Goal: Task Accomplishment & Management: Use online tool/utility

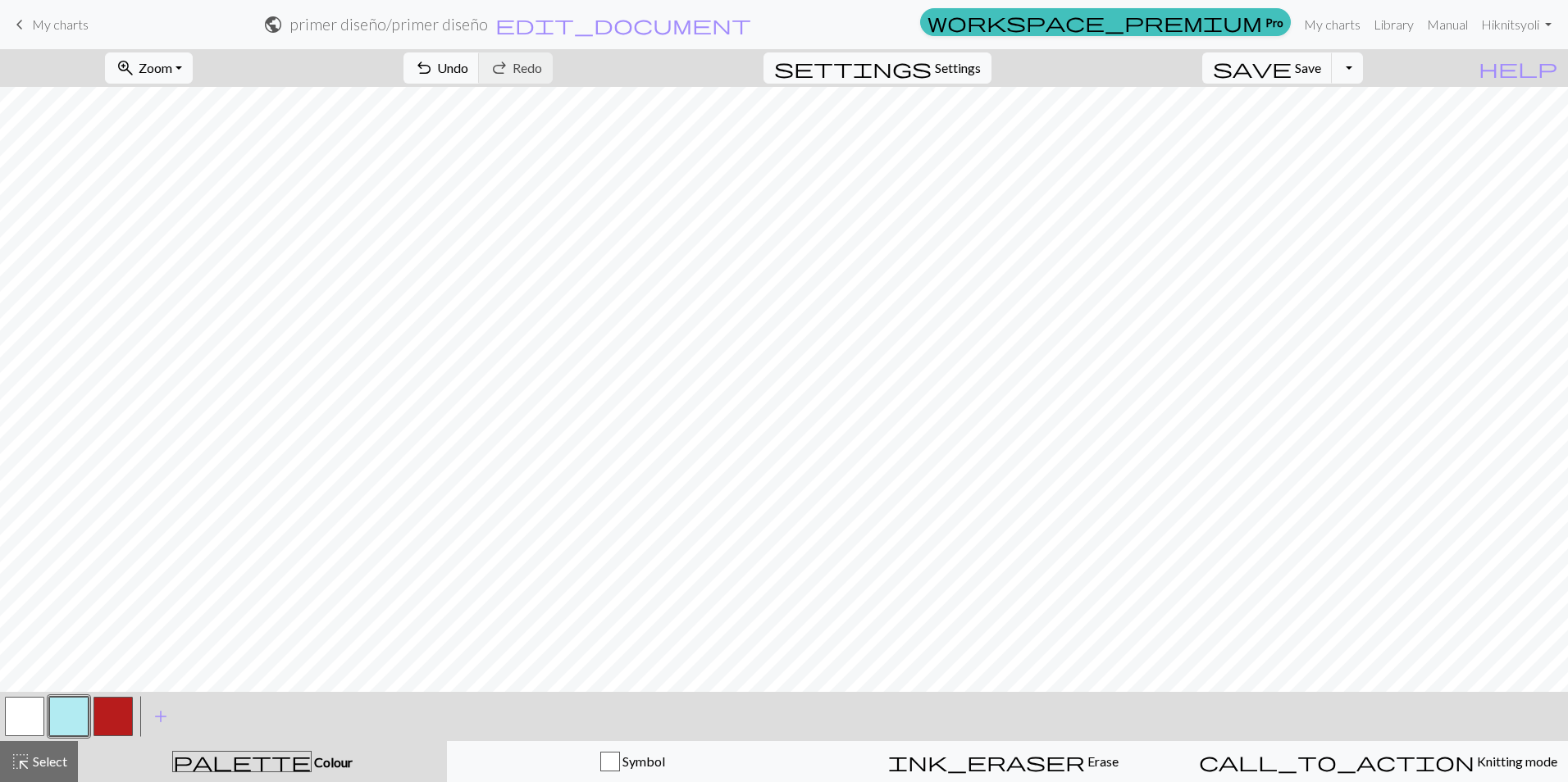
click at [116, 712] on button "button" at bounding box center [113, 716] width 39 height 39
click at [16, 720] on button "button" at bounding box center [25, 716] width 39 height 39
click at [116, 726] on button "button" at bounding box center [113, 716] width 39 height 39
click at [21, 720] on button "button" at bounding box center [25, 716] width 39 height 39
click at [106, 710] on button "button" at bounding box center [113, 716] width 39 height 39
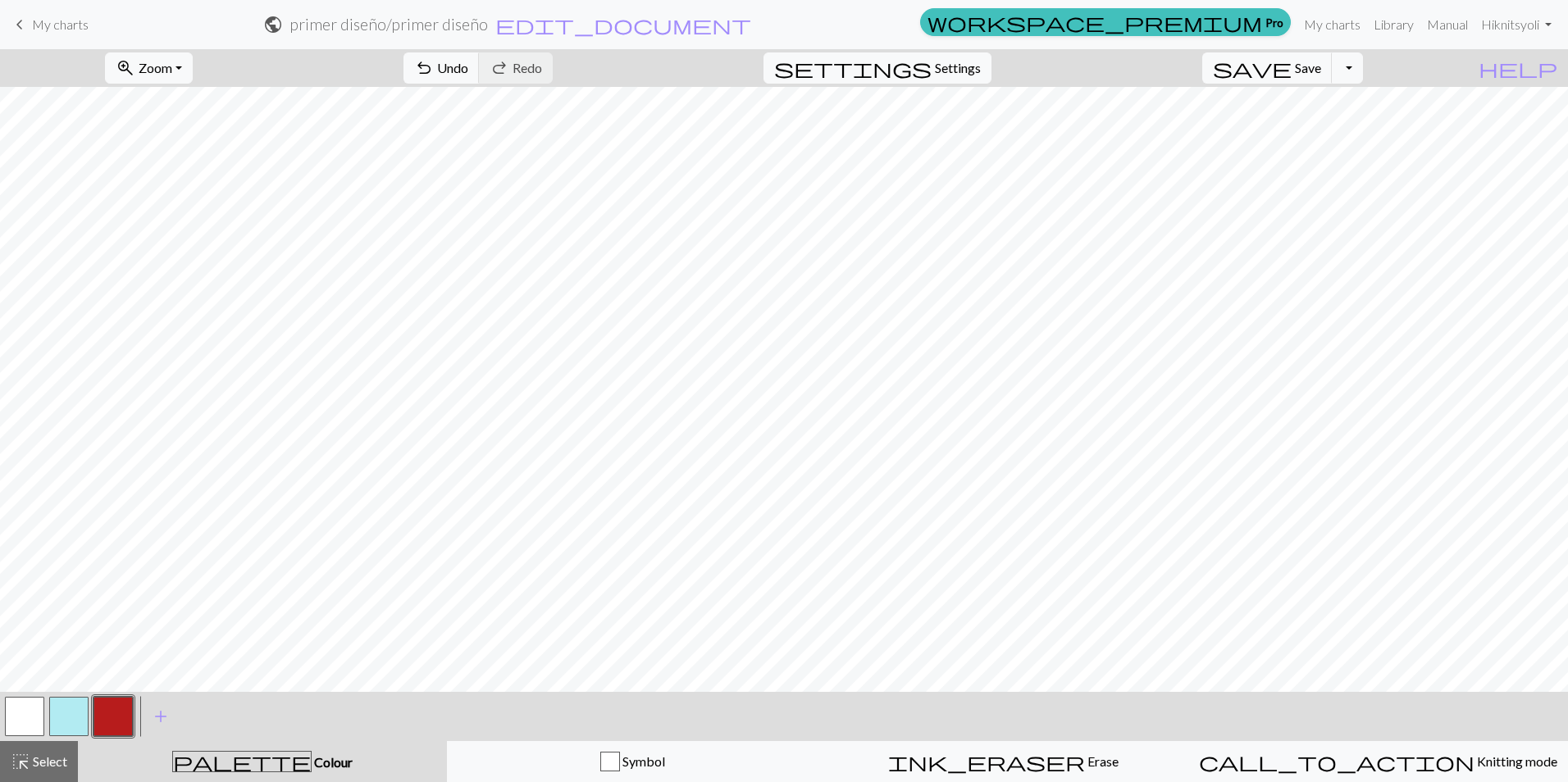
click at [22, 722] on button "button" at bounding box center [25, 716] width 39 height 39
click at [105, 713] on button "button" at bounding box center [113, 716] width 39 height 39
click at [31, 719] on button "button" at bounding box center [25, 716] width 39 height 39
click at [121, 700] on button "button" at bounding box center [113, 716] width 39 height 39
click at [250, 758] on span "palette" at bounding box center [241, 762] width 138 height 23
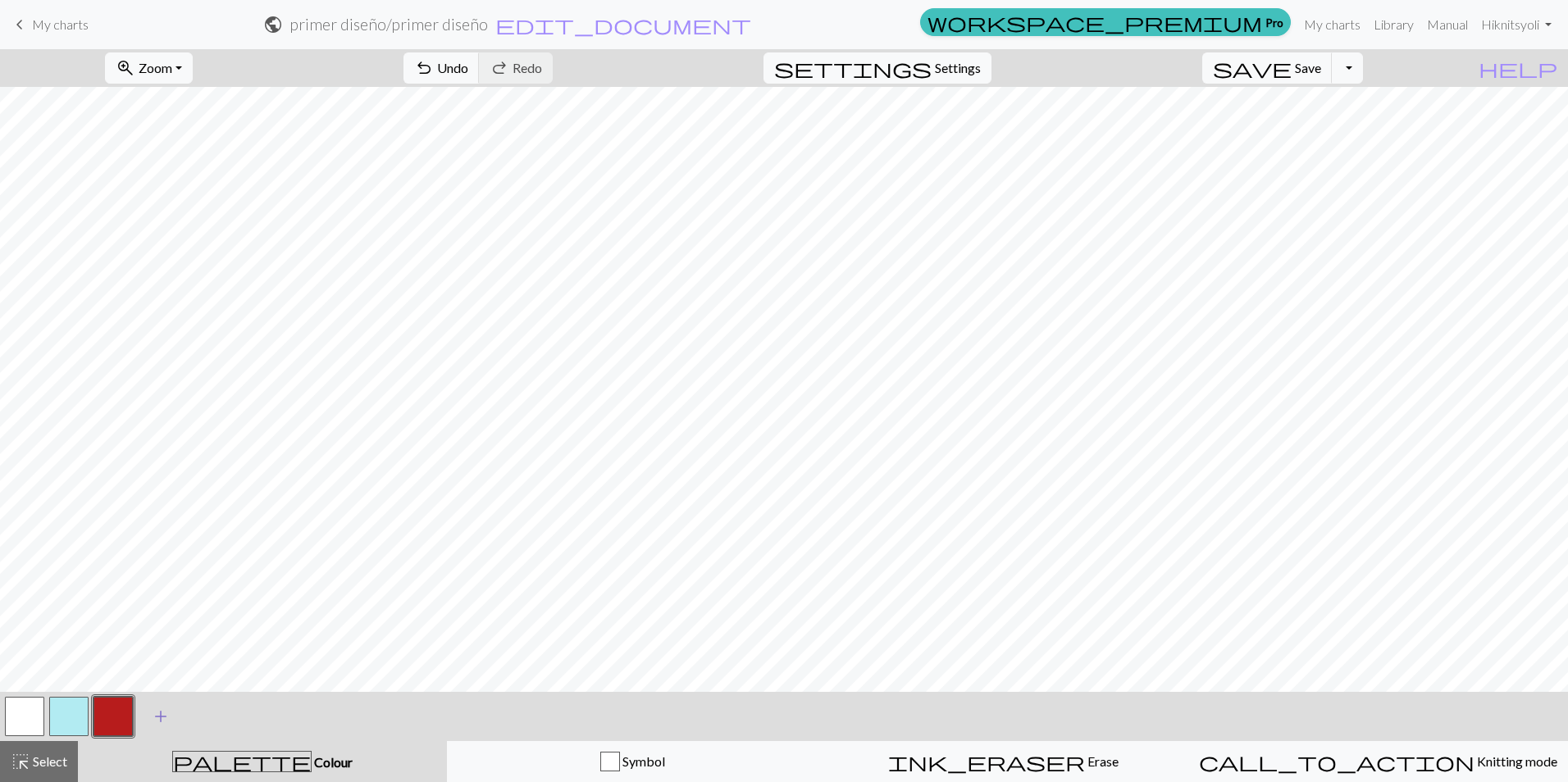
click at [160, 715] on span "add" at bounding box center [160, 716] width 19 height 23
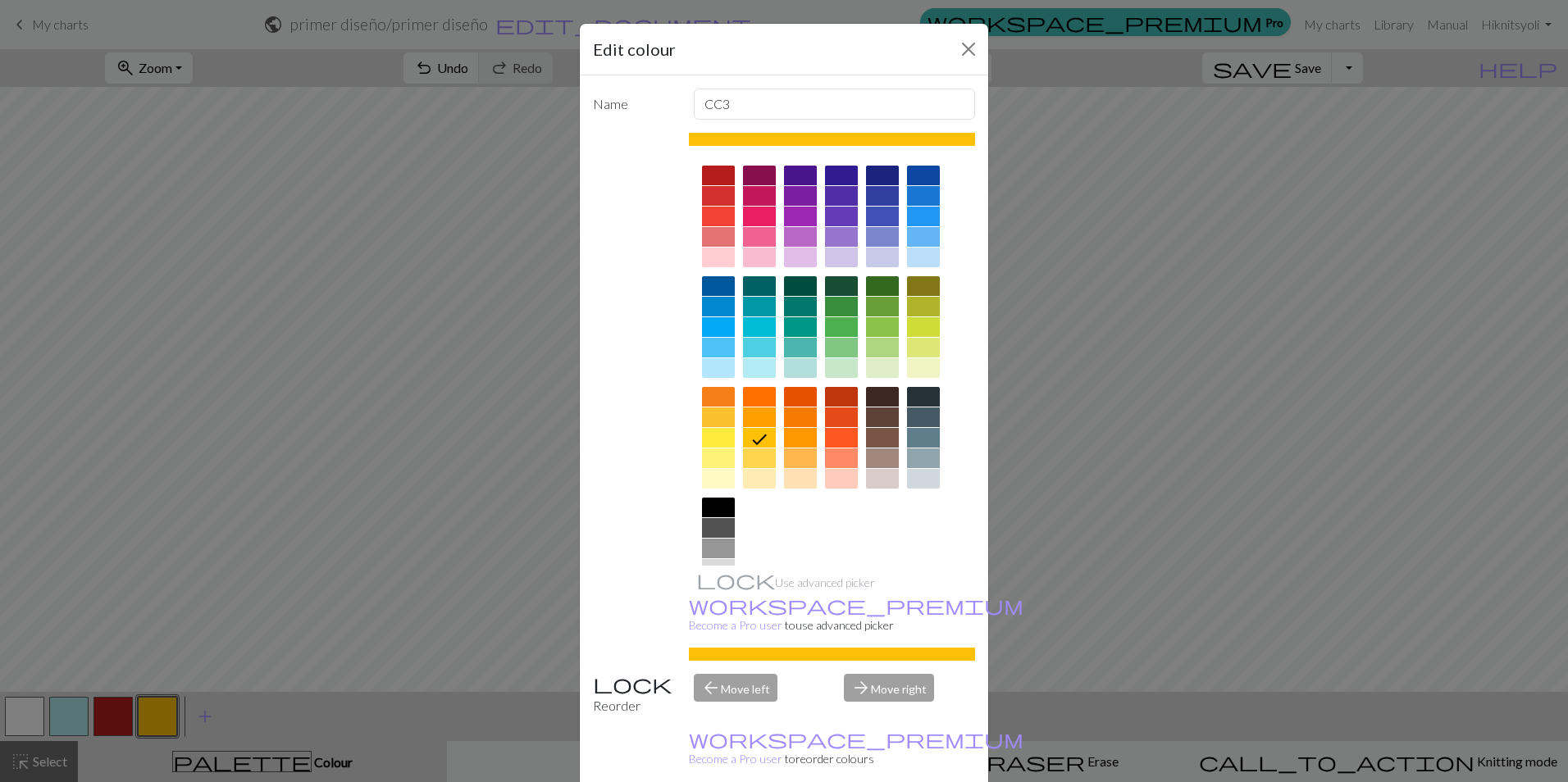
click at [874, 280] on div at bounding box center [881, 286] width 32 height 19
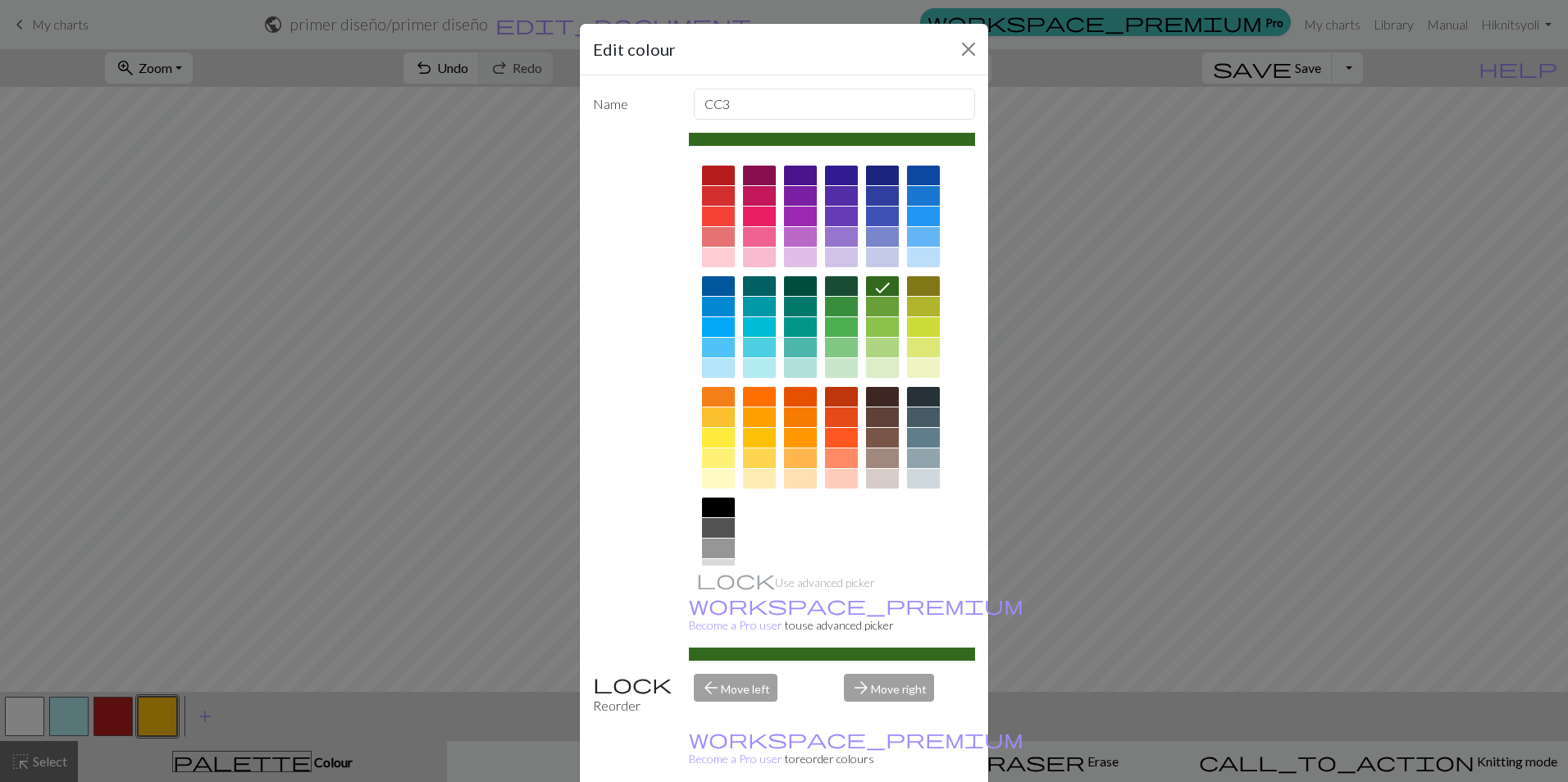
click at [158, 722] on div "Edit colour Name CC3 Use advanced picker workspace_premium Become a Pro user to…" at bounding box center [784, 391] width 1568 height 782
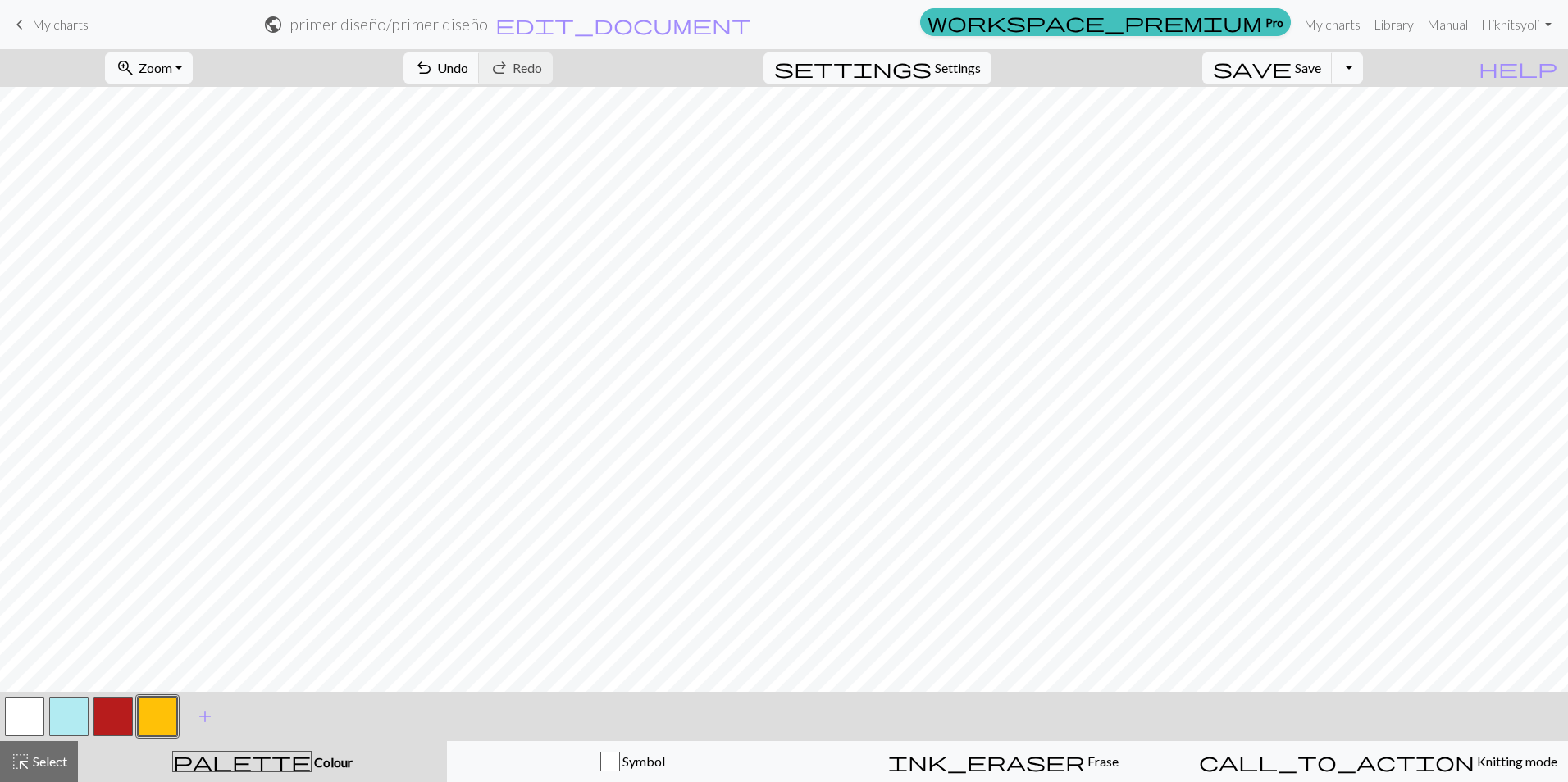
click at [158, 722] on button "button" at bounding box center [157, 716] width 39 height 39
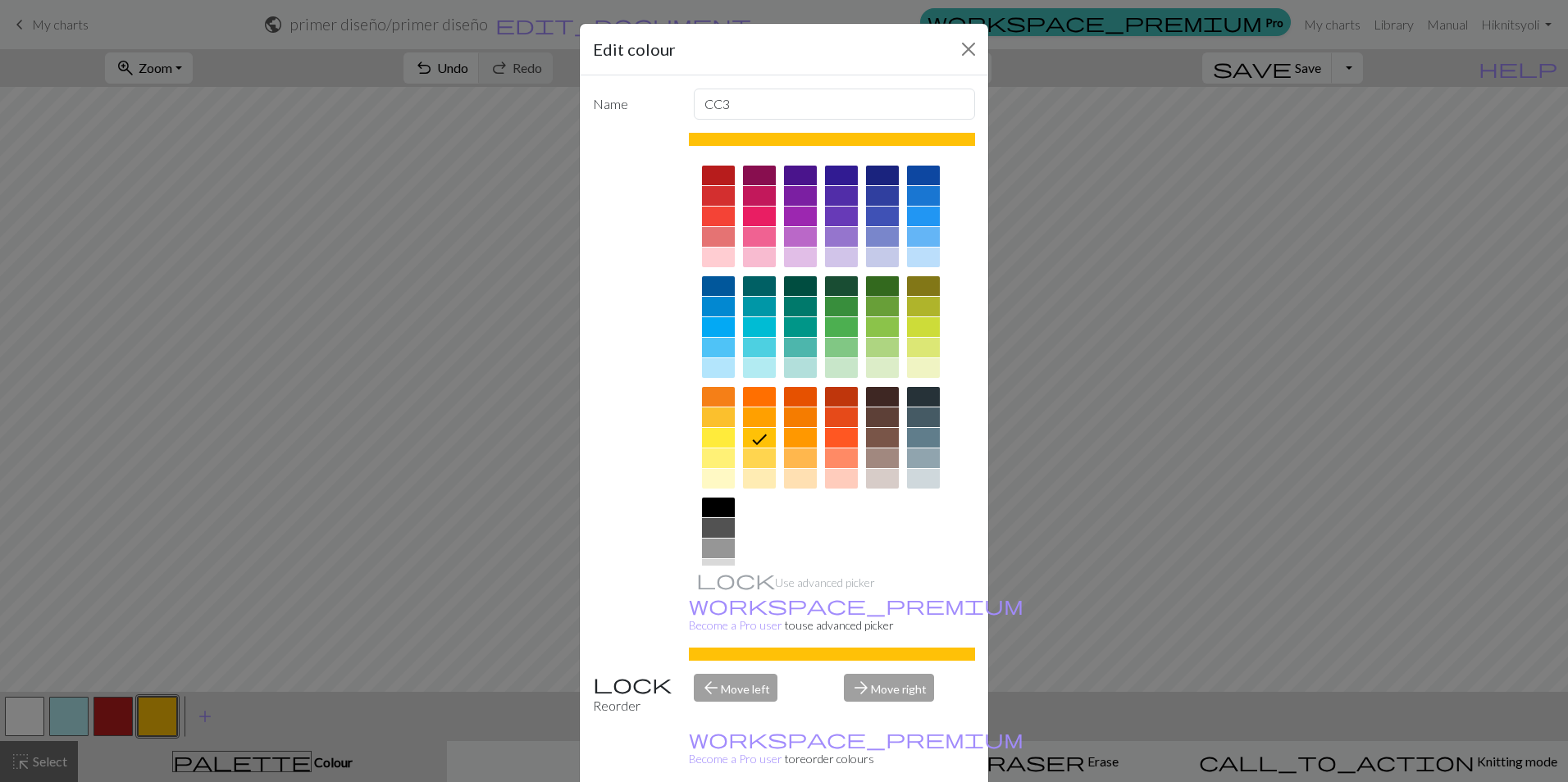
click at [873, 282] on div at bounding box center [881, 286] width 32 height 19
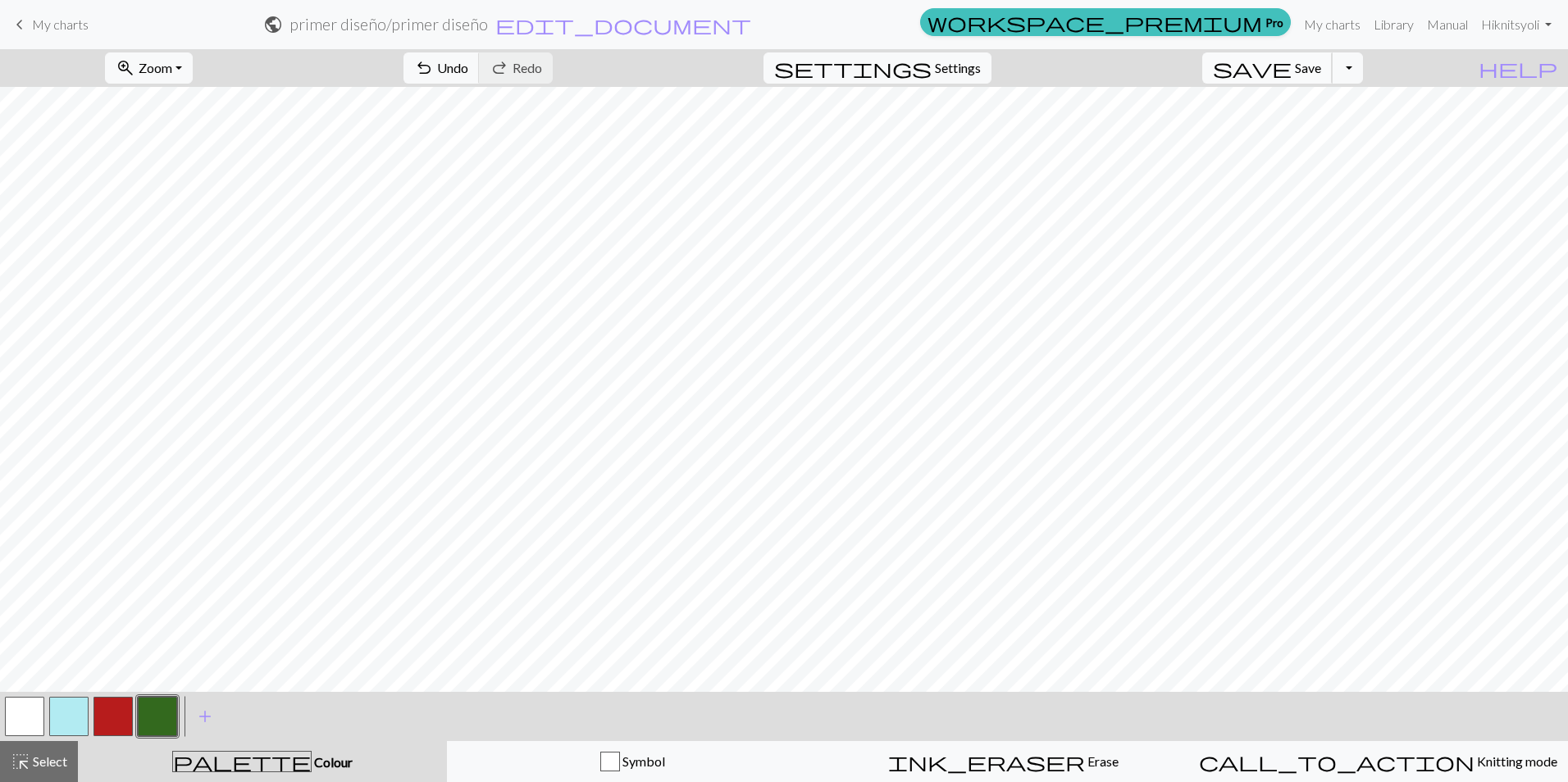
click at [1321, 65] on span "Save" at bounding box center [1308, 68] width 26 height 16
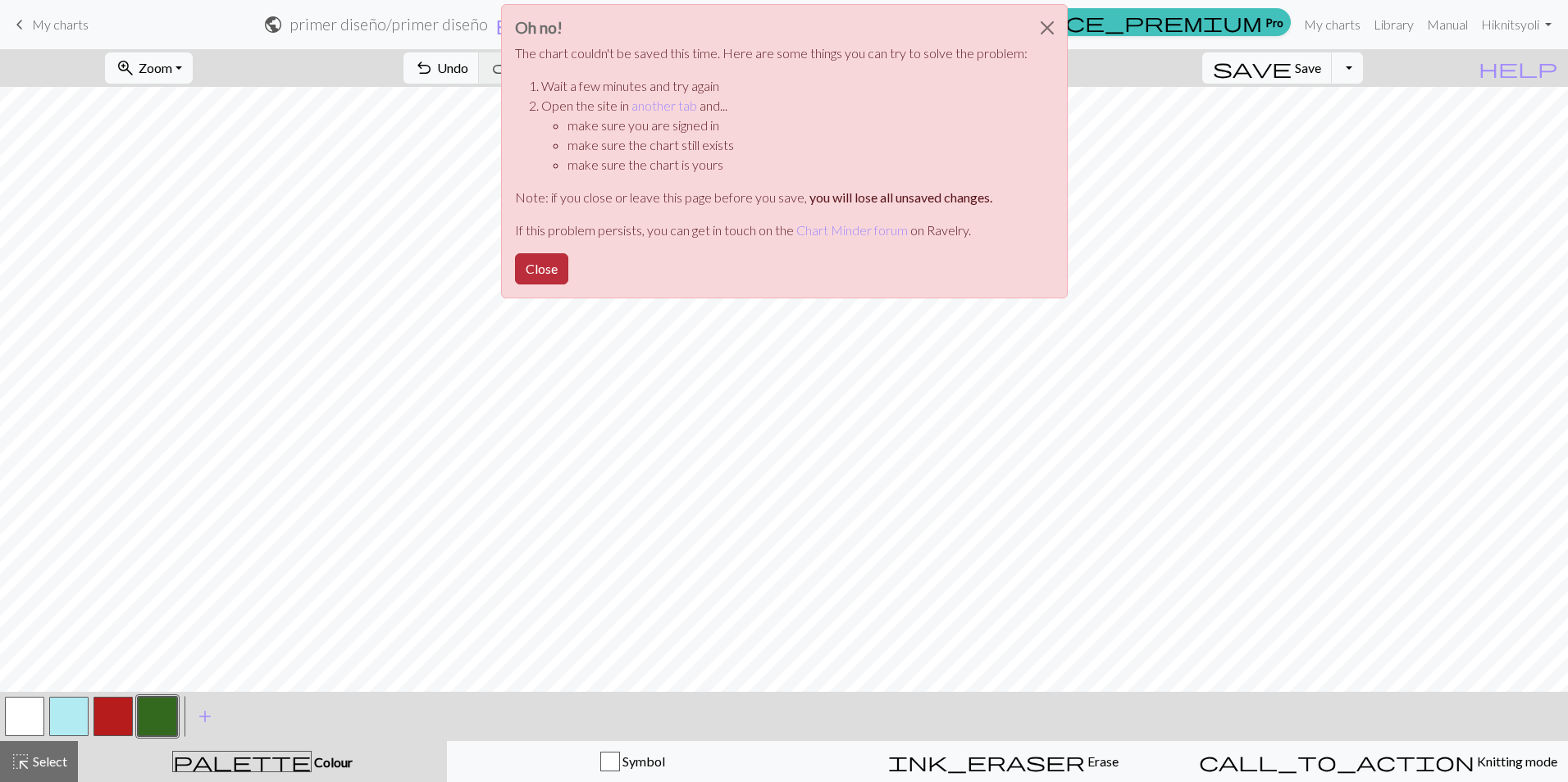
click at [551, 265] on button "Close" at bounding box center [541, 269] width 53 height 32
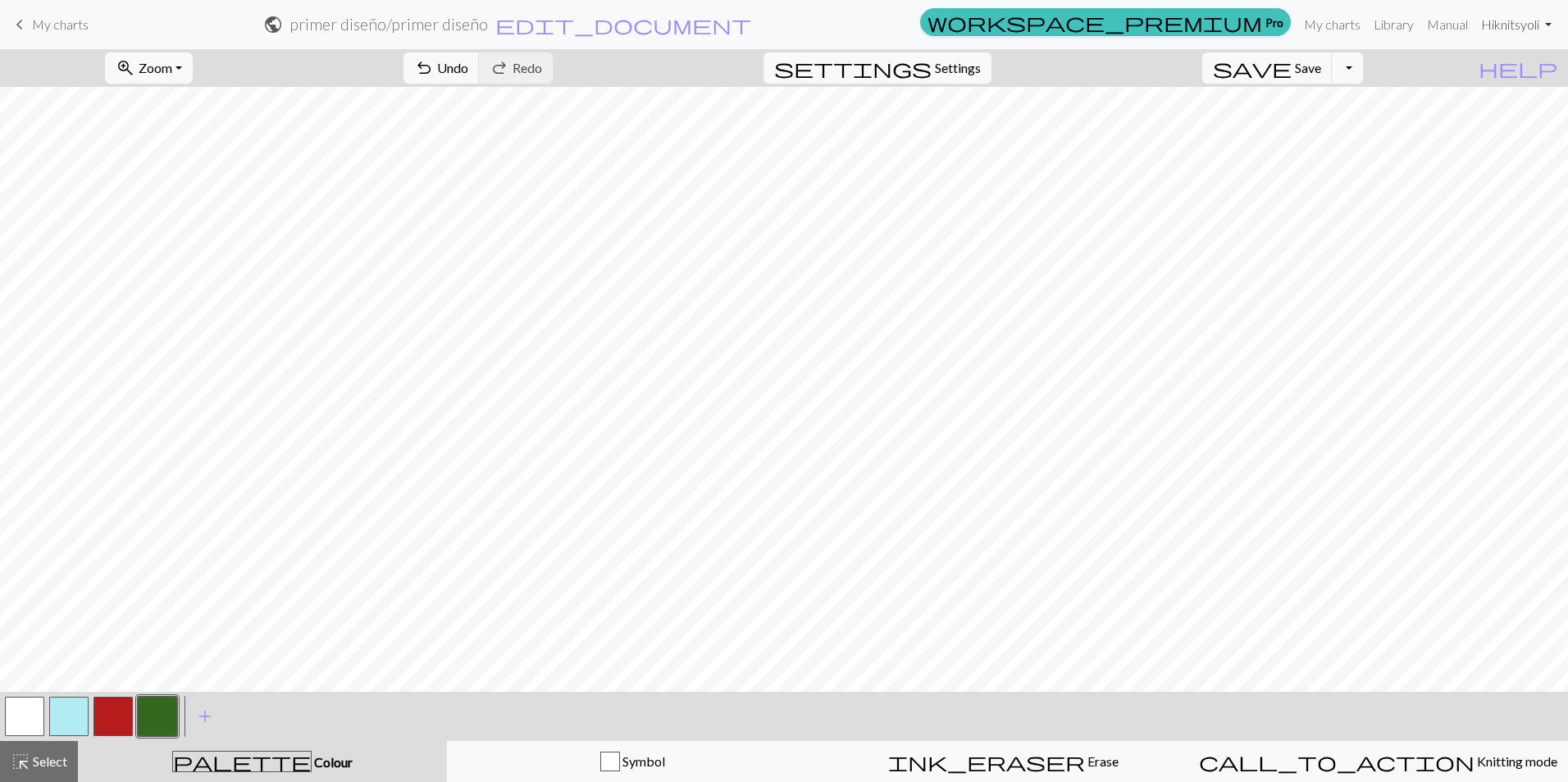
click at [1526, 20] on link "Hi knitsyoli" at bounding box center [1515, 24] width 83 height 32
click at [980, 65] on span "Settings" at bounding box center [958, 68] width 46 height 19
select select "aran"
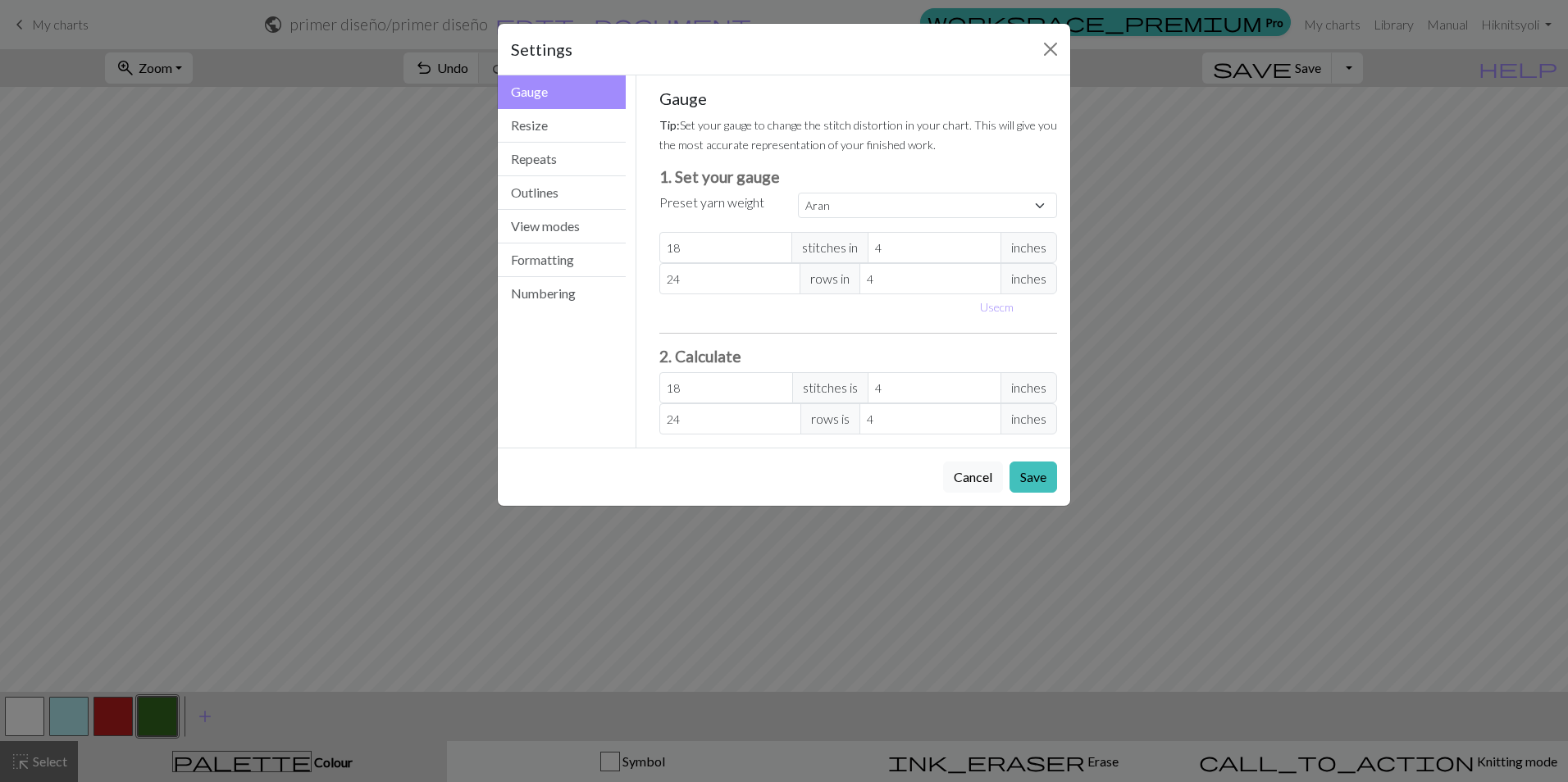
drag, startPoint x: 1271, startPoint y: 5, endPoint x: 1158, endPoint y: 134, distance: 171.5
click at [1158, 134] on div "Settings Gauge Gauge Resize Repeats Outlines View modes Formatting Numbering Ga…" at bounding box center [784, 391] width 1568 height 782
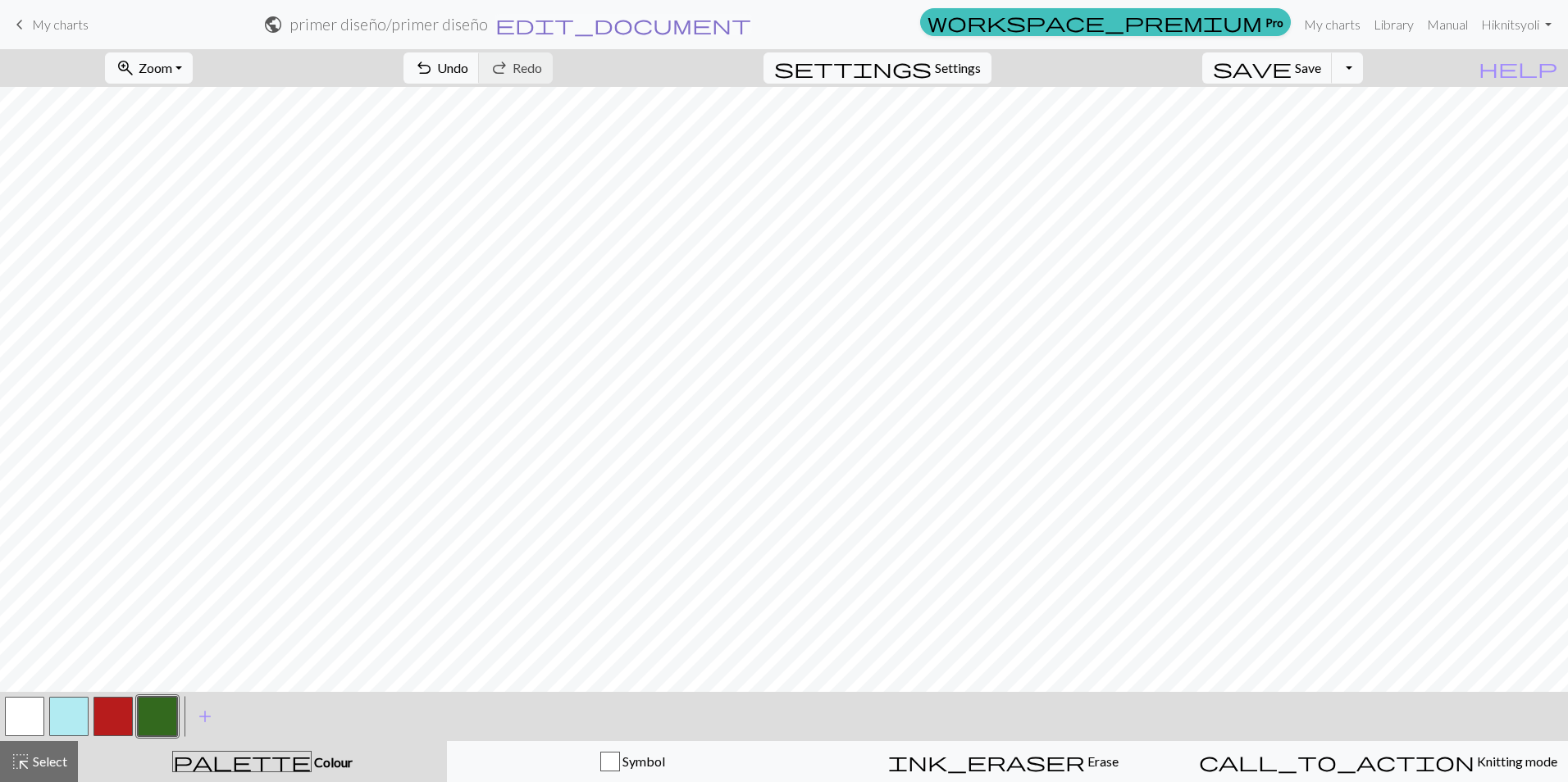
click at [752, 20] on span "edit_document" at bounding box center [624, 25] width 256 height 23
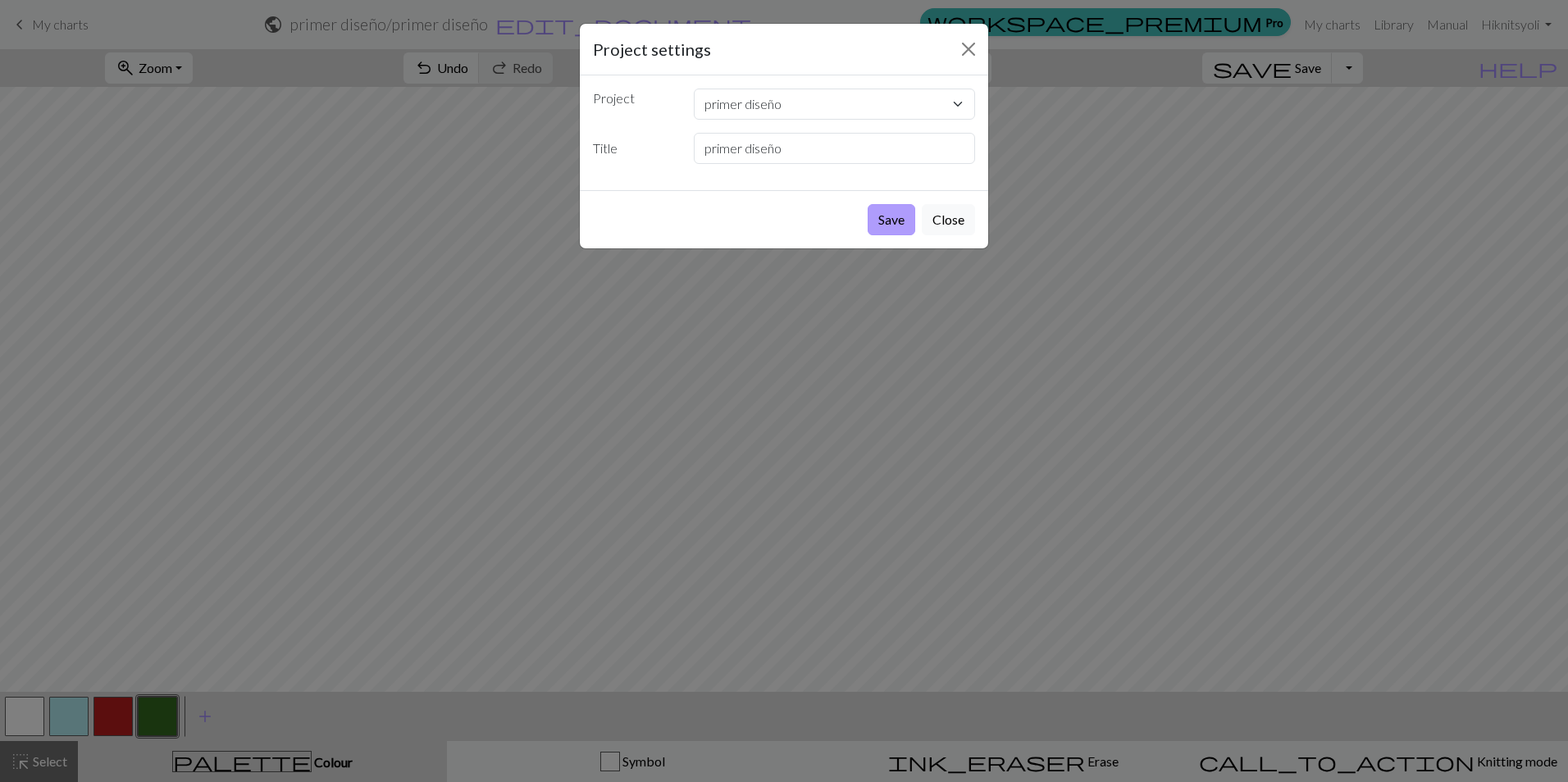
click at [903, 215] on button "Save" at bounding box center [891, 220] width 47 height 32
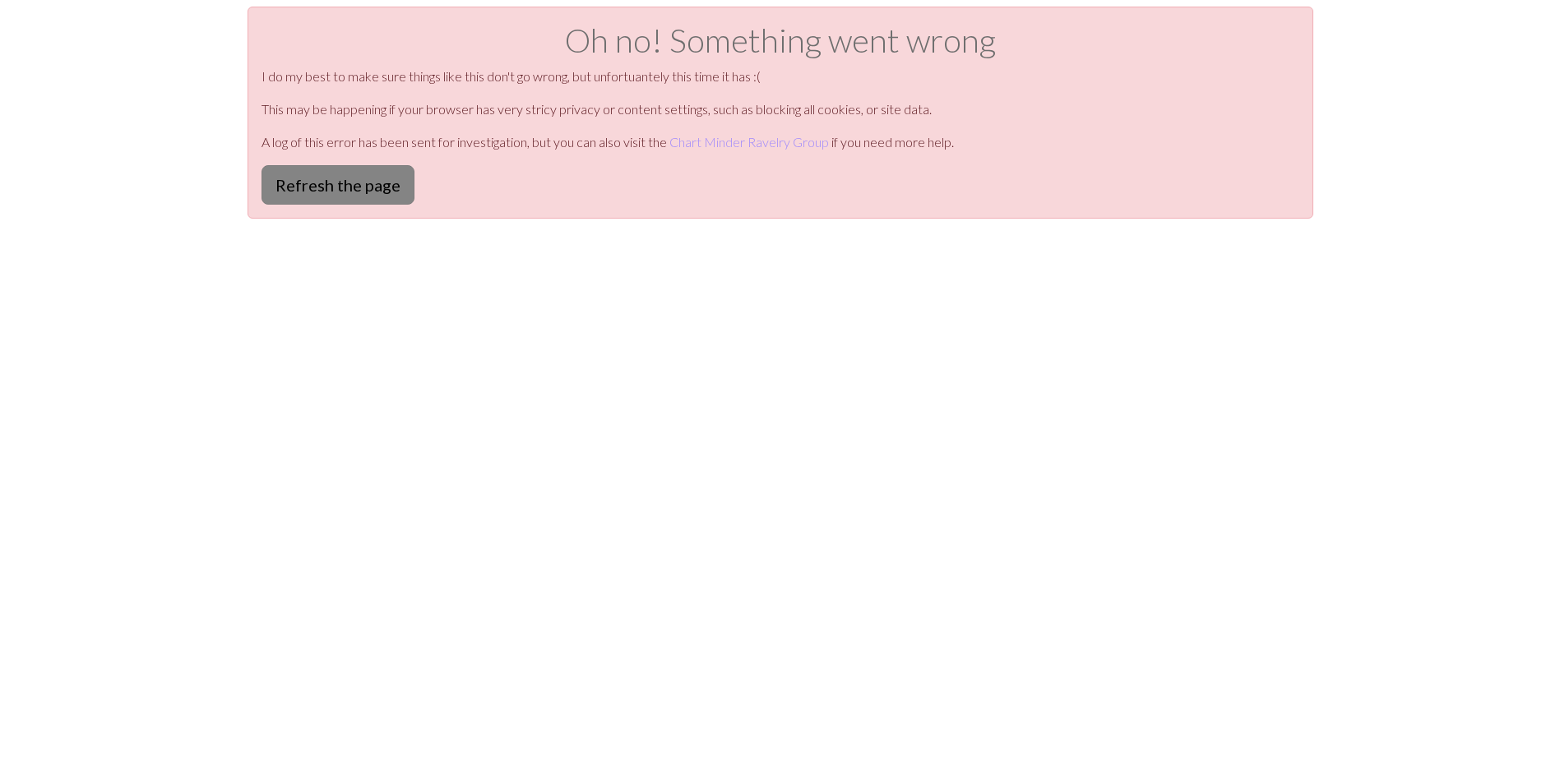
click at [343, 175] on button "Refresh the page" at bounding box center [338, 185] width 153 height 40
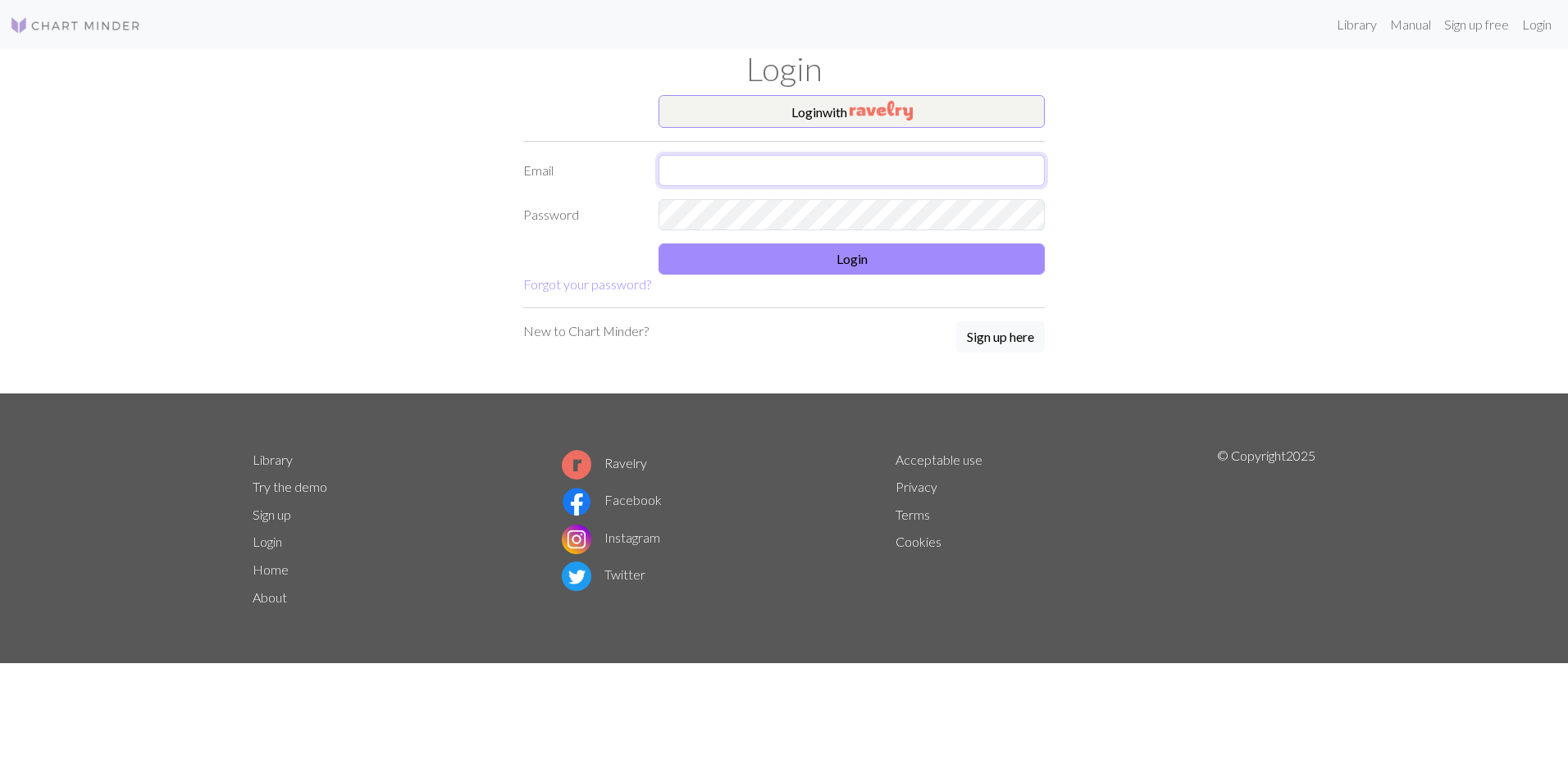
click at [844, 170] on input "text" at bounding box center [852, 171] width 386 height 32
type input "[EMAIL_ADDRESS][DOMAIN_NAME]"
click at [843, 259] on button "Login" at bounding box center [852, 259] width 386 height 32
click at [838, 259] on button "Login" at bounding box center [852, 259] width 386 height 32
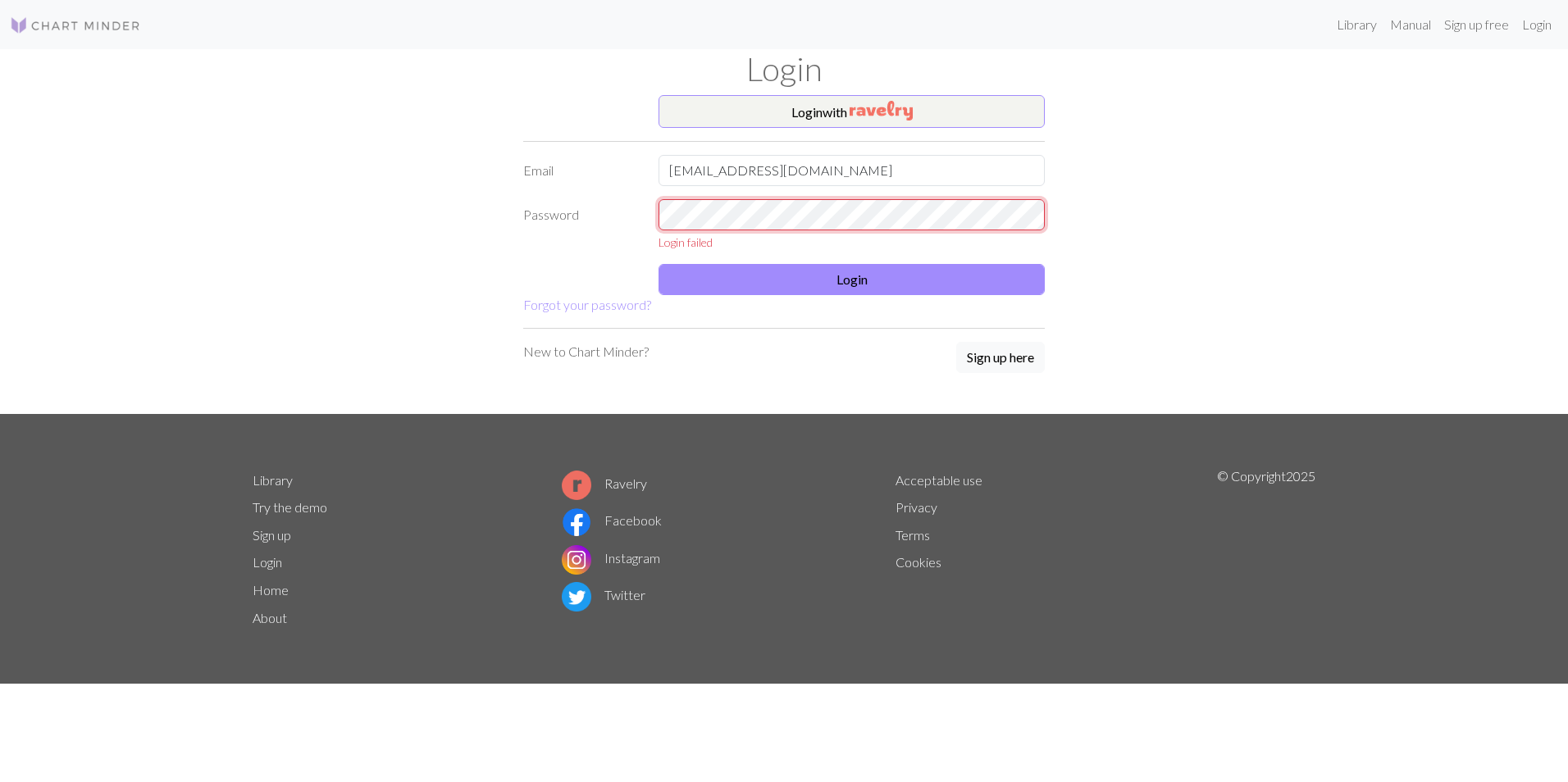
click at [510, 191] on div "Login with Email [EMAIL_ADDRESS][DOMAIN_NAME] Password Login failed Login Forgo…" at bounding box center [784, 254] width 1082 height 319
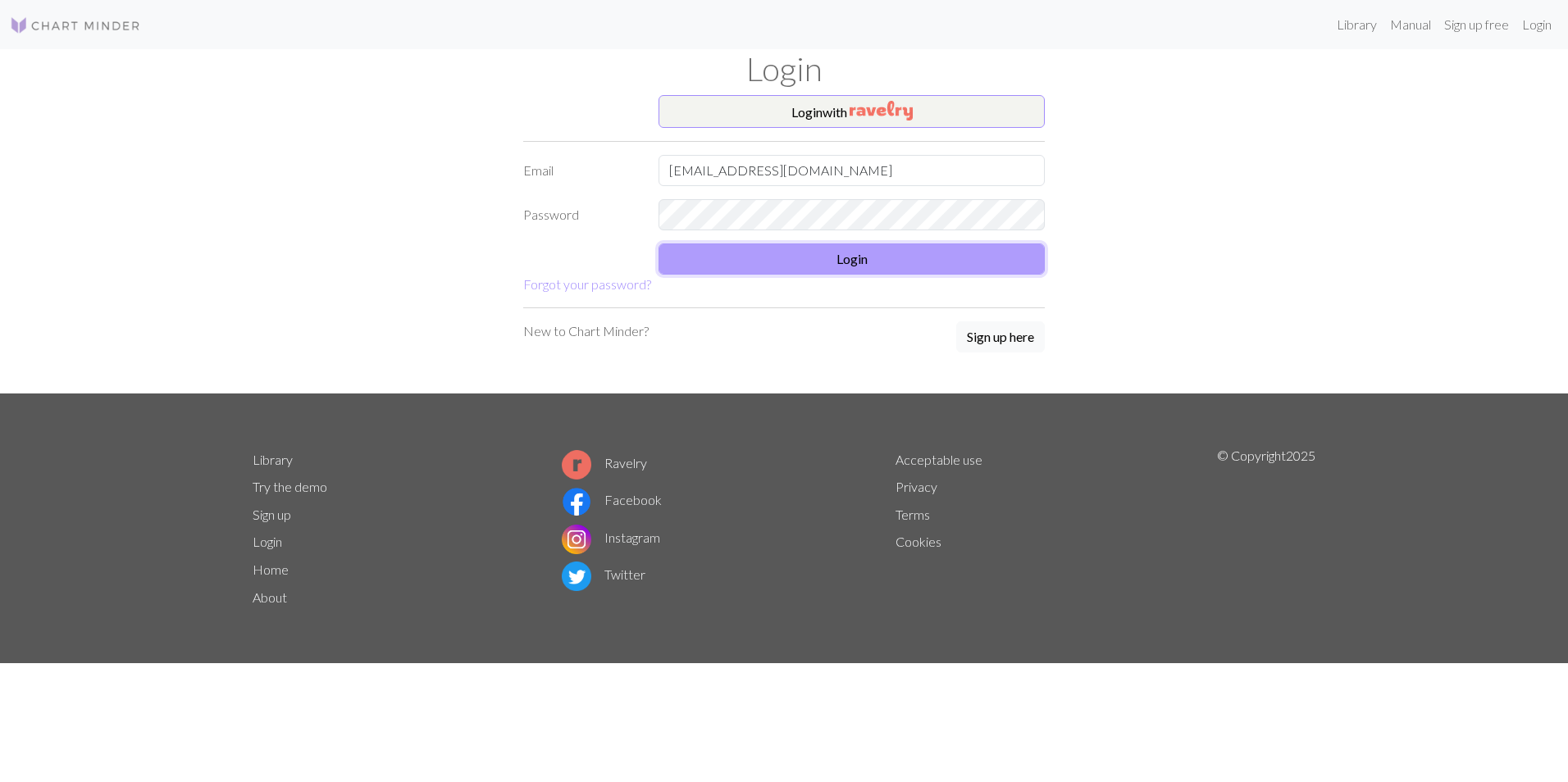
click at [815, 256] on button "Login" at bounding box center [852, 259] width 386 height 32
click at [838, 255] on button "Login" at bounding box center [852, 259] width 386 height 32
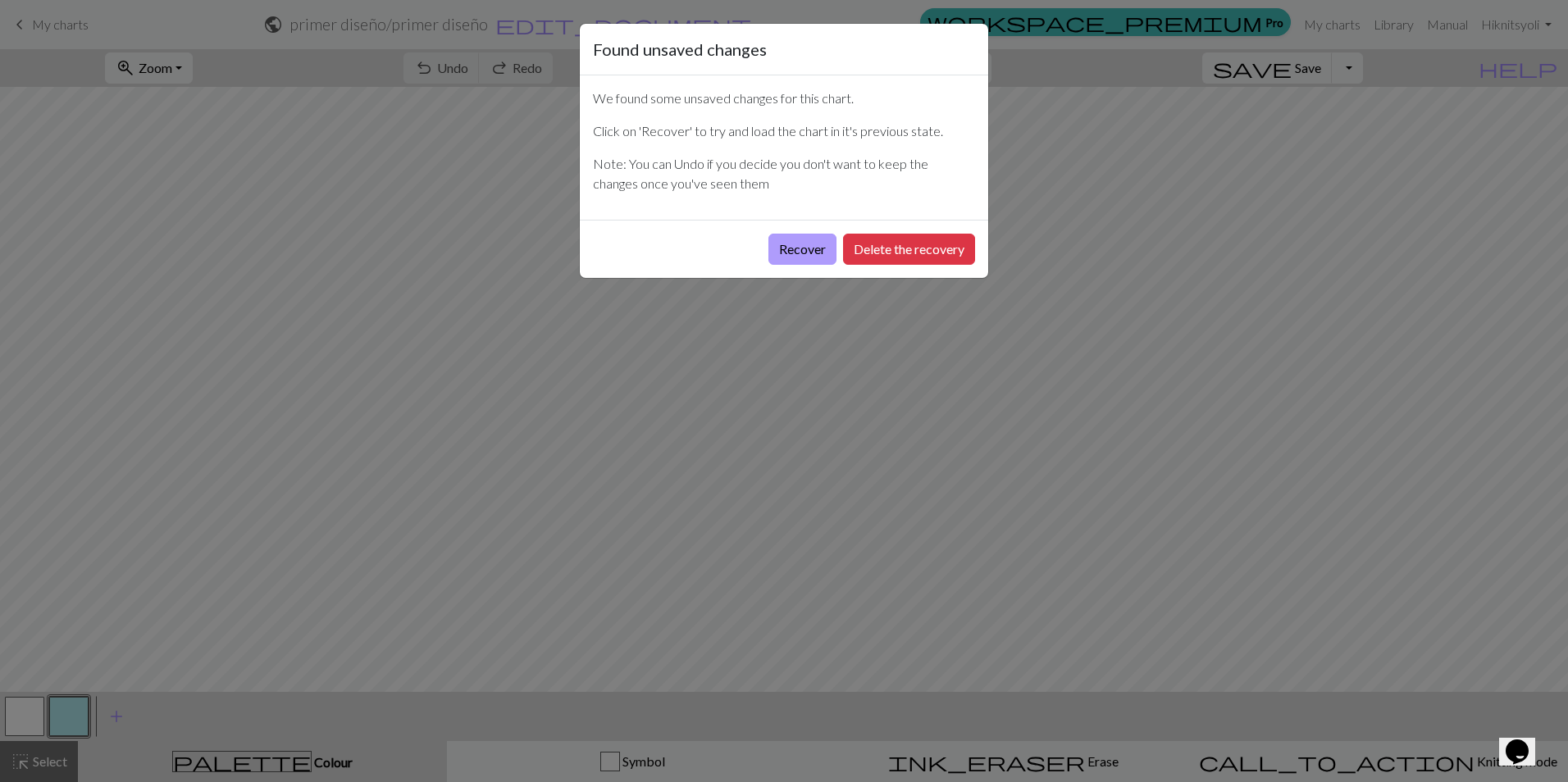
click at [792, 253] on button "Recover" at bounding box center [802, 250] width 68 height 32
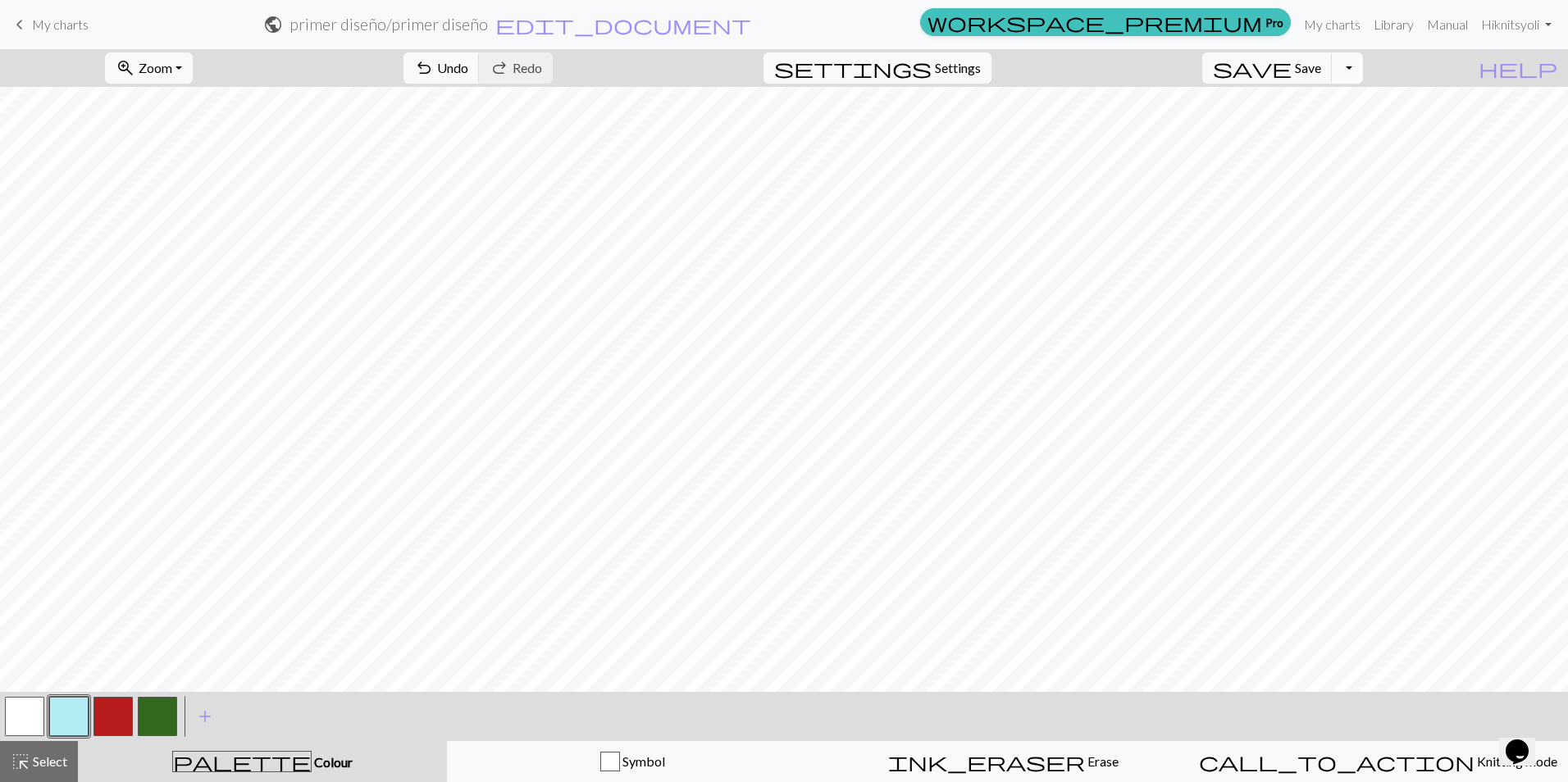
click at [1363, 68] on button "Toggle Dropdown" at bounding box center [1348, 68] width 32 height 32
click at [1319, 132] on button "save_alt Download" at bounding box center [1227, 131] width 271 height 26
click at [1372, 66] on div "Your download is ready! Download" at bounding box center [784, 47] width 1568 height 96
click at [852, 28] on button "Close" at bounding box center [857, 28] width 39 height 46
click at [1363, 69] on button "Toggle Dropdown" at bounding box center [1348, 68] width 32 height 32
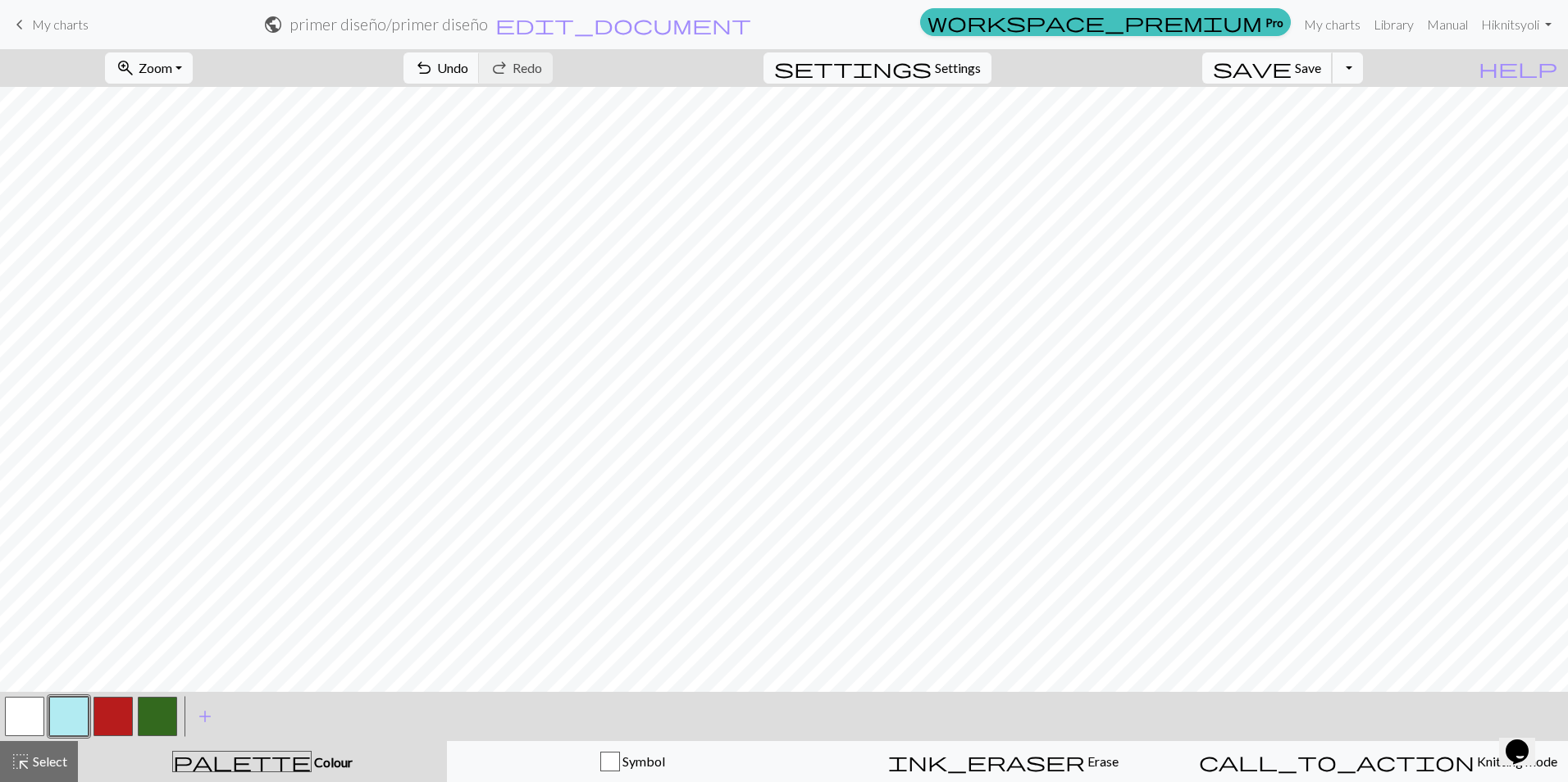
click at [1292, 68] on span "save" at bounding box center [1252, 68] width 79 height 23
click at [1338, 23] on link "My charts" at bounding box center [1331, 24] width 69 height 32
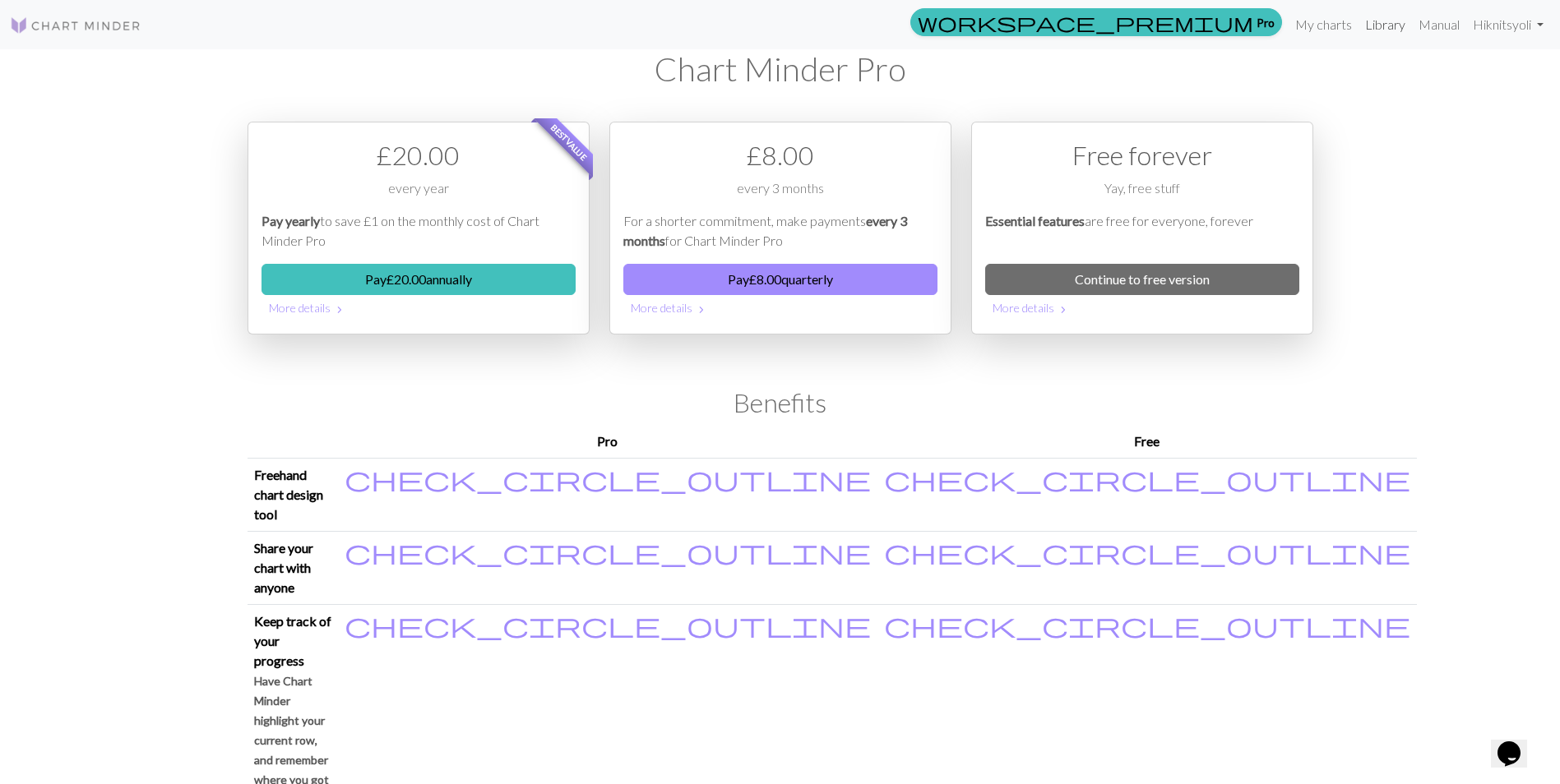
click at [1386, 25] on link "Library" at bounding box center [1385, 24] width 54 height 33
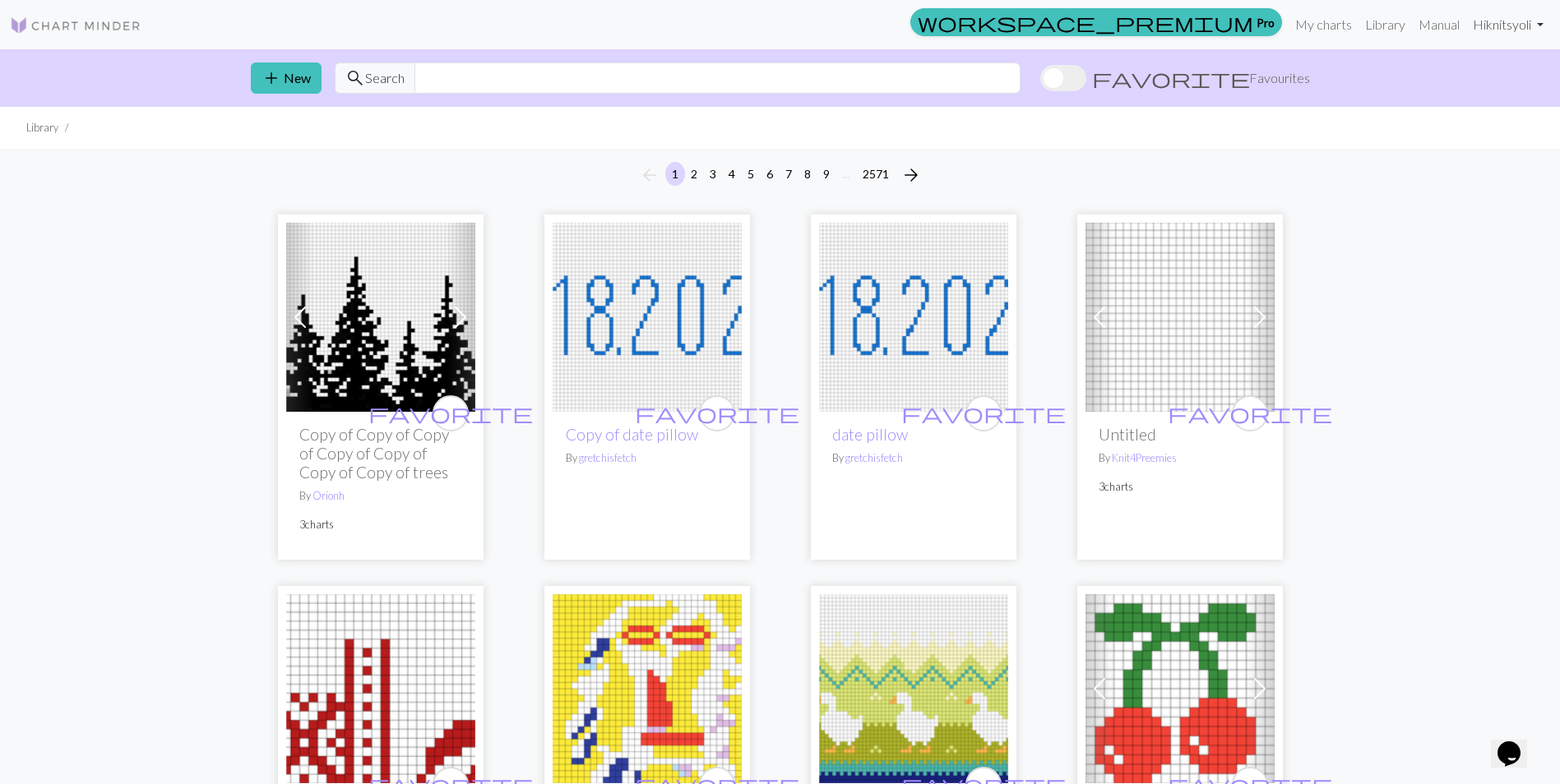
click at [1492, 24] on link "Hi knitsyoli" at bounding box center [1507, 24] width 84 height 33
click at [1495, 74] on link "Account settings" at bounding box center [1483, 69] width 106 height 33
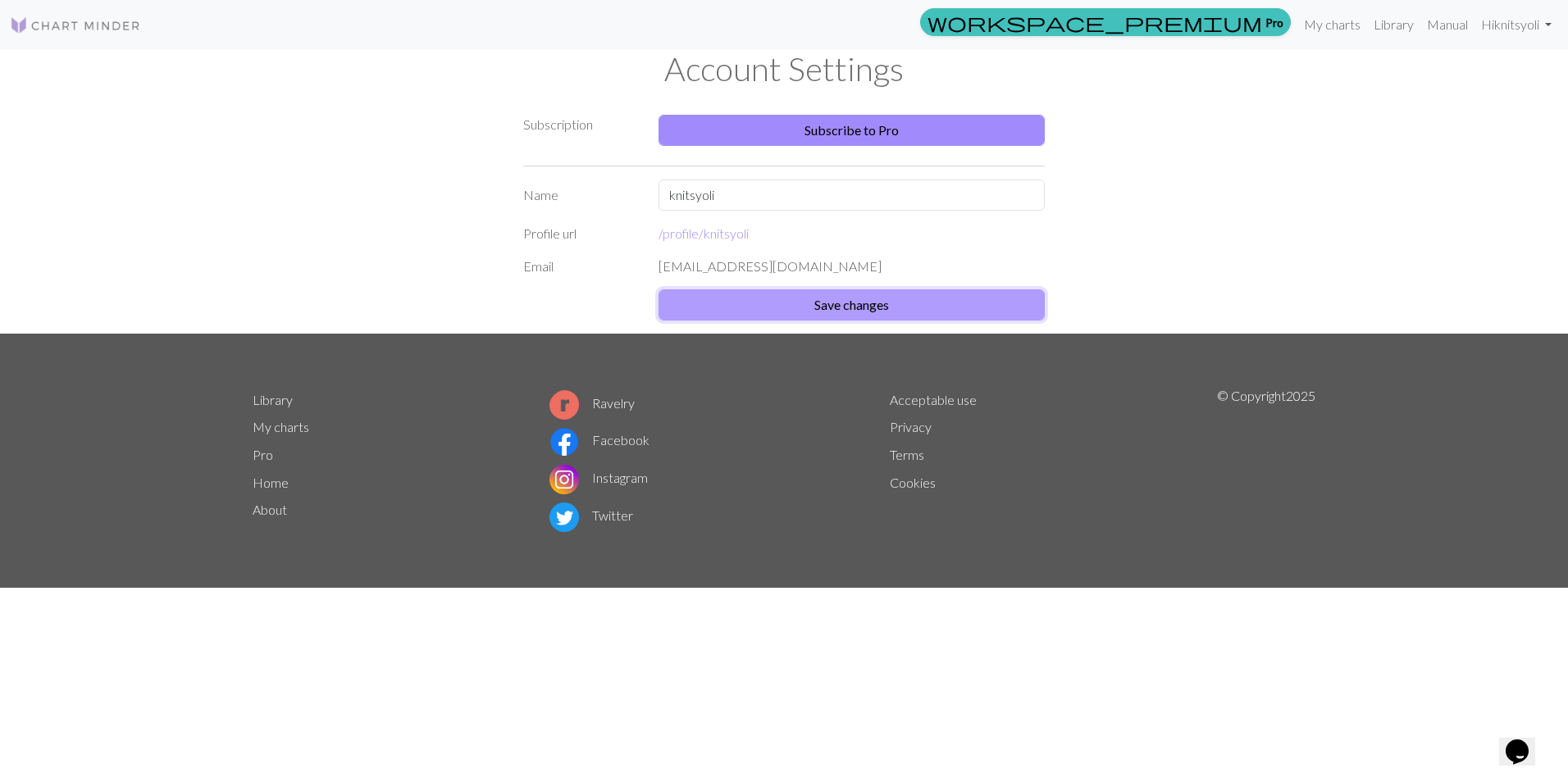
click at [864, 303] on button "Save changes" at bounding box center [852, 305] width 386 height 32
click at [1330, 26] on link "My charts" at bounding box center [1331, 24] width 69 height 32
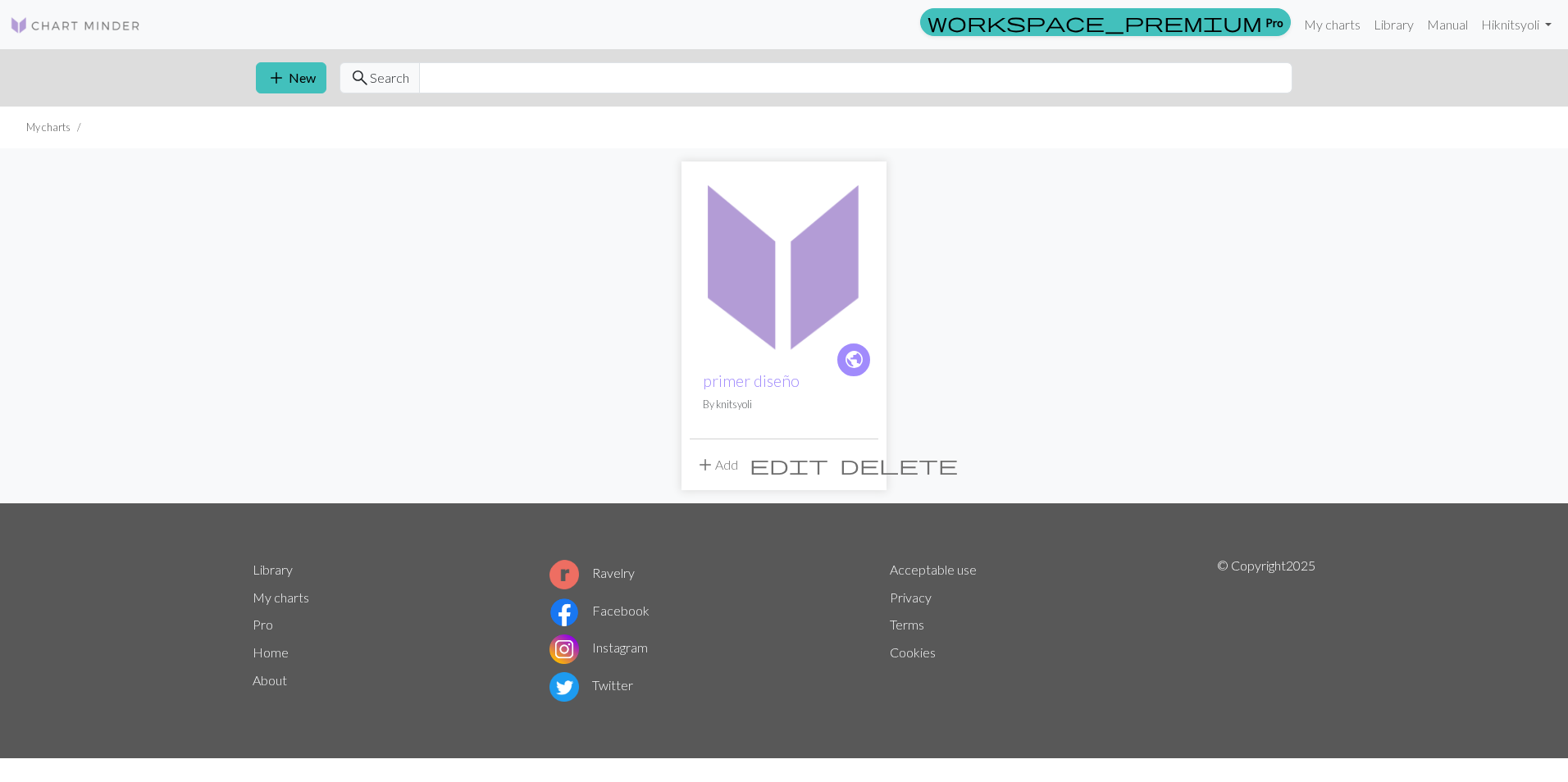
click at [811, 302] on img at bounding box center [783, 264] width 189 height 188
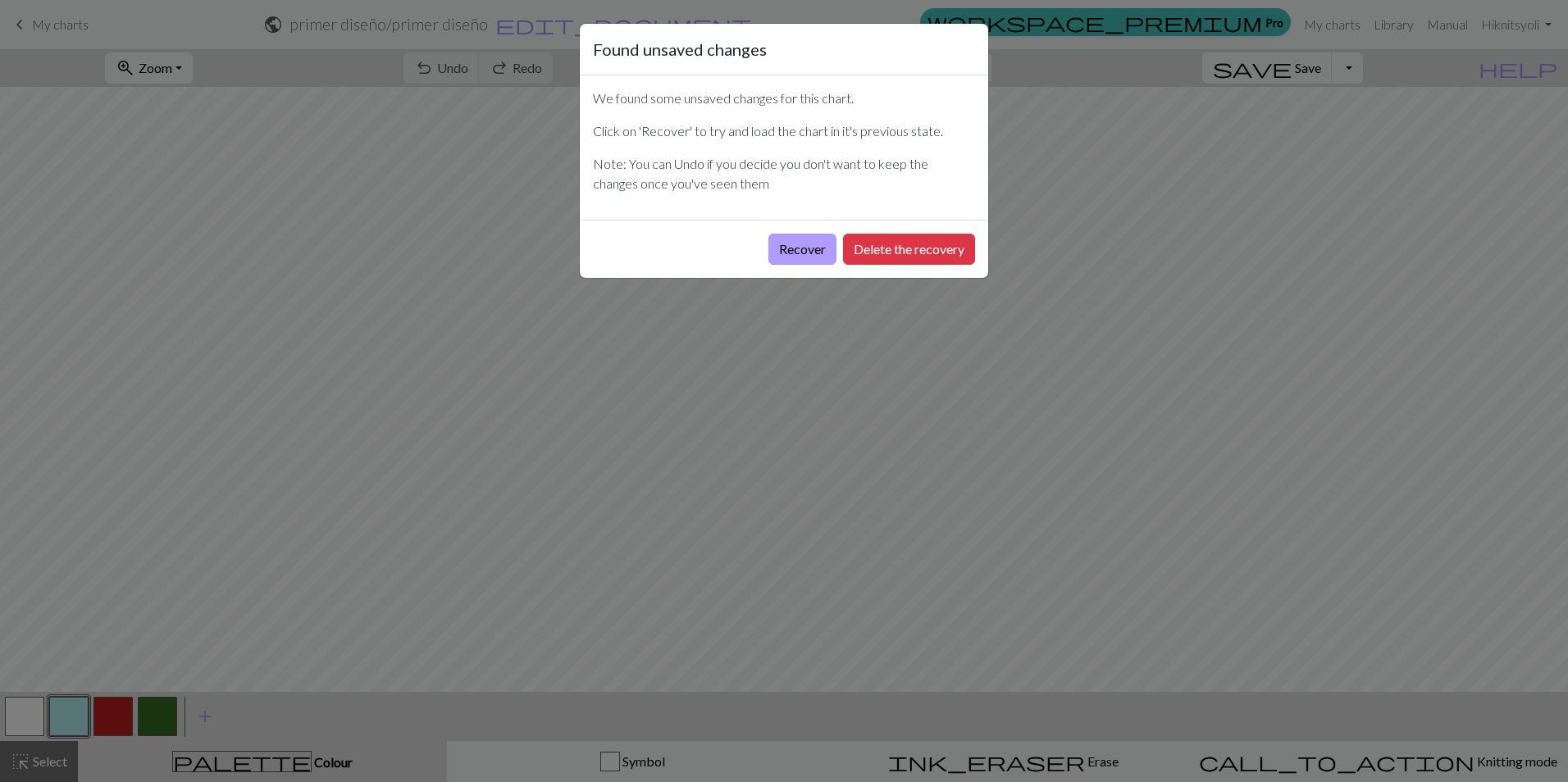
click at [797, 253] on button "Recover" at bounding box center [802, 250] width 68 height 32
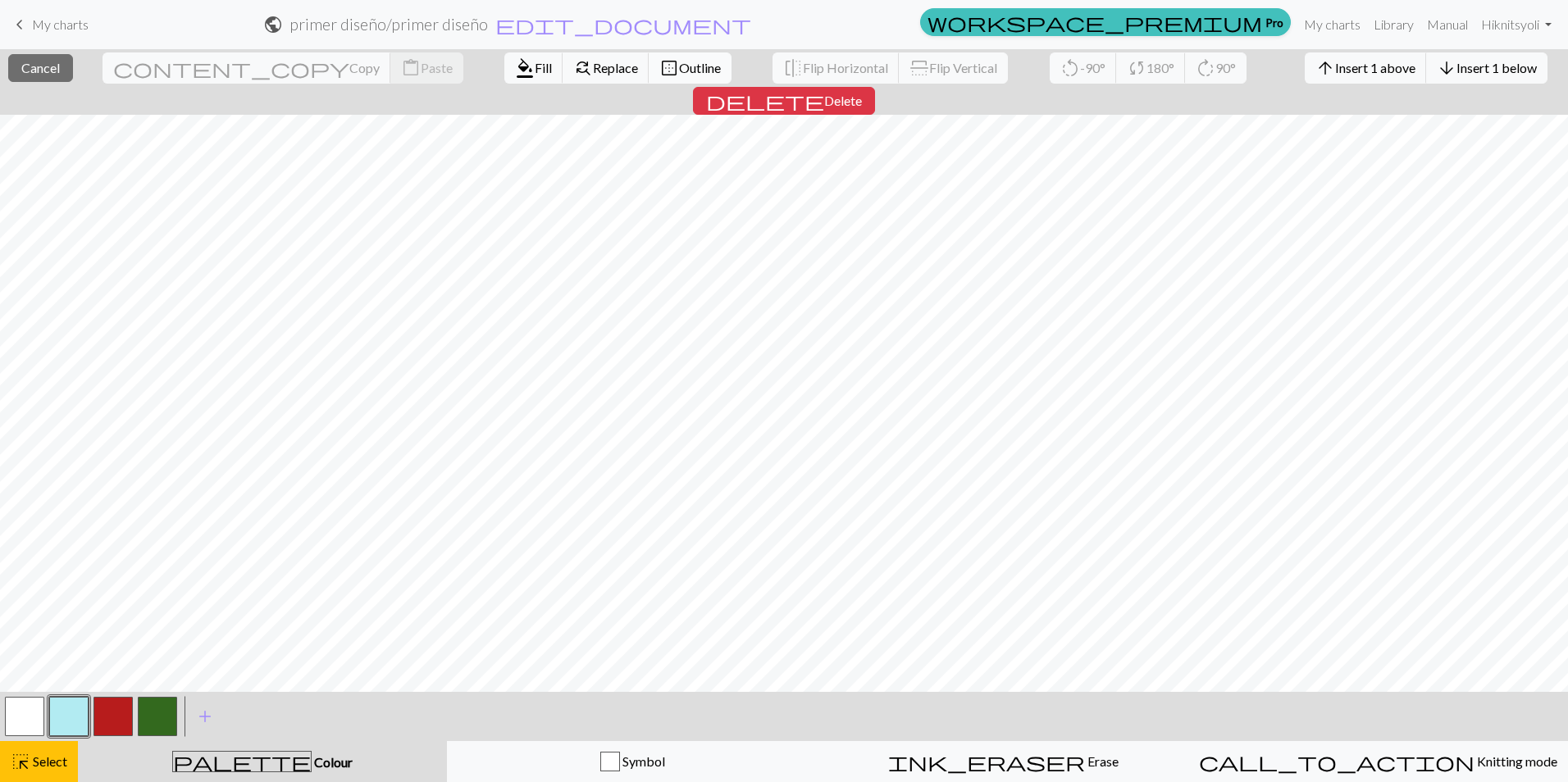
click at [679, 68] on span "Outline" at bounding box center [700, 68] width 42 height 16
click at [42, 769] on div "highlight_alt Select Select" at bounding box center [39, 761] width 57 height 19
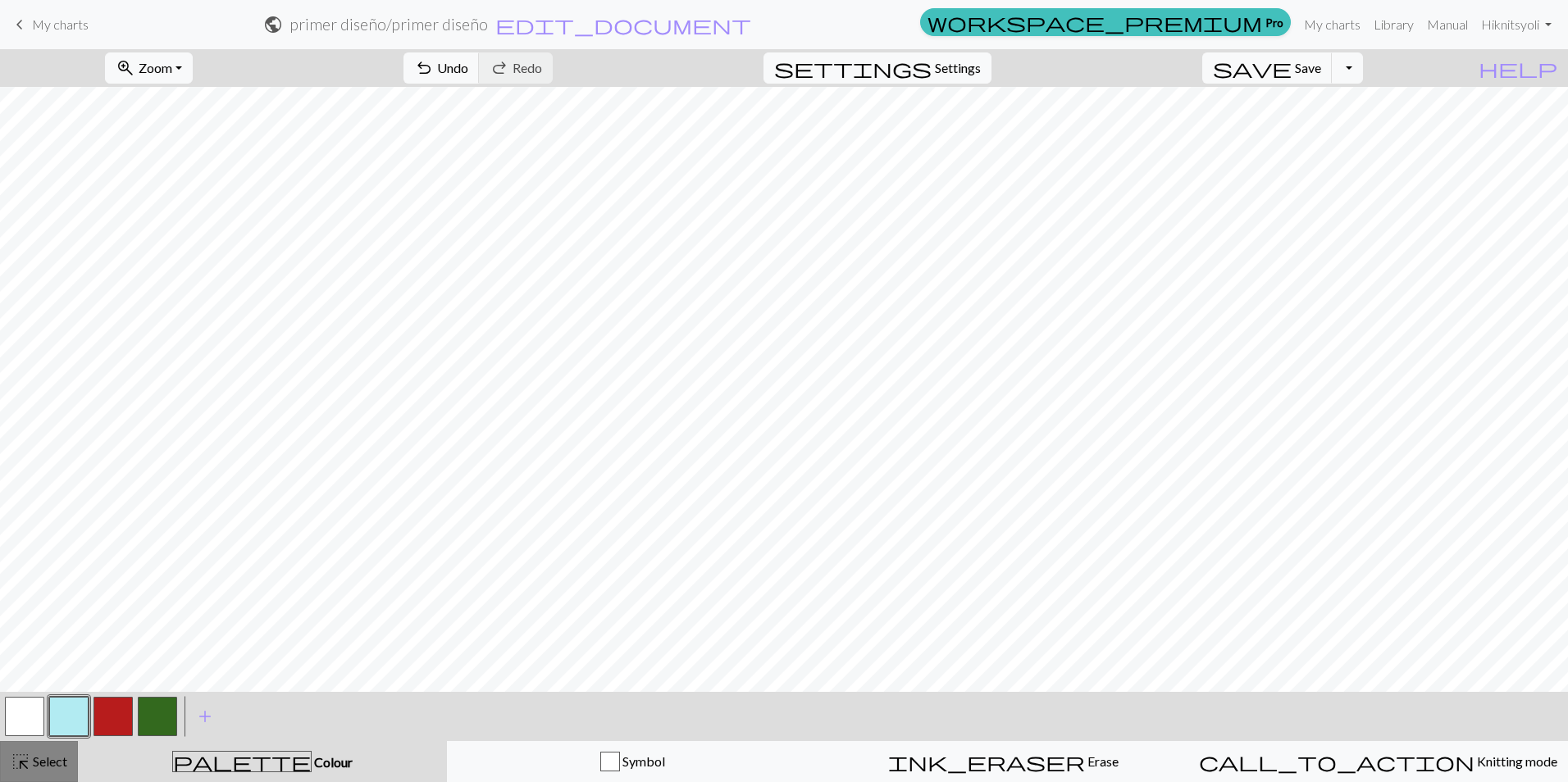
click at [44, 761] on span "Select" at bounding box center [49, 761] width 37 height 16
click at [468, 63] on span "Undo" at bounding box center [453, 68] width 32 height 16
click at [965, 70] on span "Settings" at bounding box center [958, 68] width 46 height 19
select select "aran"
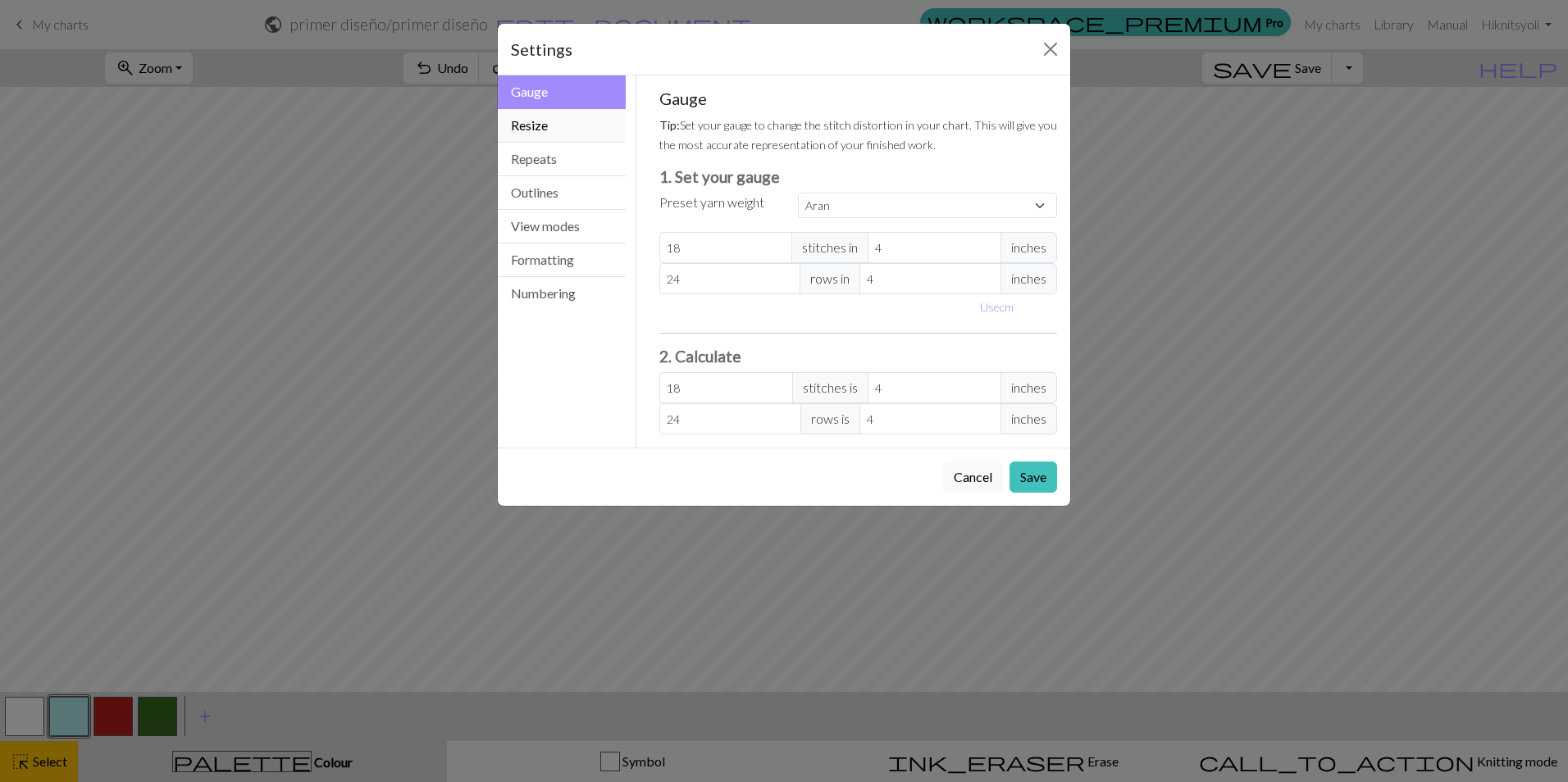
click at [558, 124] on button "Resize" at bounding box center [562, 125] width 128 height 33
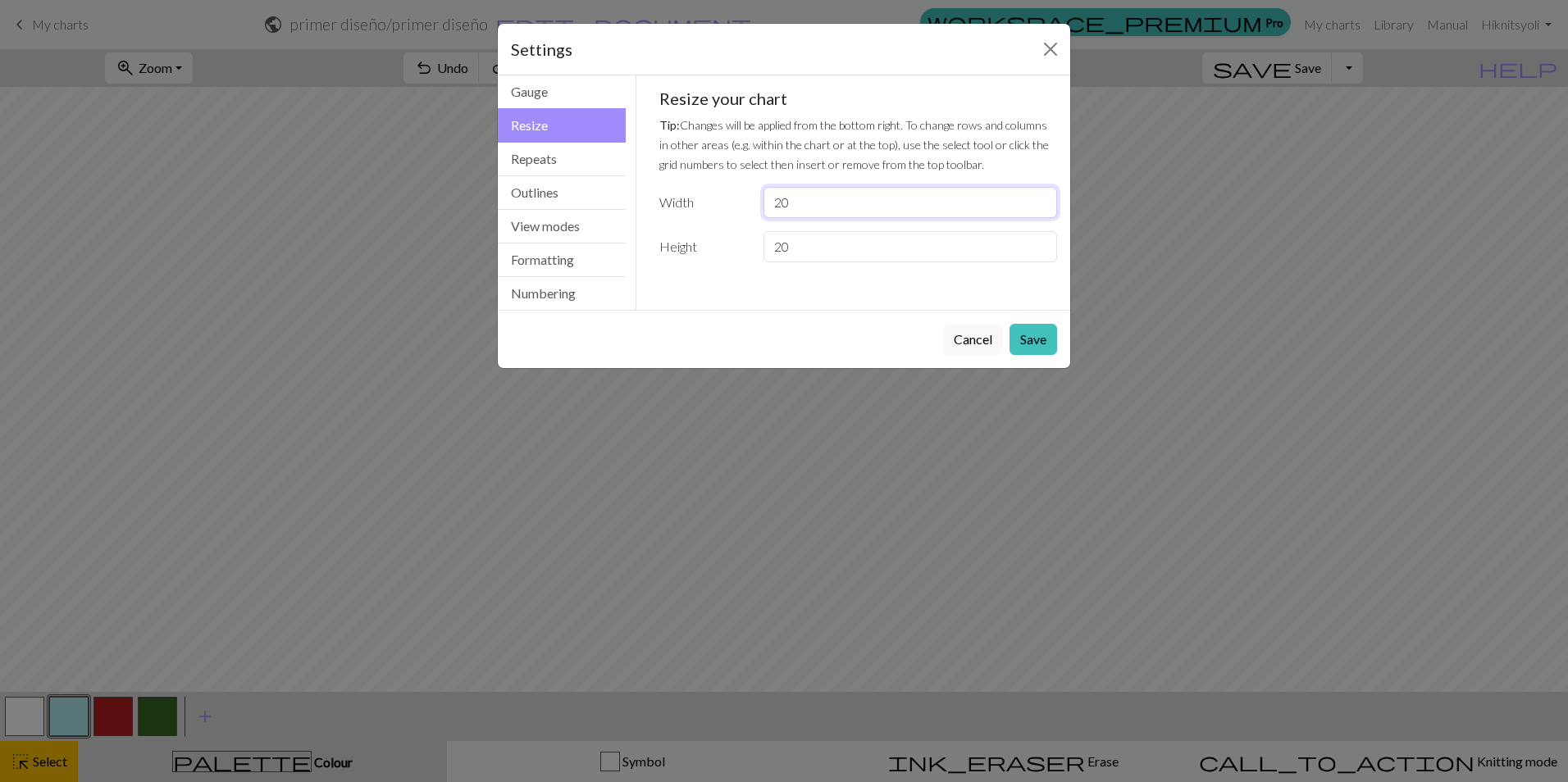
drag, startPoint x: 845, startPoint y: 208, endPoint x: 767, endPoint y: 203, distance: 78.2
click at [767, 203] on input "20" at bounding box center [910, 203] width 294 height 32
type input "80"
click at [1038, 343] on button "Save" at bounding box center [1033, 339] width 47 height 32
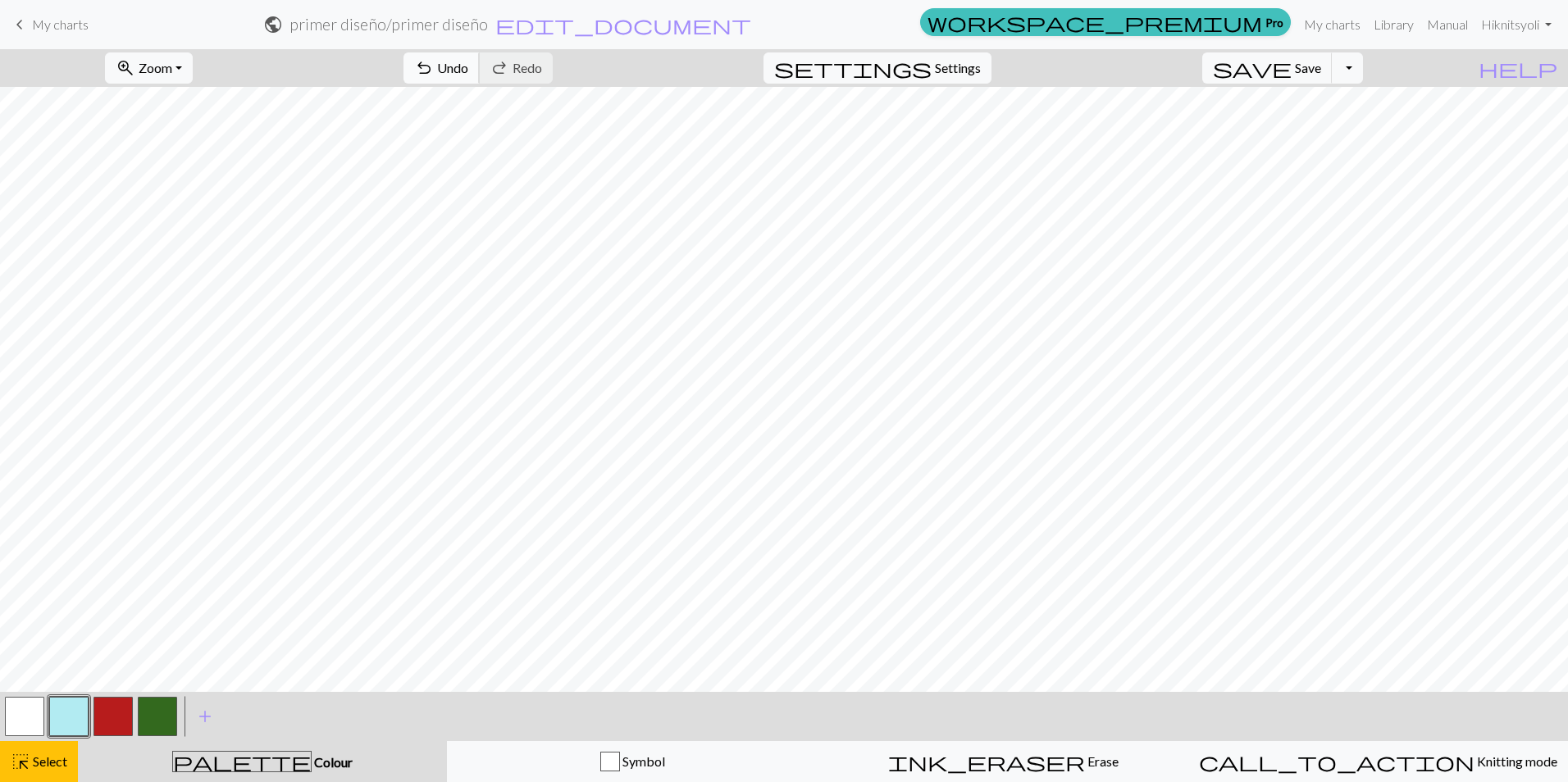
click at [434, 58] on span "undo" at bounding box center [424, 68] width 19 height 23
click at [980, 67] on span "Settings" at bounding box center [958, 68] width 46 height 19
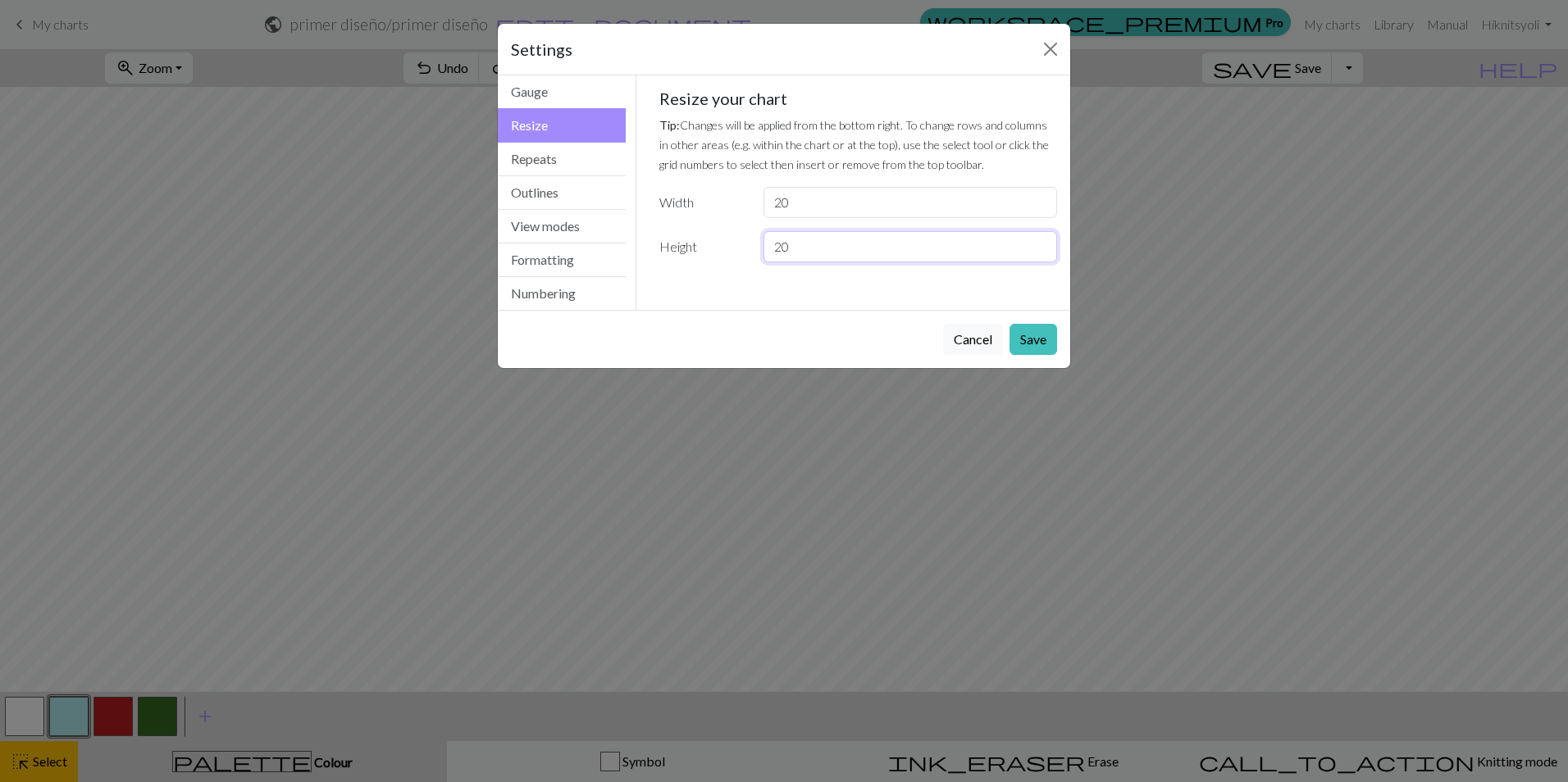
drag, startPoint x: 802, startPoint y: 257, endPoint x: 744, endPoint y: 257, distance: 58.0
click at [744, 257] on div "Height 20" at bounding box center [859, 247] width 418 height 32
type input "80"
click at [1044, 335] on button "Save" at bounding box center [1033, 339] width 47 height 32
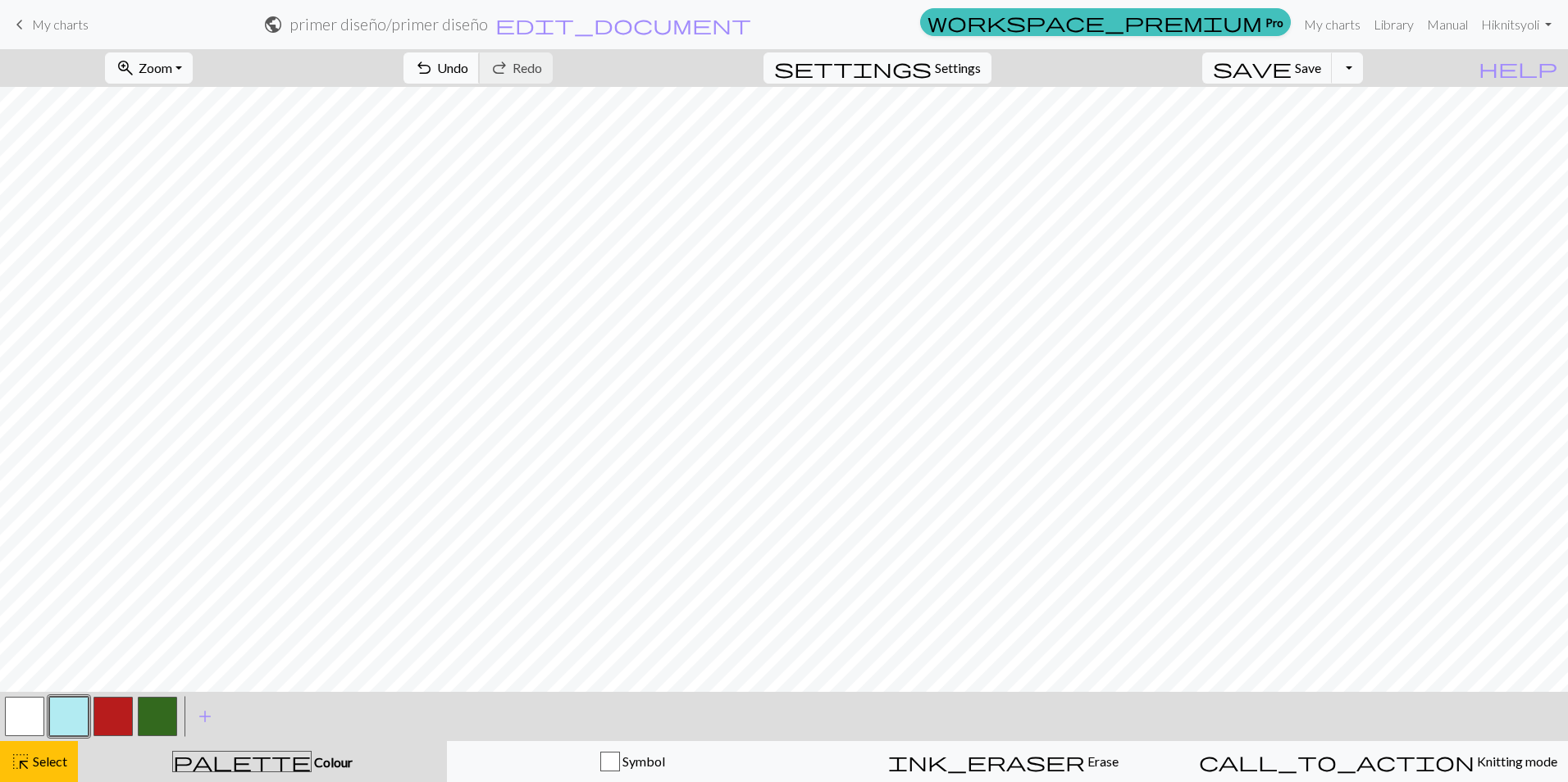
click at [434, 66] on span "undo" at bounding box center [424, 68] width 19 height 23
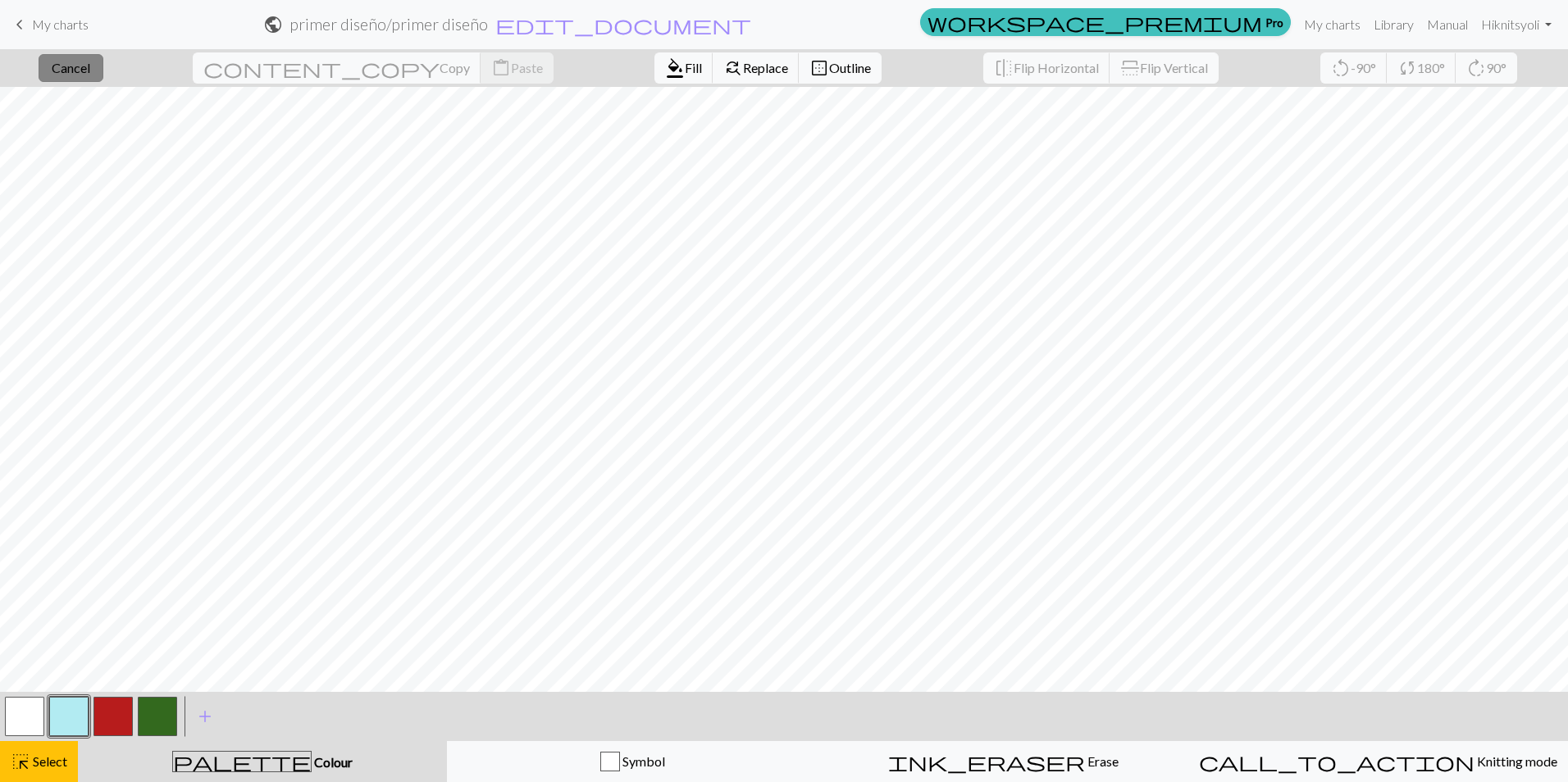
click at [78, 70] on span "Cancel" at bounding box center [71, 68] width 39 height 16
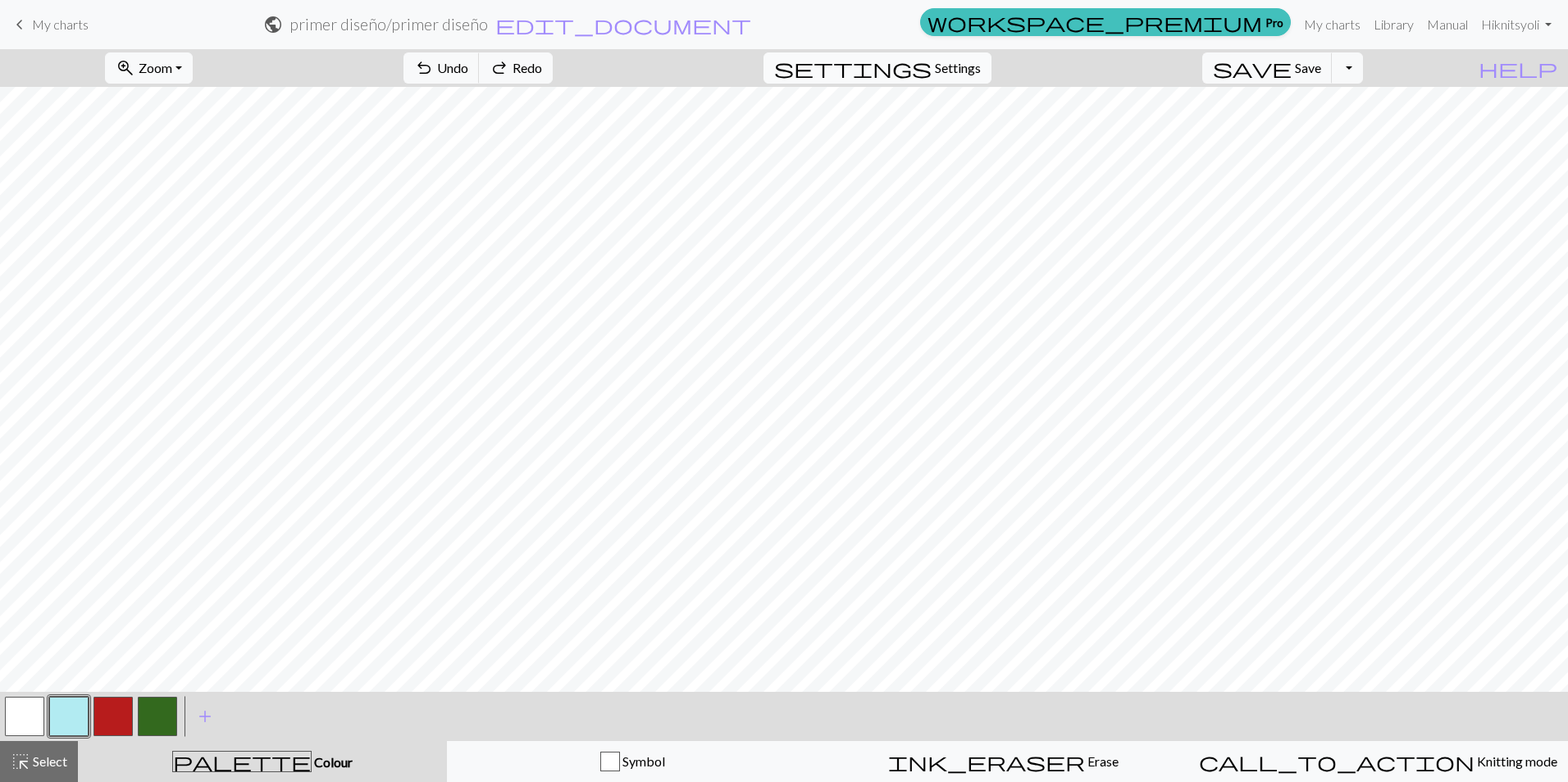
click at [980, 76] on span "Settings" at bounding box center [958, 68] width 46 height 19
select select "aran"
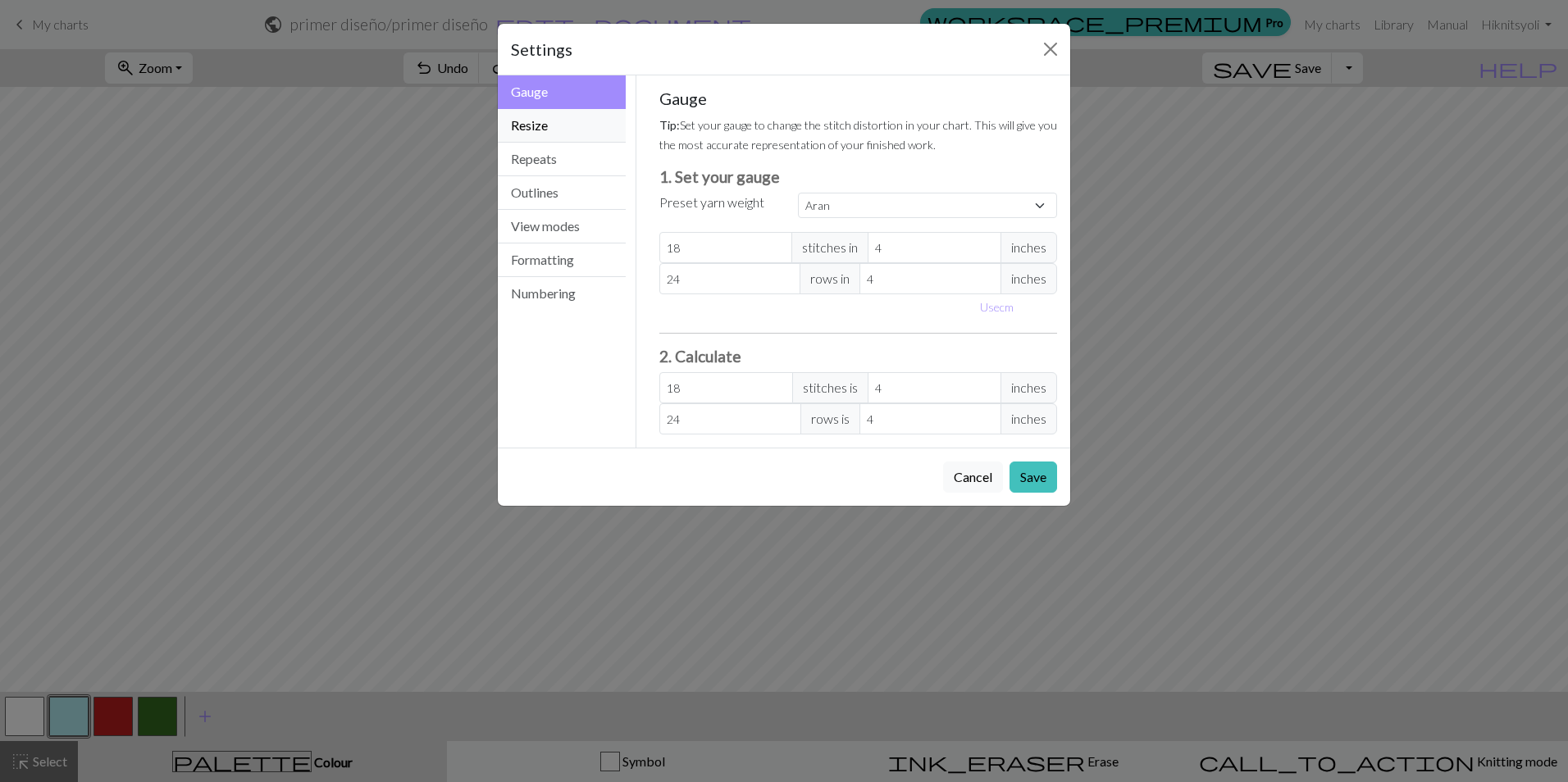
click at [552, 131] on button "Resize" at bounding box center [562, 125] width 128 height 33
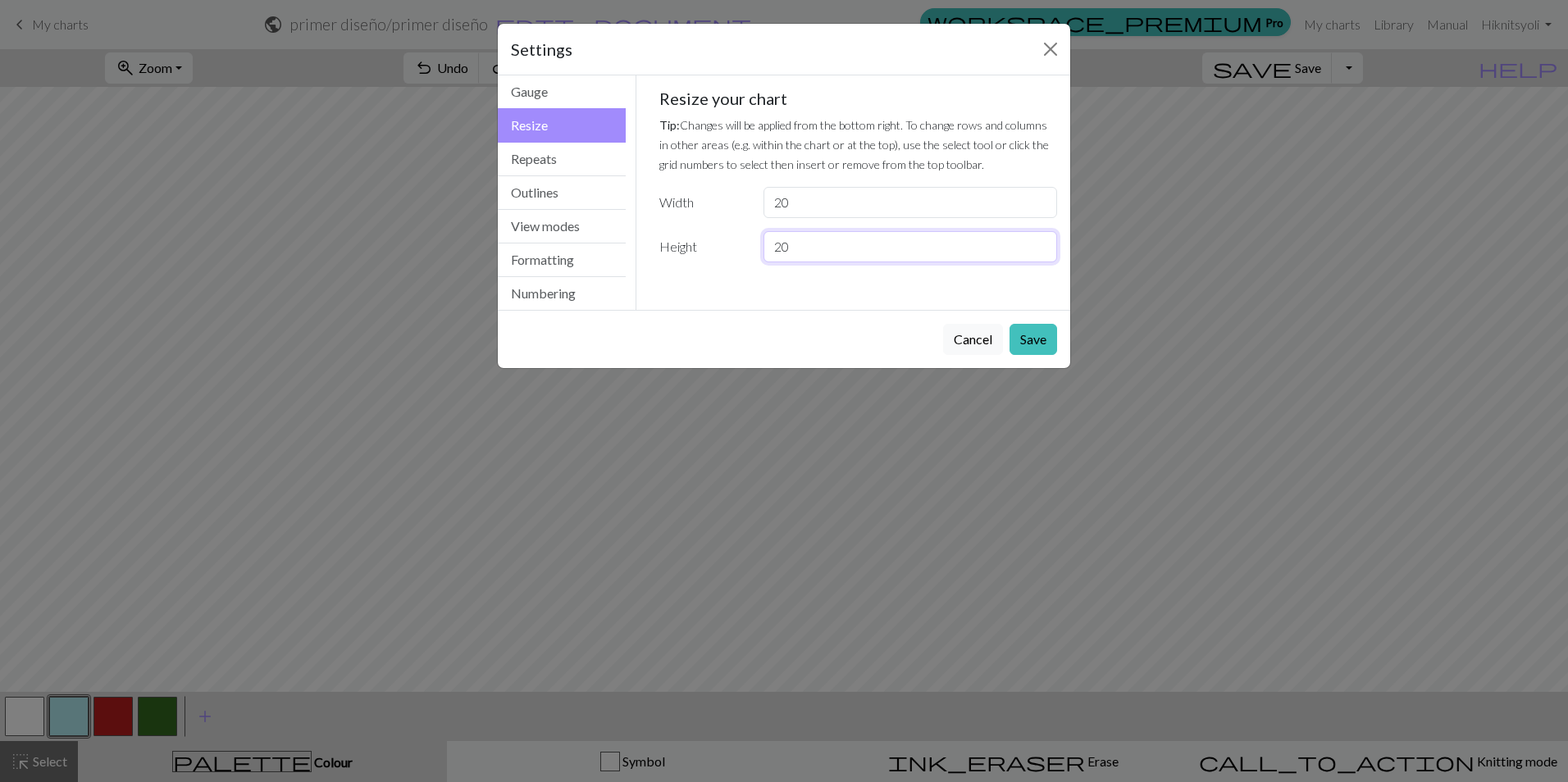
drag, startPoint x: 809, startPoint y: 251, endPoint x: 765, endPoint y: 241, distance: 45.1
click at [765, 241] on input "20" at bounding box center [910, 247] width 294 height 32
type input "80"
click at [1039, 337] on button "Save" at bounding box center [1033, 339] width 47 height 32
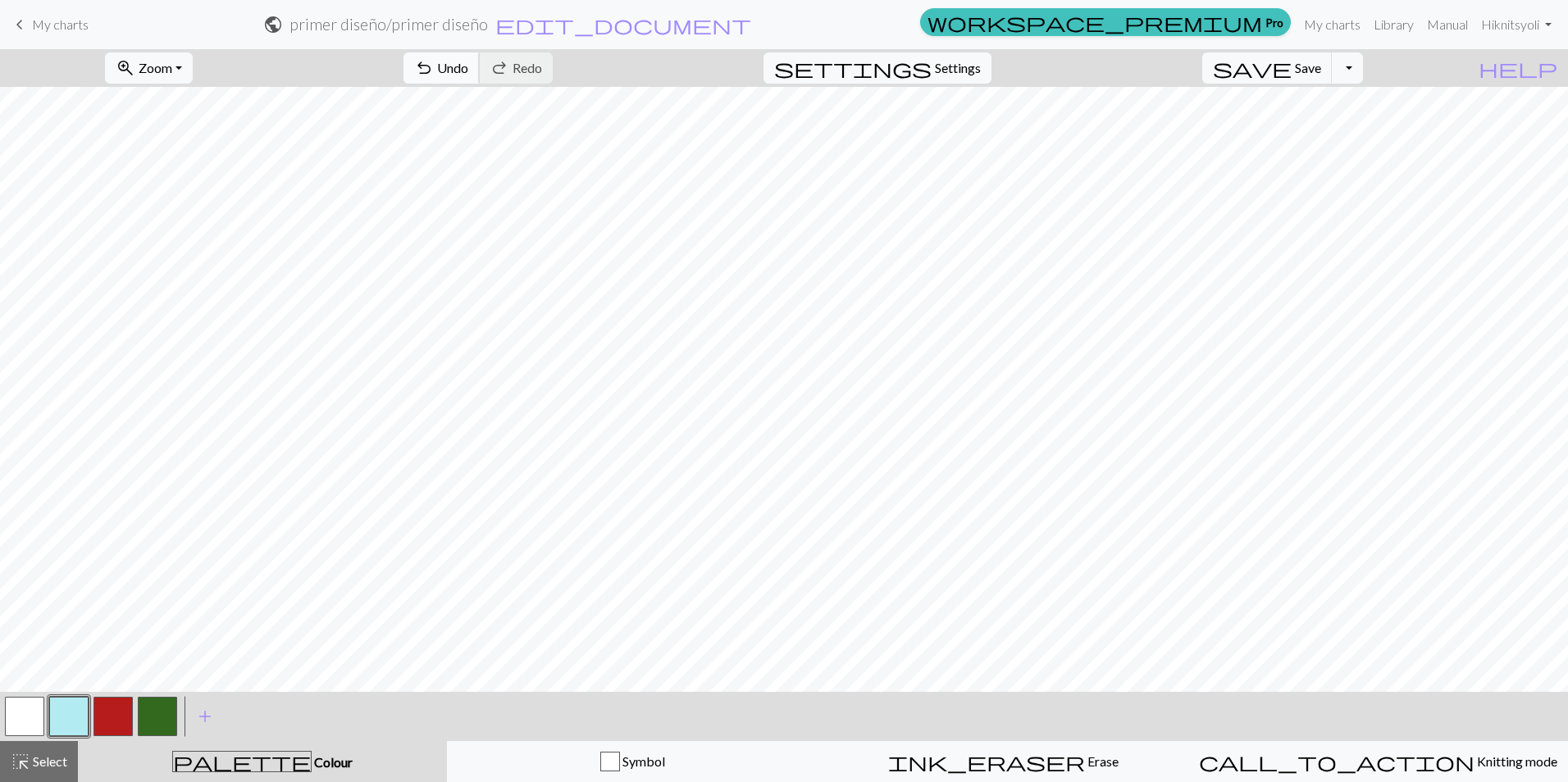
click at [434, 68] on span "undo" at bounding box center [424, 68] width 19 height 23
click at [980, 62] on span "Settings" at bounding box center [958, 68] width 46 height 19
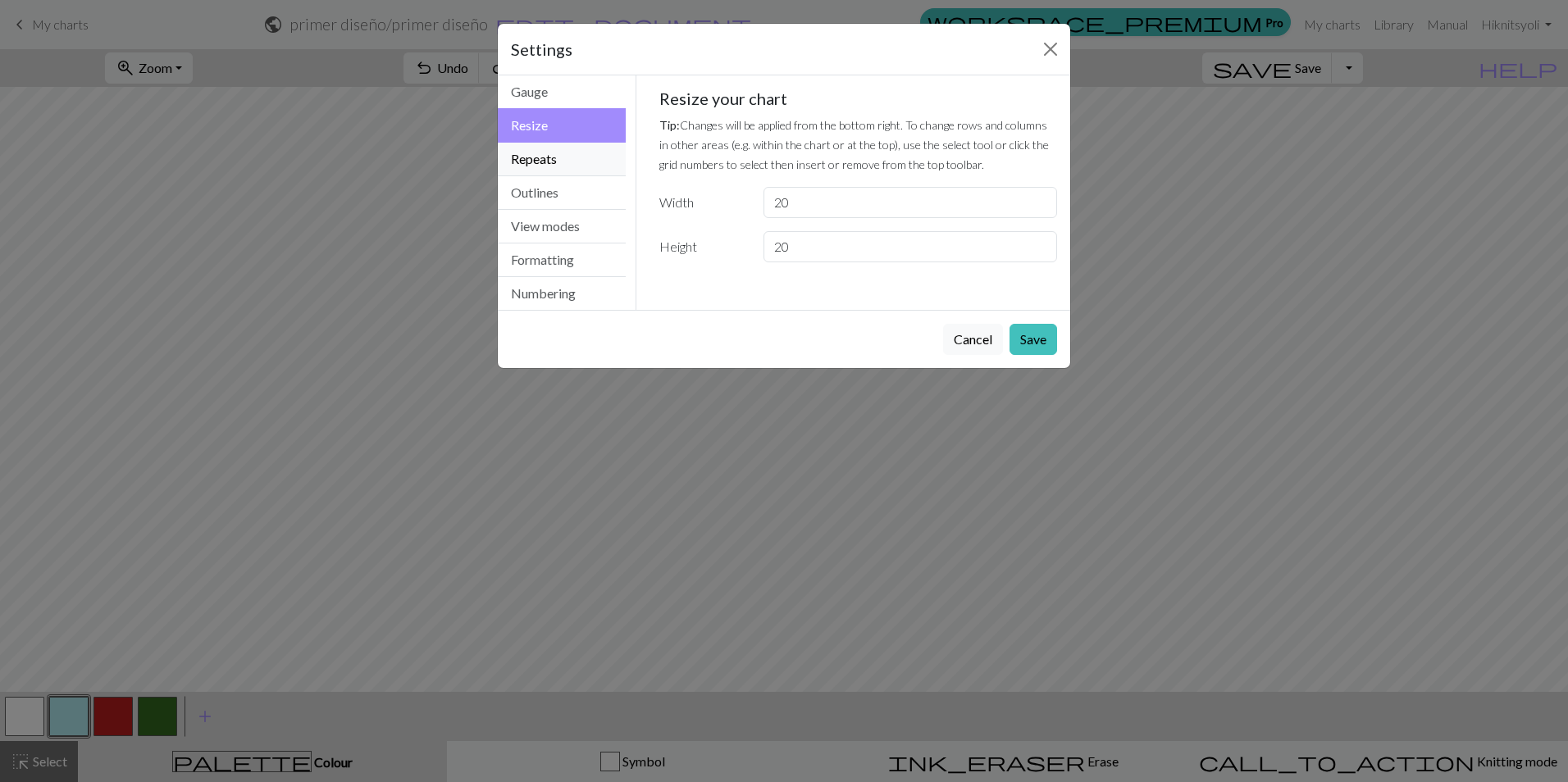
click at [554, 169] on button "Repeats" at bounding box center [562, 160] width 128 height 33
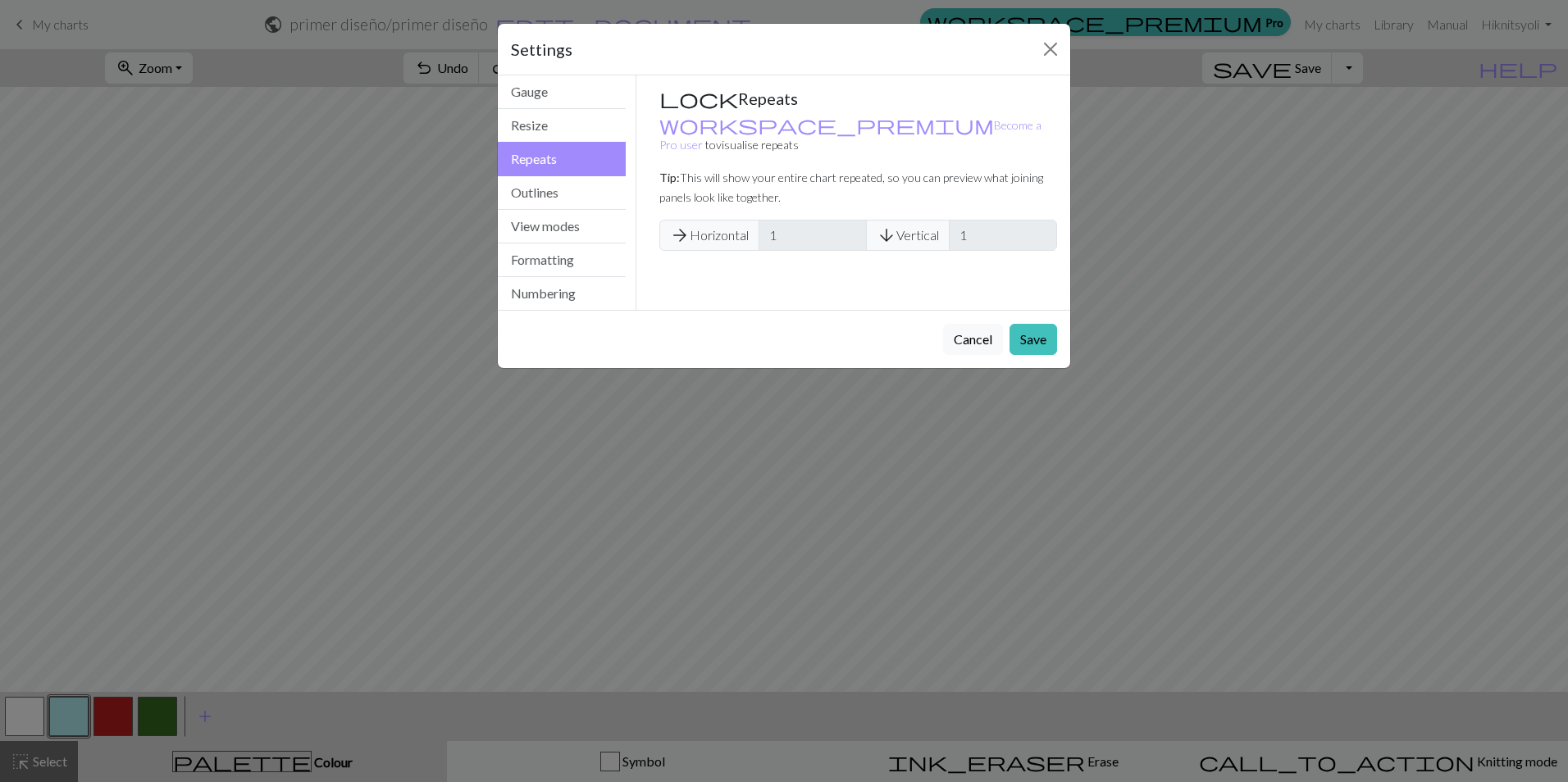
click at [886, 224] on span "arrow_downward" at bounding box center [887, 235] width 19 height 23
click at [593, 199] on button "Outlines" at bounding box center [562, 193] width 128 height 33
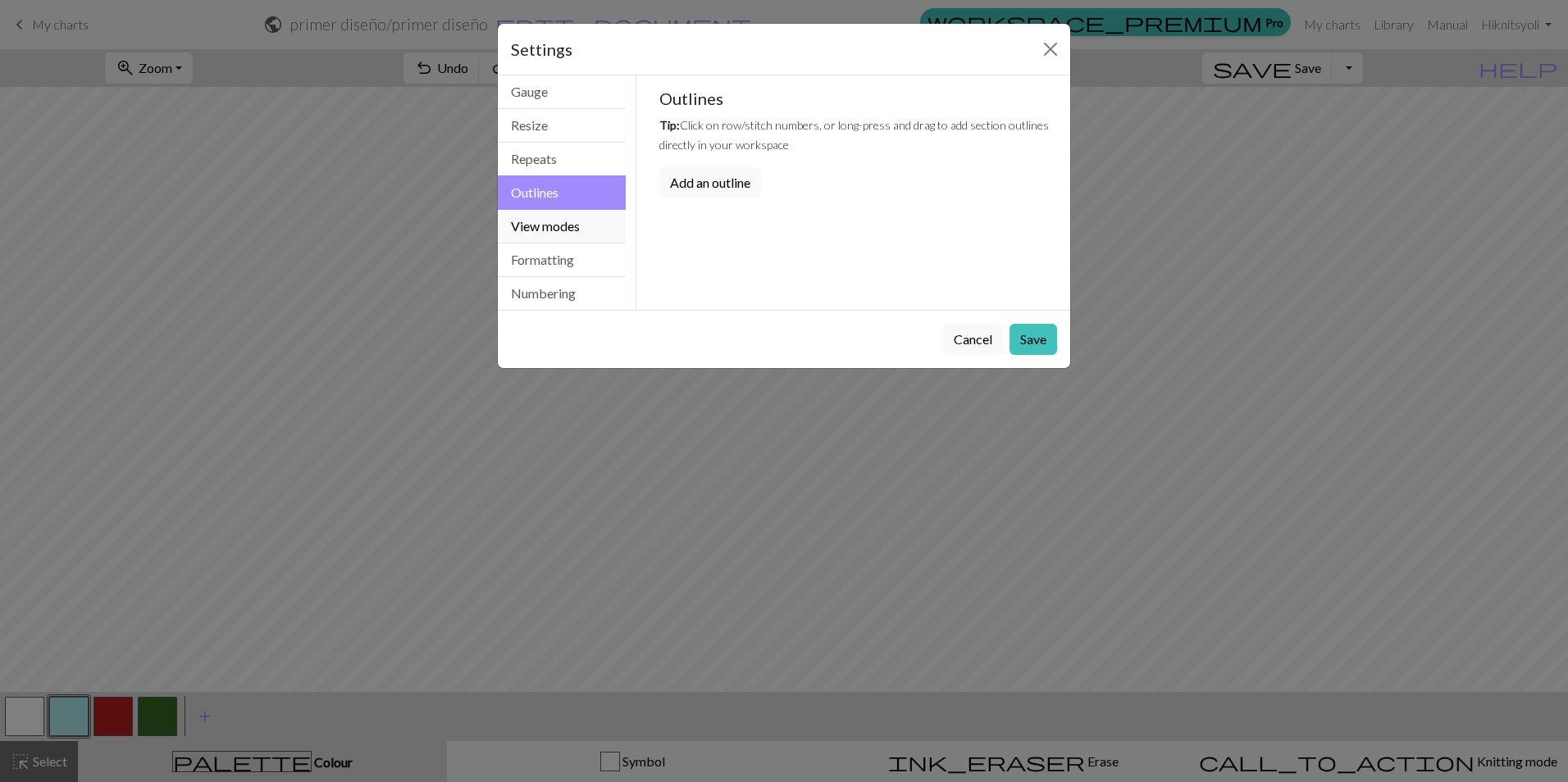
click at [566, 224] on button "View modes" at bounding box center [562, 226] width 128 height 33
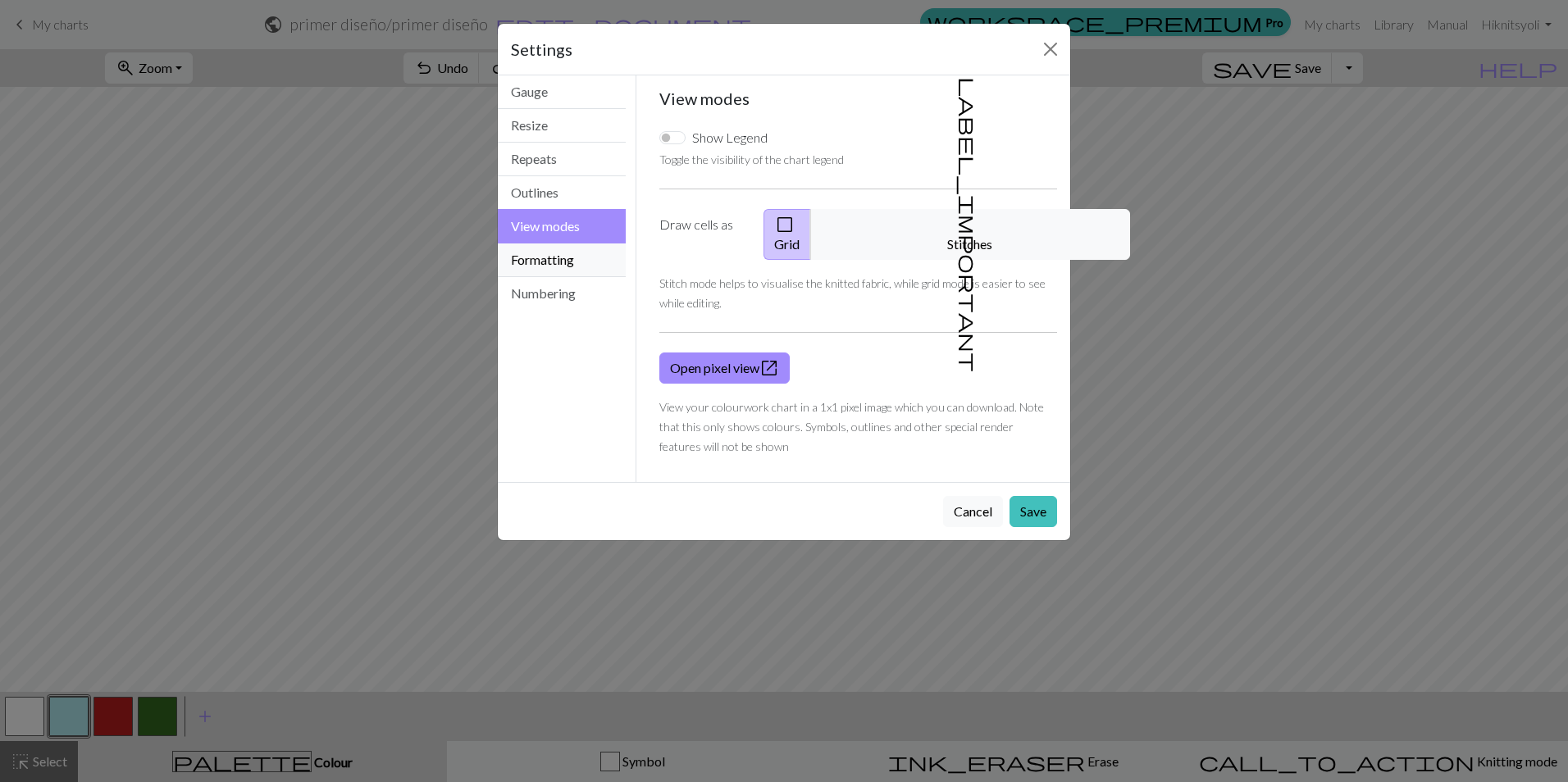
click at [548, 259] on button "Formatting" at bounding box center [562, 260] width 128 height 33
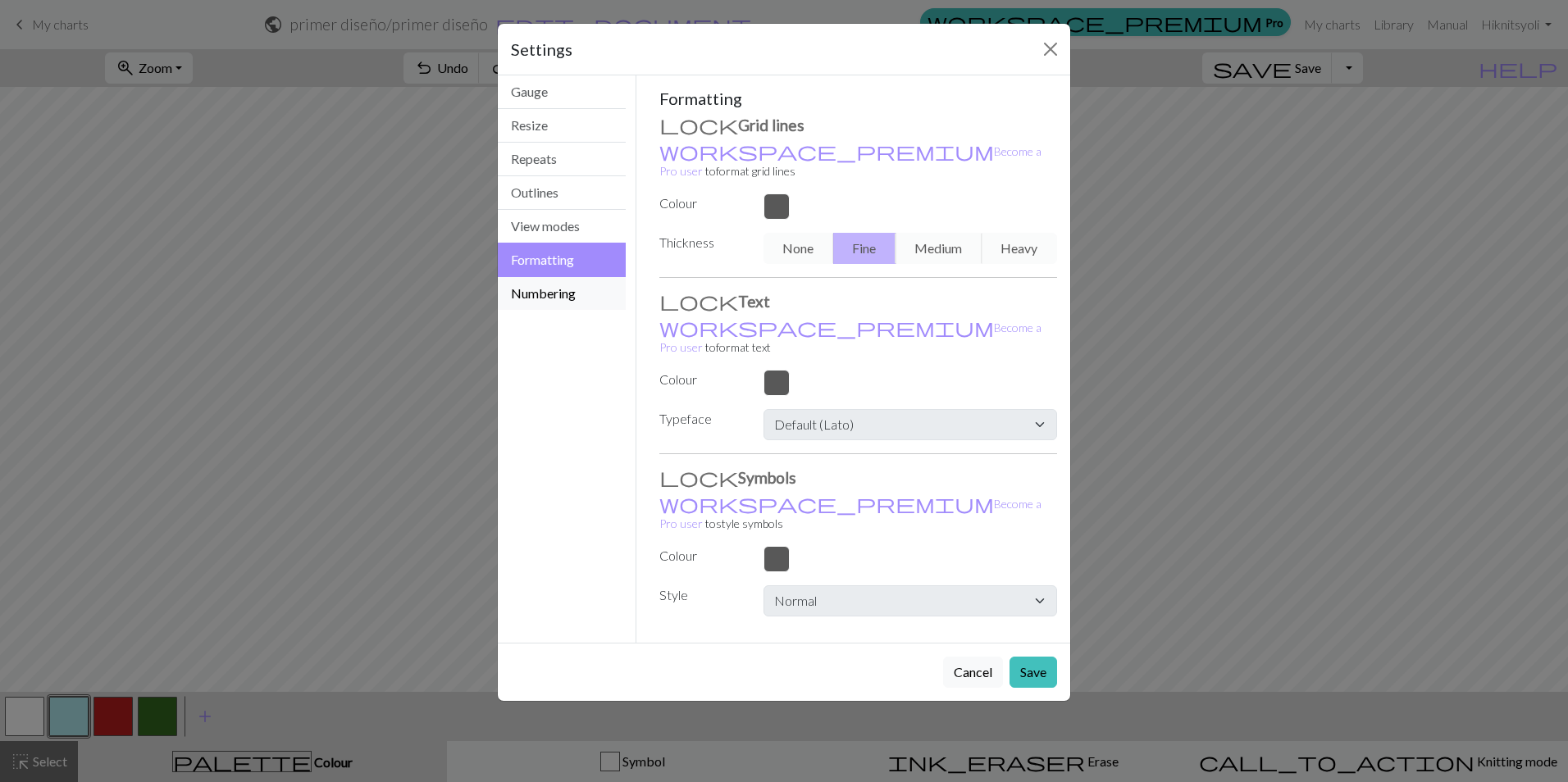
click at [545, 295] on button "Numbering" at bounding box center [562, 293] width 128 height 32
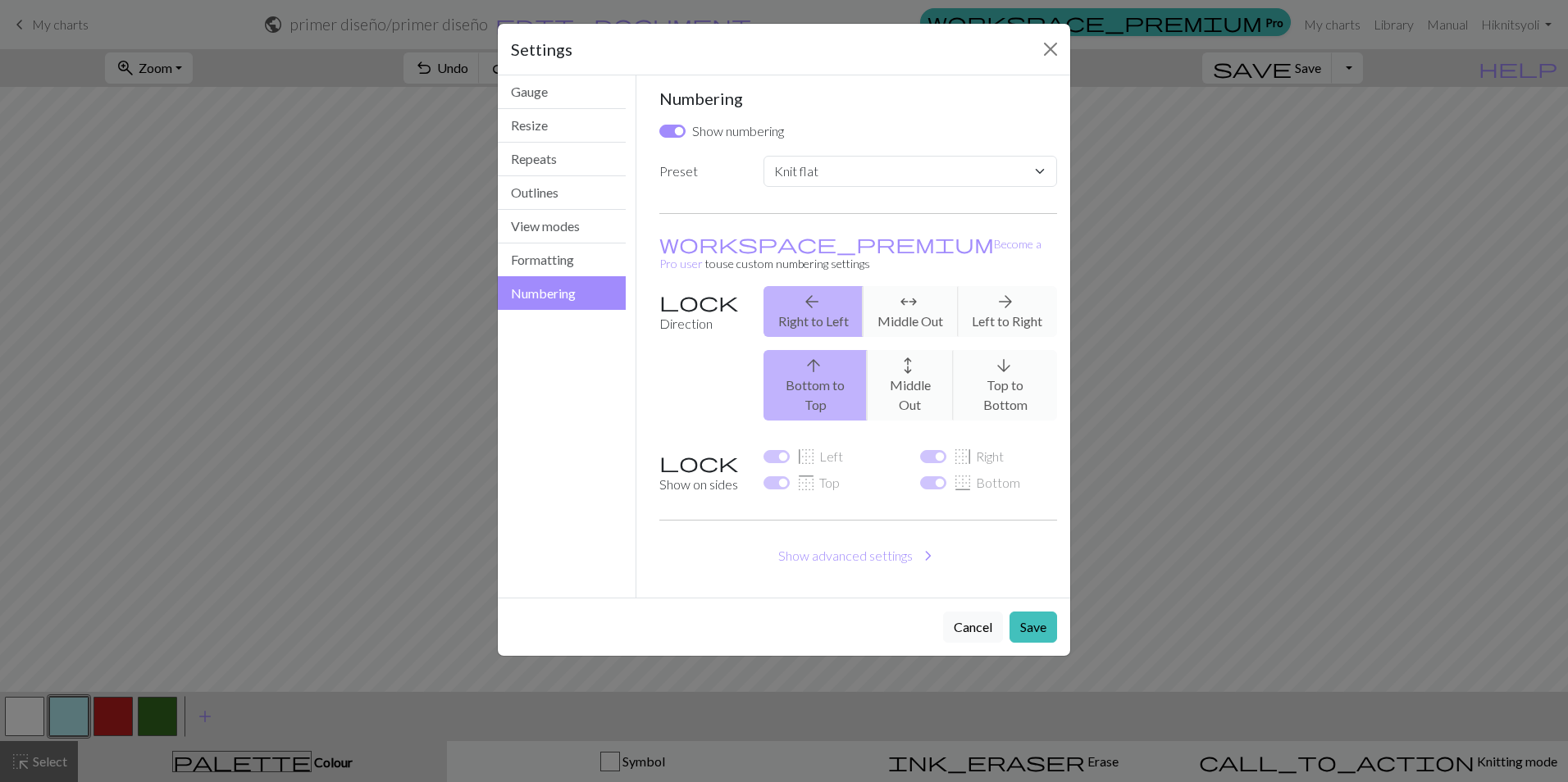
click at [1241, 352] on div "Settings Numbering Gauge Resize Repeats Outlines View modes Formatting Numberin…" at bounding box center [784, 391] width 1568 height 782
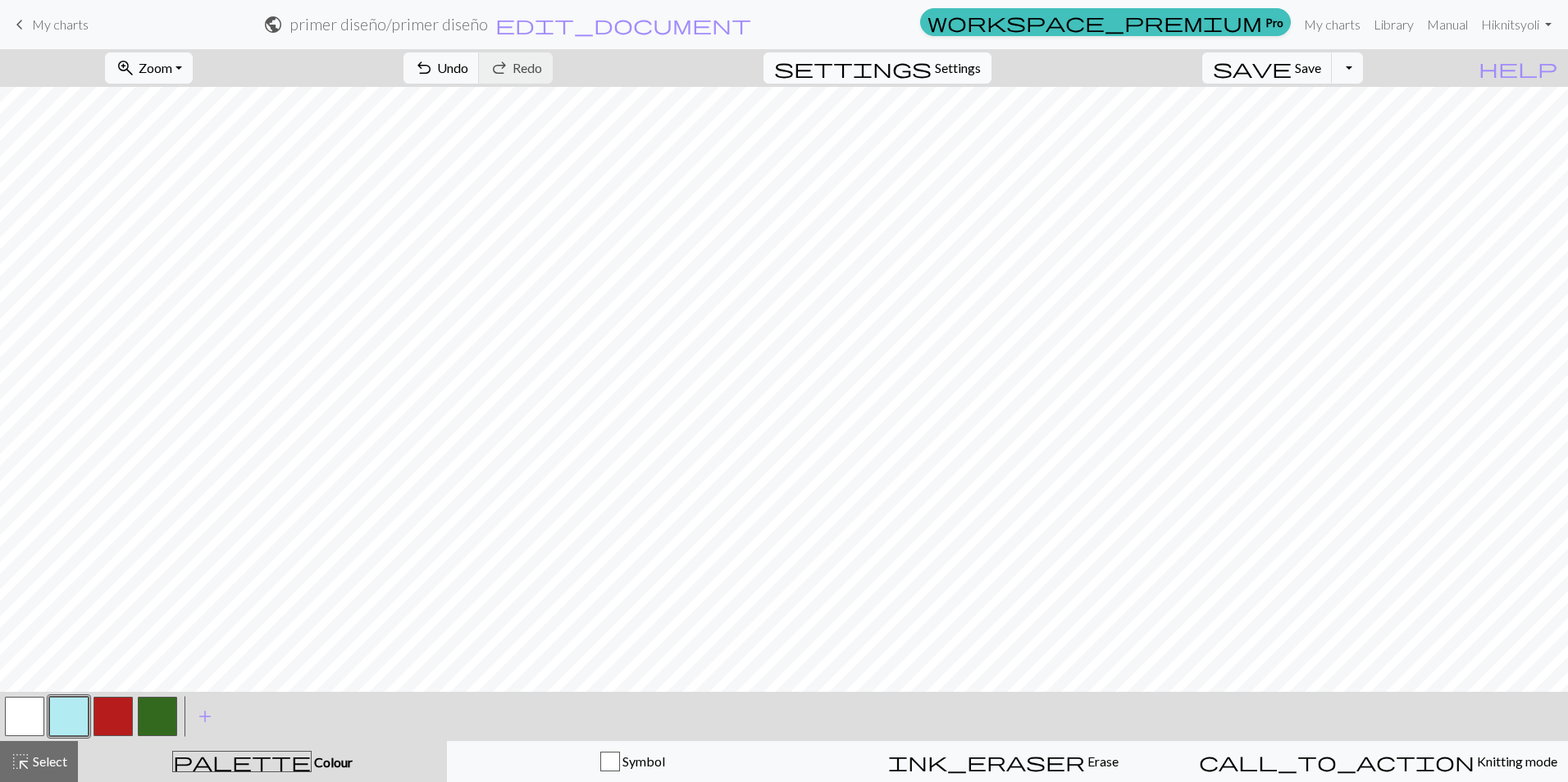
click at [980, 64] on span "Settings" at bounding box center [958, 68] width 46 height 19
select select "aran"
select select "flat"
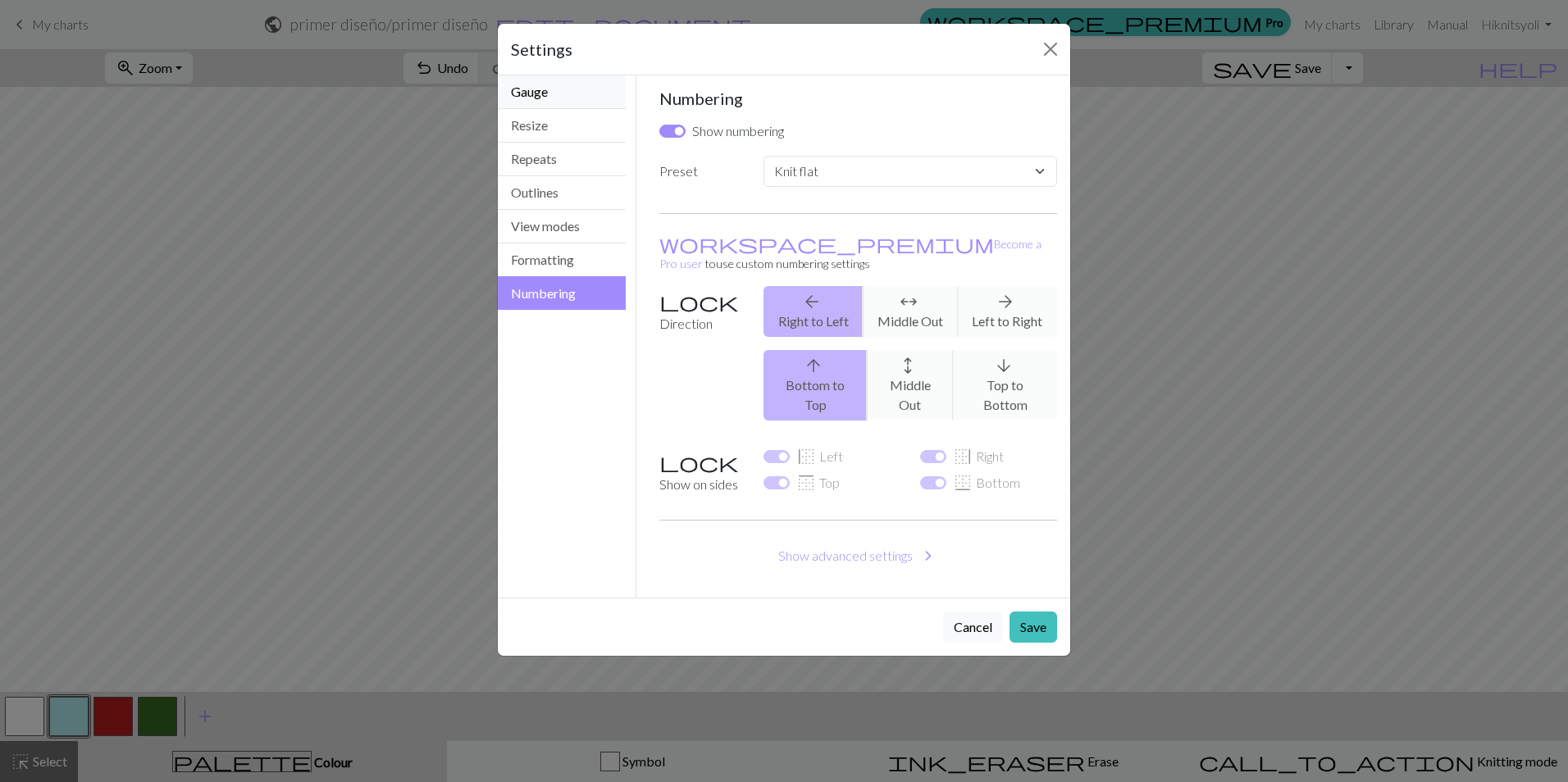
click at [543, 93] on button "Gauge" at bounding box center [562, 92] width 128 height 33
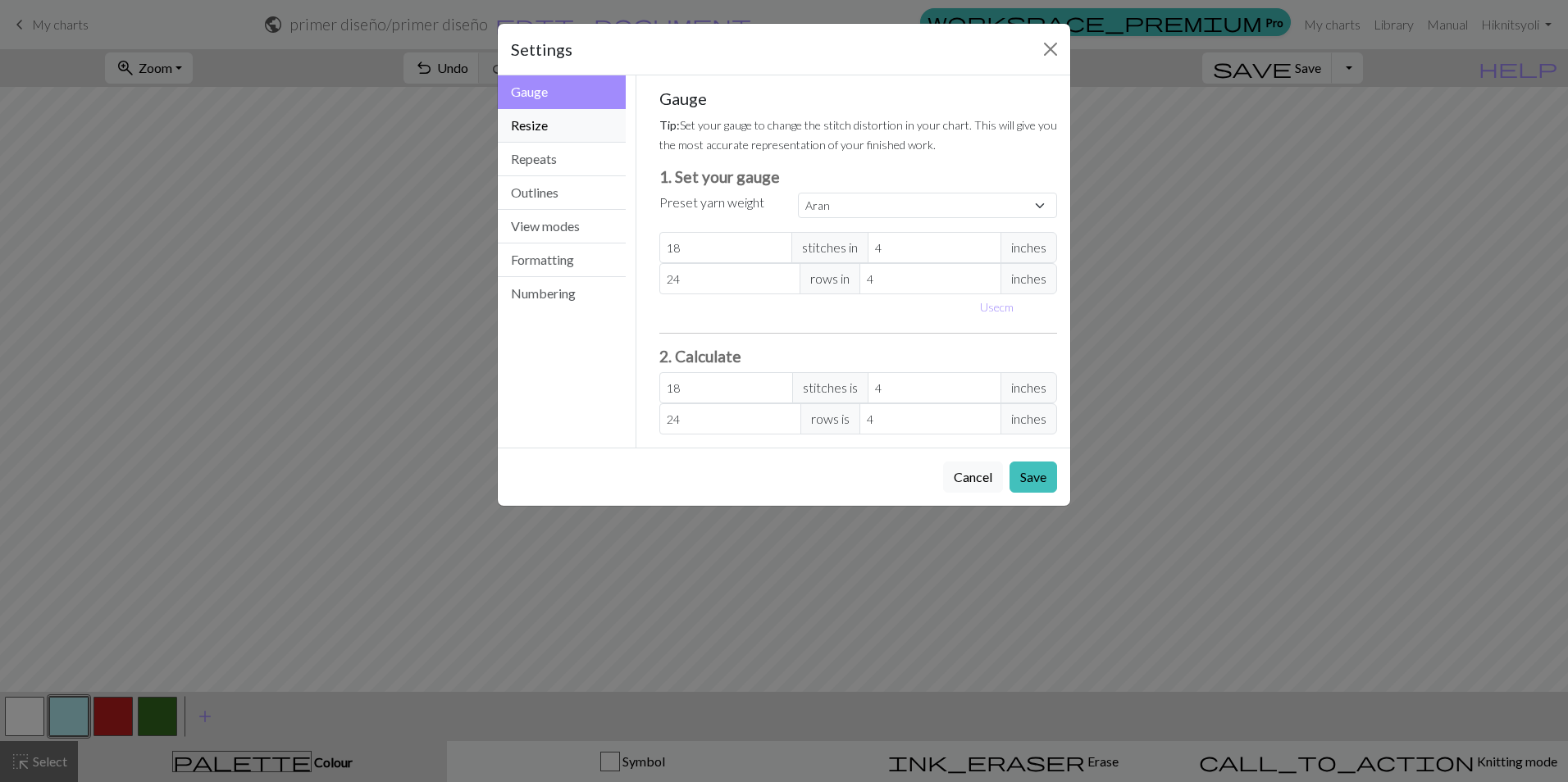
click at [558, 126] on button "Resize" at bounding box center [562, 125] width 128 height 33
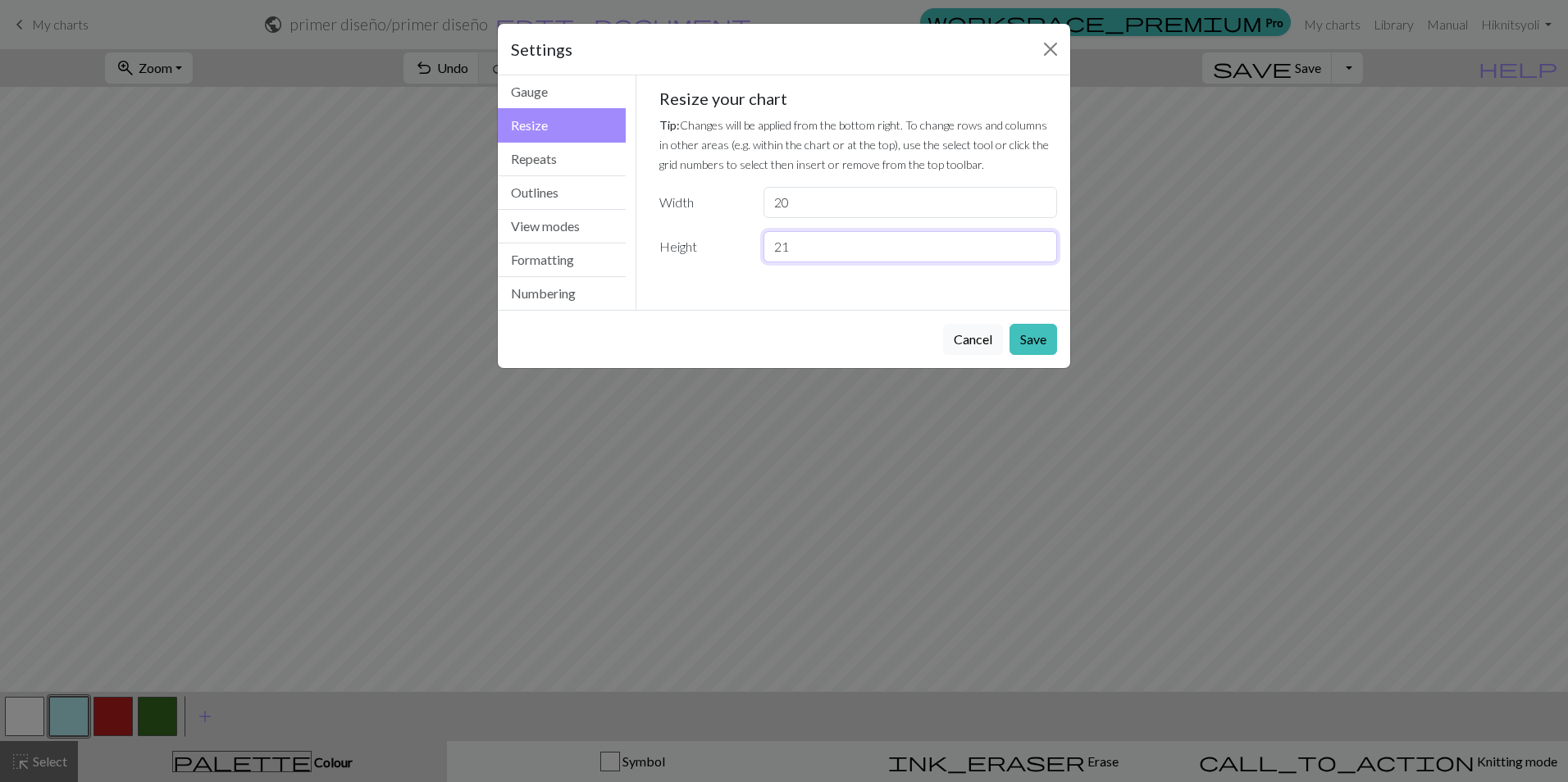
click at [1041, 243] on input "21" at bounding box center [910, 247] width 294 height 32
click at [1040, 243] on input "22" at bounding box center [910, 247] width 294 height 32
click at [1040, 243] on input "23" at bounding box center [910, 247] width 294 height 32
click at [1040, 243] on input "24" at bounding box center [910, 247] width 294 height 32
click at [1040, 243] on input "25" at bounding box center [910, 247] width 294 height 32
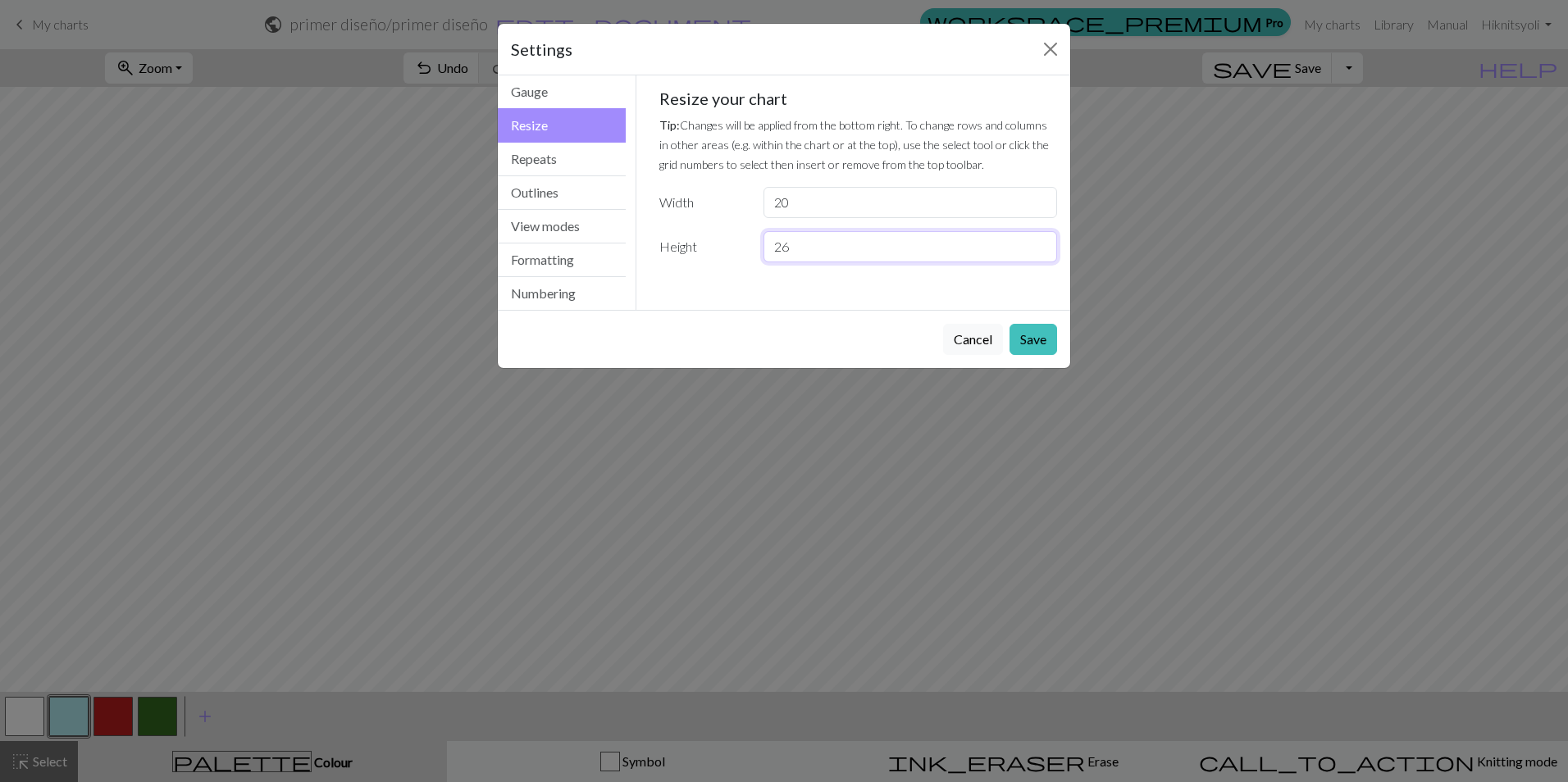
click at [1040, 243] on input "26" at bounding box center [910, 247] width 294 height 32
click at [1040, 243] on input "27" at bounding box center [910, 247] width 294 height 32
click at [1040, 243] on input "28" at bounding box center [910, 247] width 294 height 32
click at [1040, 243] on input "29" at bounding box center [910, 247] width 294 height 32
click at [1040, 243] on input "30" at bounding box center [910, 247] width 294 height 32
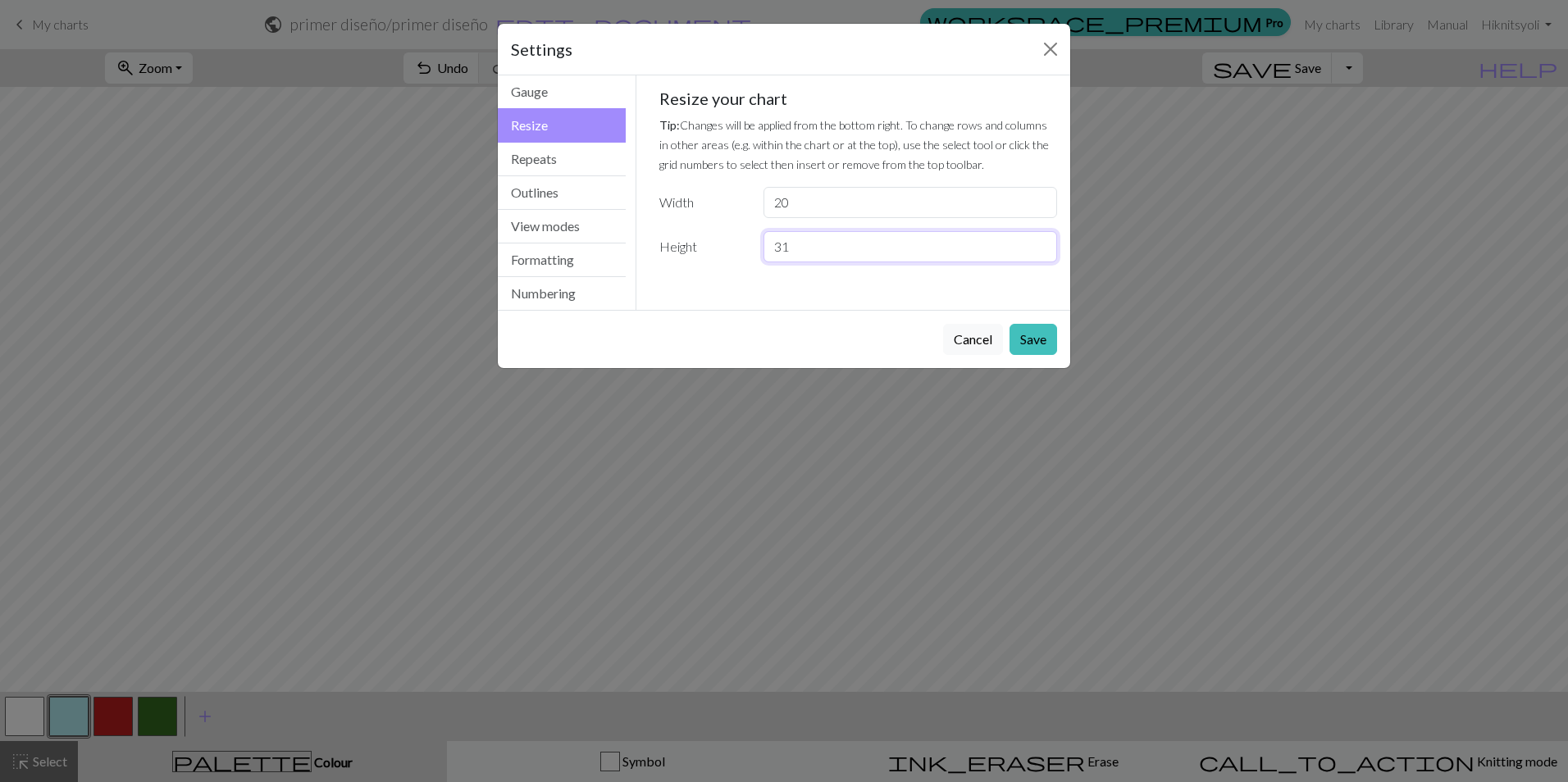
click at [1040, 243] on input "31" at bounding box center [910, 247] width 294 height 32
click at [1040, 243] on input "32" at bounding box center [910, 247] width 294 height 32
click at [1040, 243] on input "33" at bounding box center [910, 247] width 294 height 32
click at [1040, 243] on input "34" at bounding box center [910, 247] width 294 height 32
click at [1040, 243] on input "35" at bounding box center [910, 247] width 294 height 32
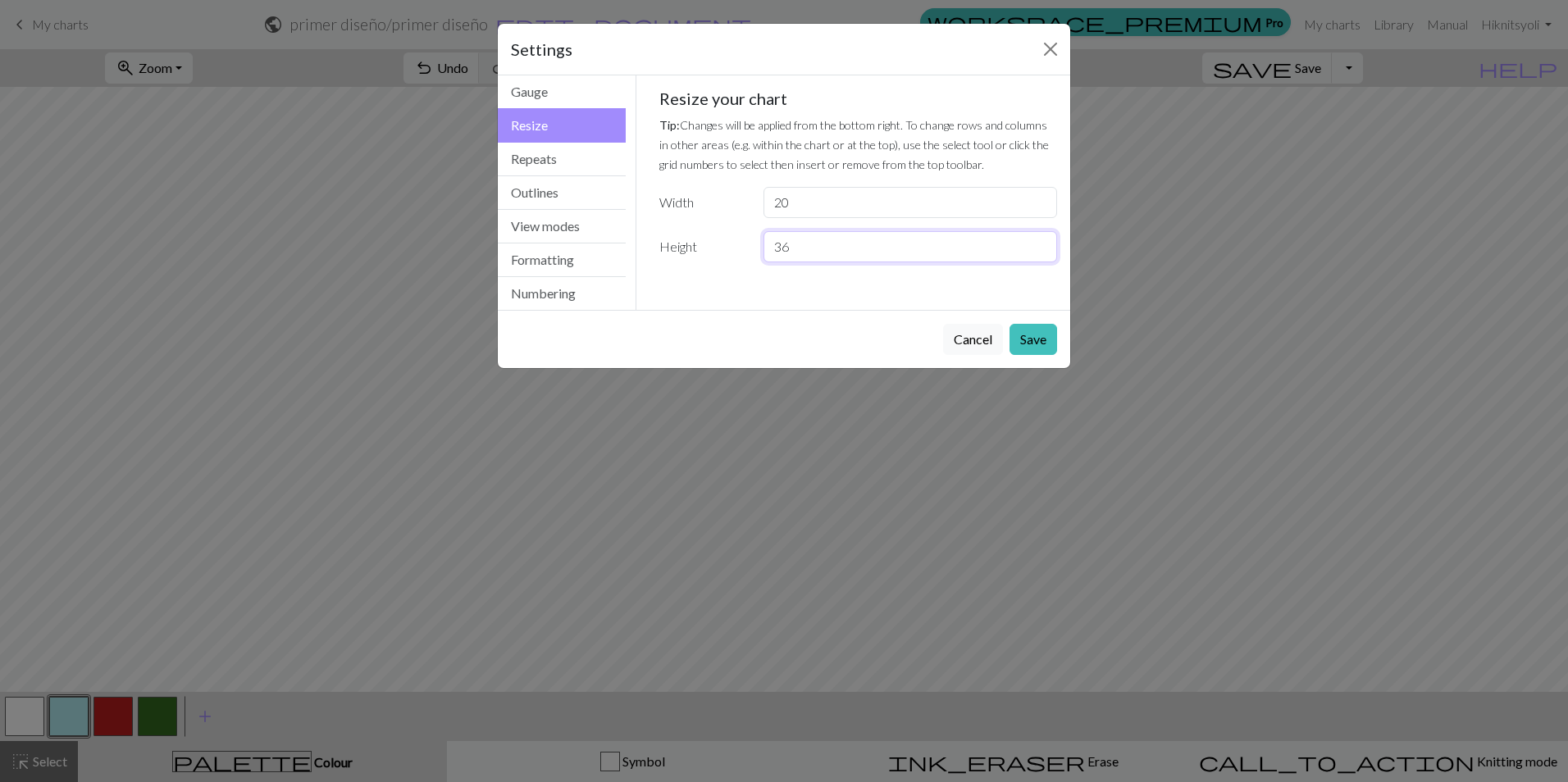
click at [1040, 243] on input "36" at bounding box center [910, 247] width 294 height 32
click at [1040, 243] on input "37" at bounding box center [910, 247] width 294 height 32
click at [1040, 242] on input "38" at bounding box center [910, 247] width 294 height 32
click at [1040, 242] on input "39" at bounding box center [910, 247] width 294 height 32
click at [1040, 242] on input "40" at bounding box center [910, 247] width 294 height 32
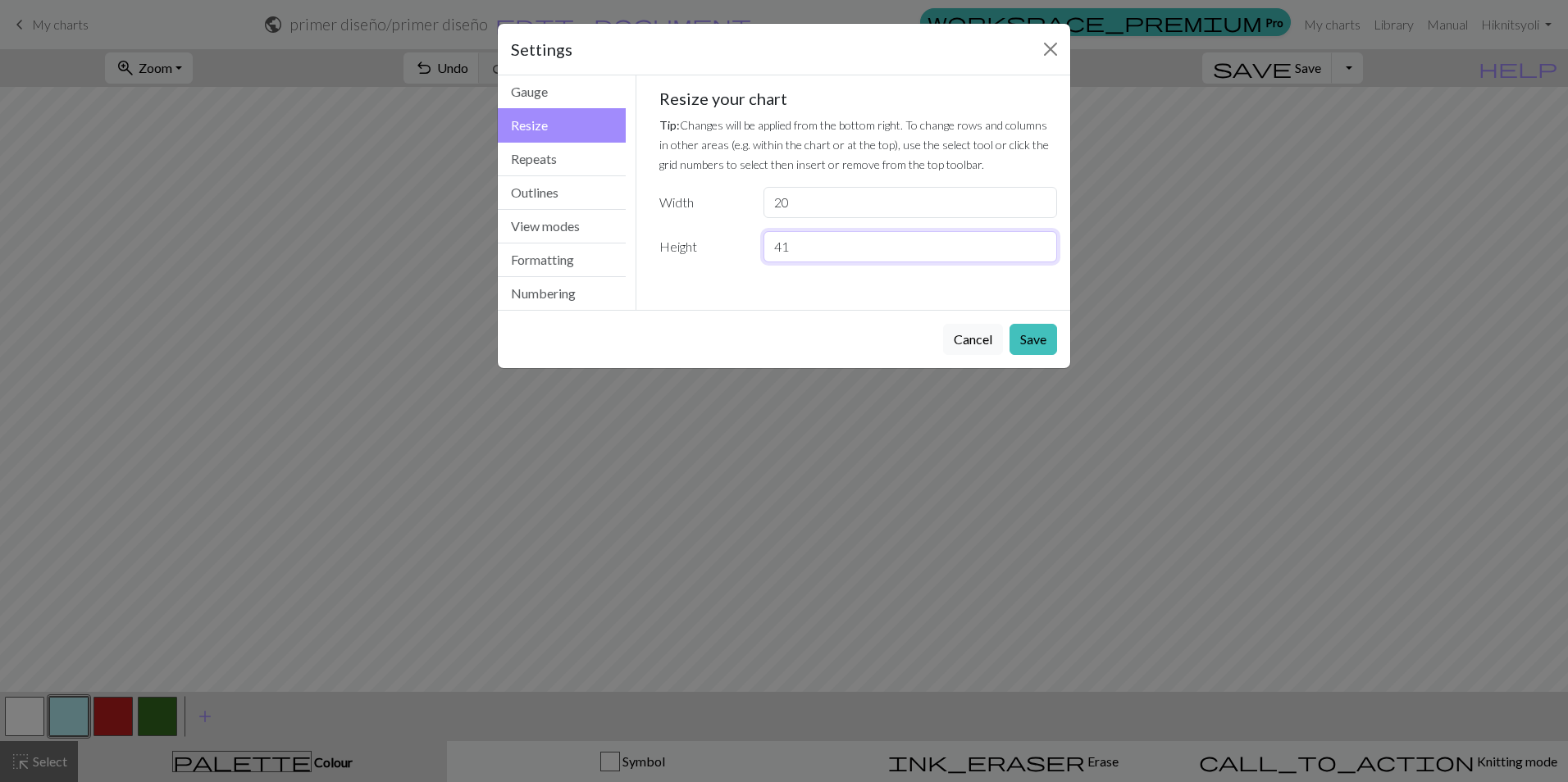
click at [1040, 242] on input "41" at bounding box center [910, 247] width 294 height 32
click at [1040, 242] on input "42" at bounding box center [910, 247] width 294 height 32
click at [1040, 242] on input "43" at bounding box center [910, 247] width 294 height 32
click at [1040, 242] on input "44" at bounding box center [910, 247] width 294 height 32
click at [1040, 242] on input "45" at bounding box center [910, 247] width 294 height 32
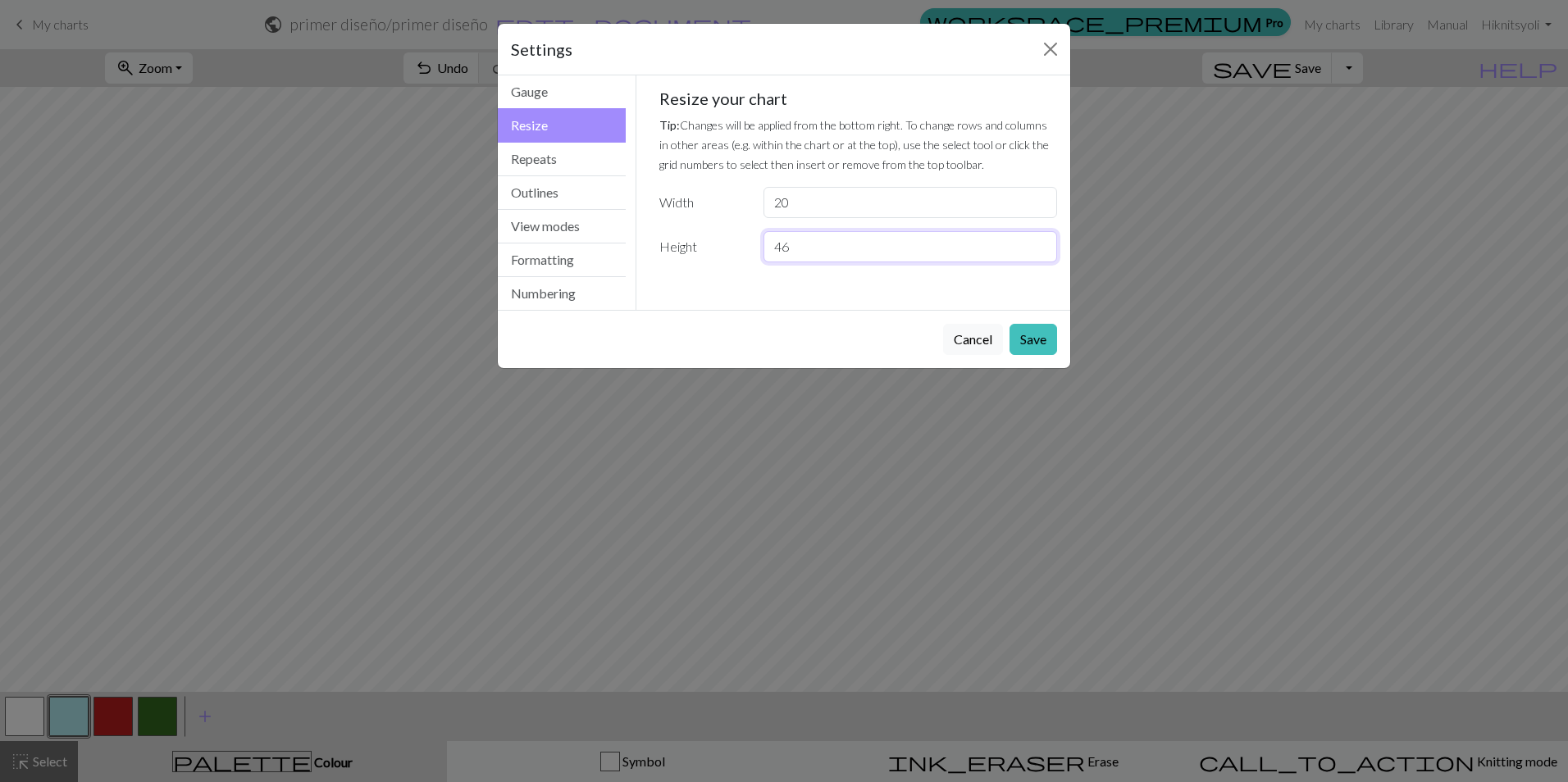
click at [1040, 242] on input "46" at bounding box center [910, 247] width 294 height 32
type input "47"
click at [1040, 242] on input "47" at bounding box center [910, 247] width 294 height 32
click at [1018, 345] on button "Save" at bounding box center [1033, 339] width 47 height 32
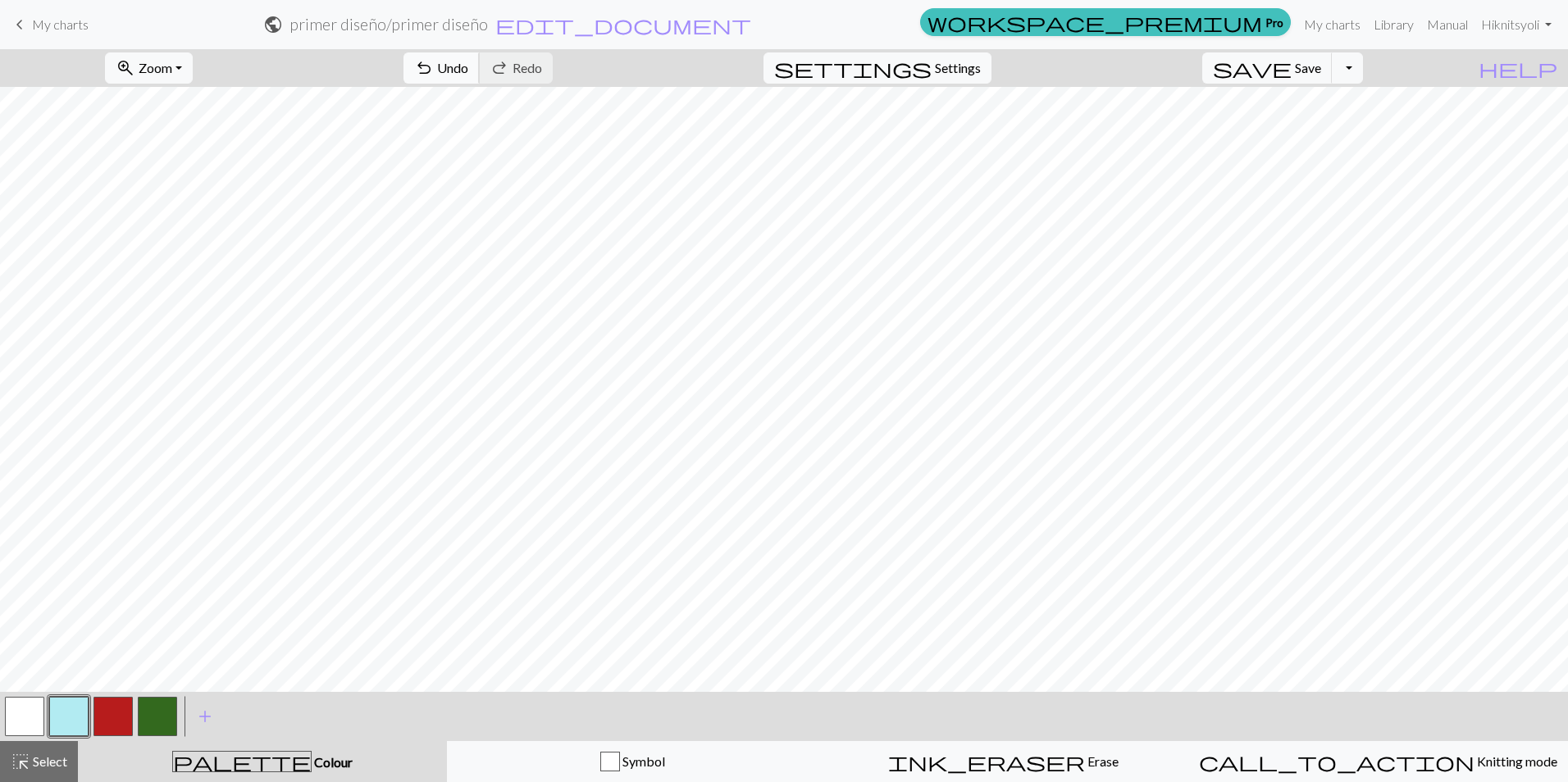
click at [434, 69] on span "undo" at bounding box center [424, 68] width 19 height 23
click at [52, 759] on span "Select" at bounding box center [49, 761] width 37 height 16
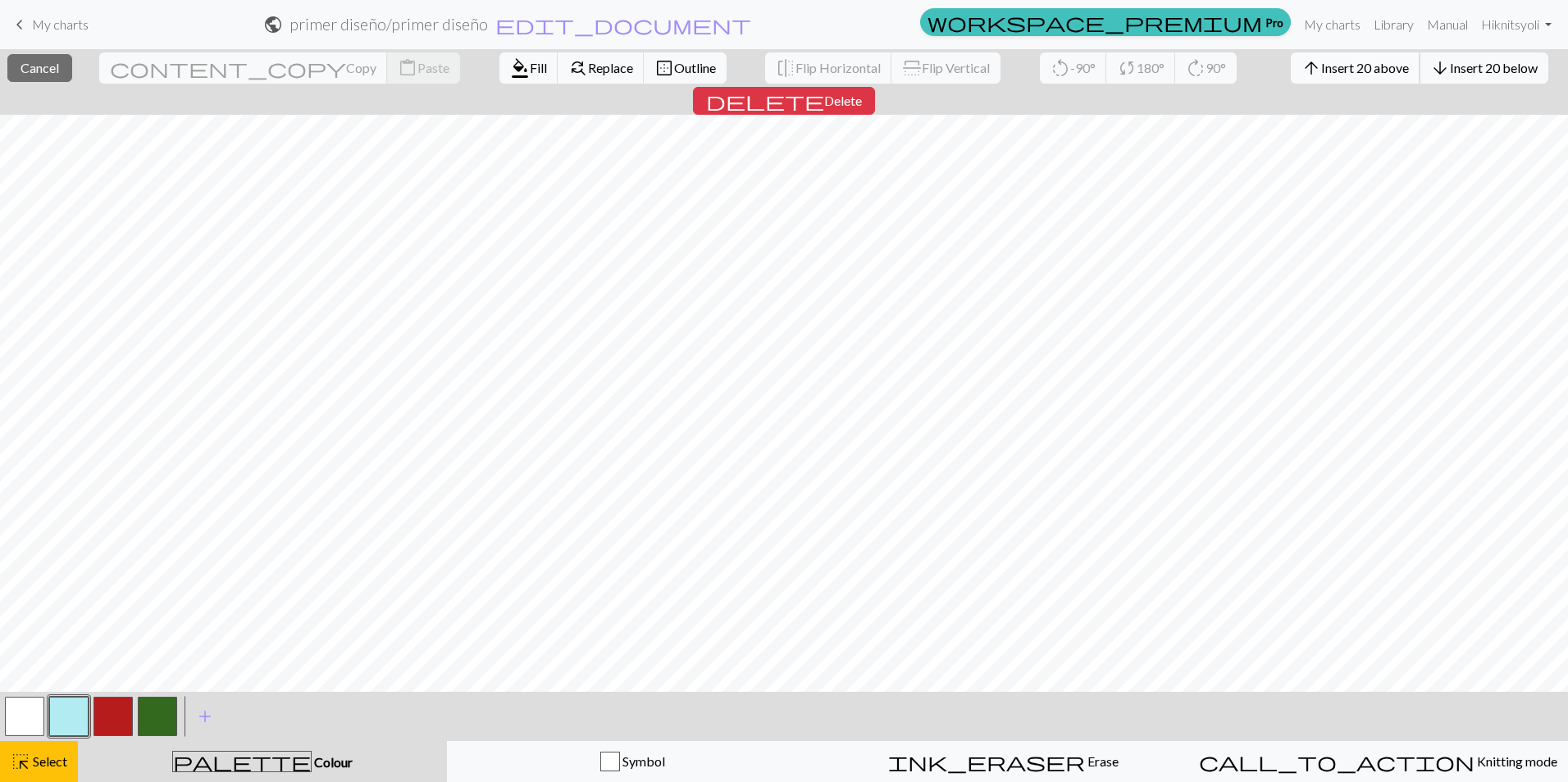
click at [1321, 67] on span "Insert 20 above" at bounding box center [1365, 68] width 88 height 16
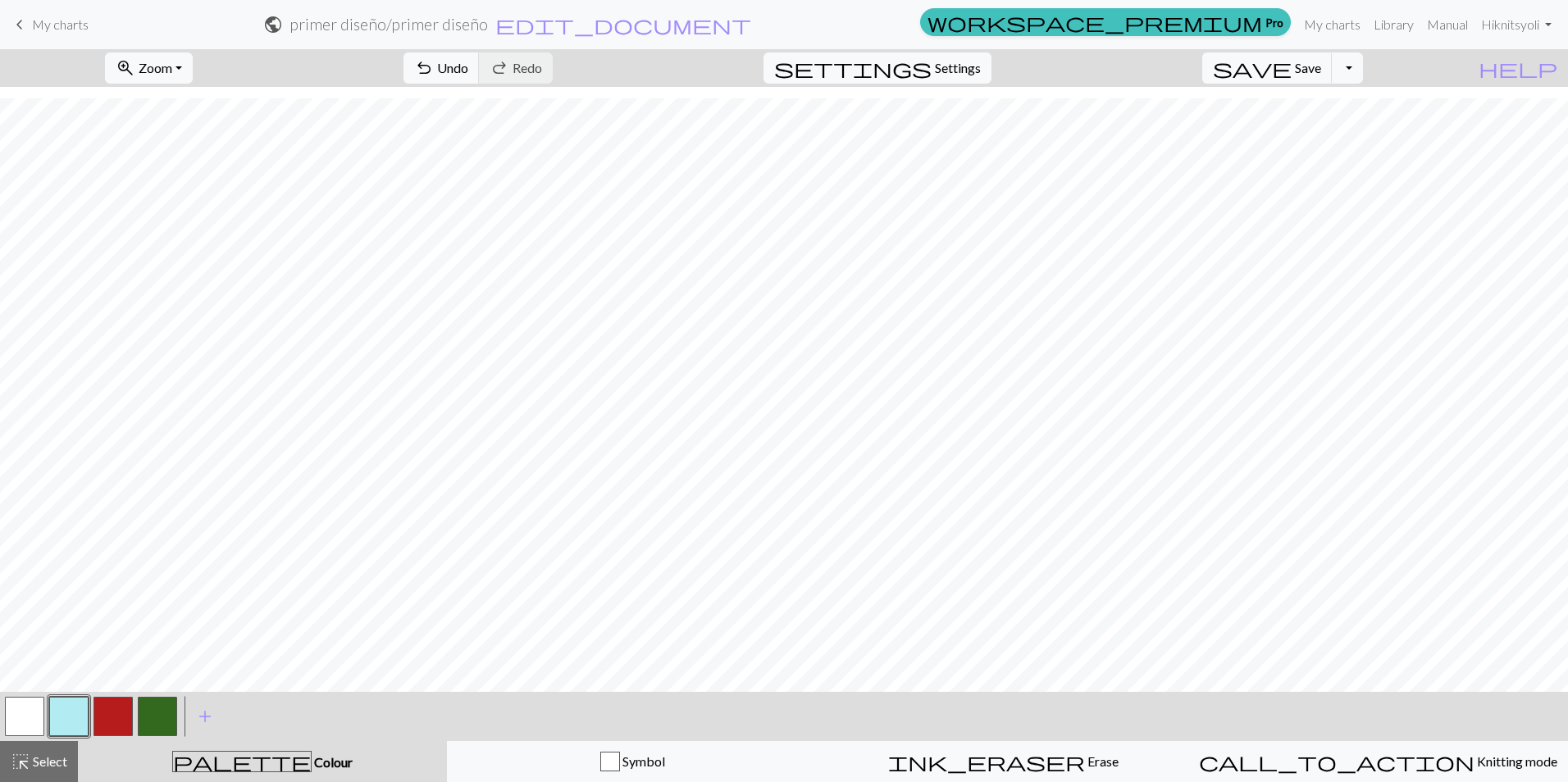
scroll to position [137, 0]
click at [161, 720] on button "button" at bounding box center [157, 716] width 39 height 39
click at [24, 713] on button "button" at bounding box center [25, 716] width 39 height 39
click at [158, 726] on button "button" at bounding box center [157, 716] width 39 height 39
click at [118, 714] on button "button" at bounding box center [113, 716] width 39 height 39
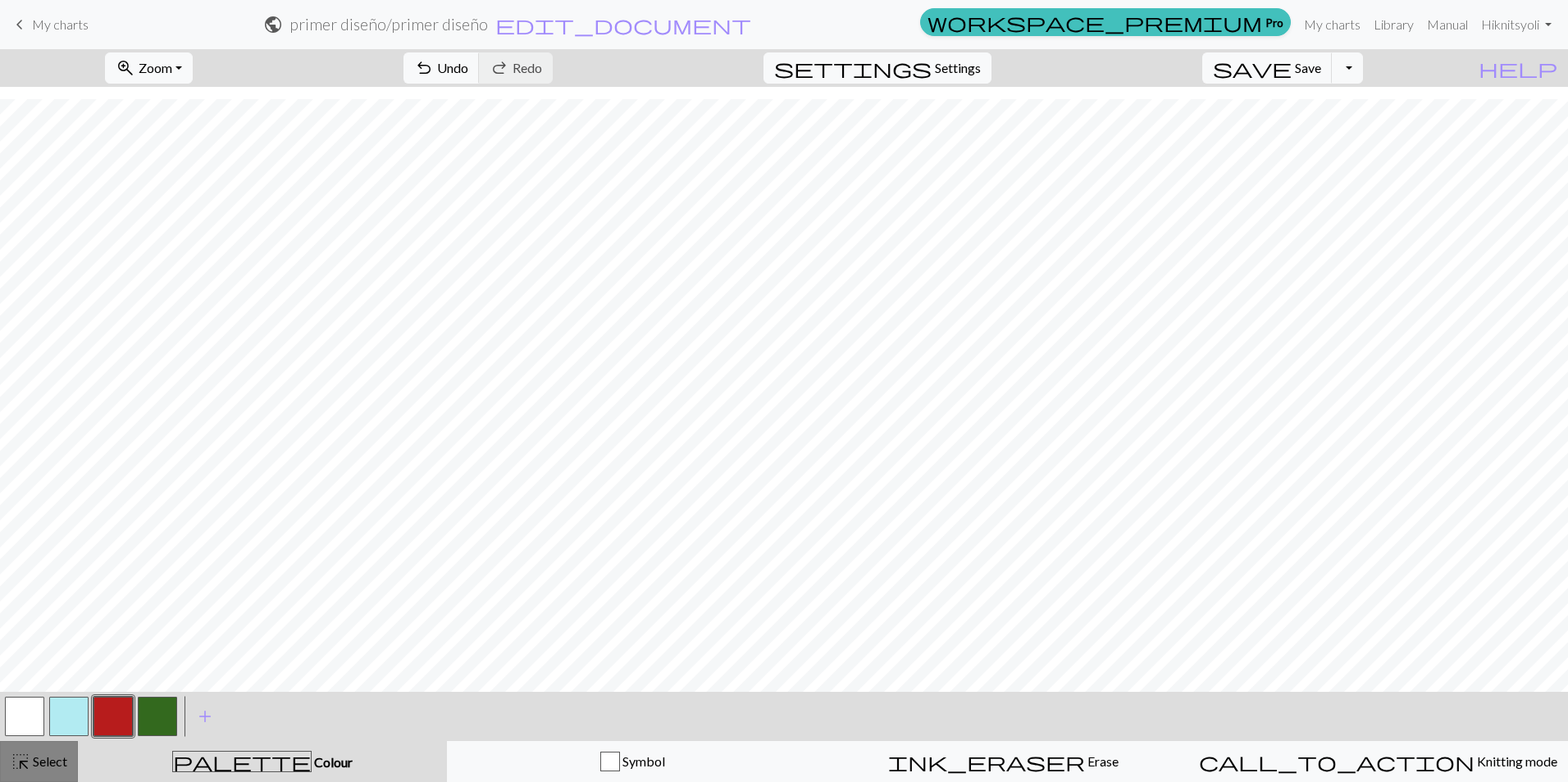
click at [38, 764] on span "Select" at bounding box center [49, 761] width 37 height 16
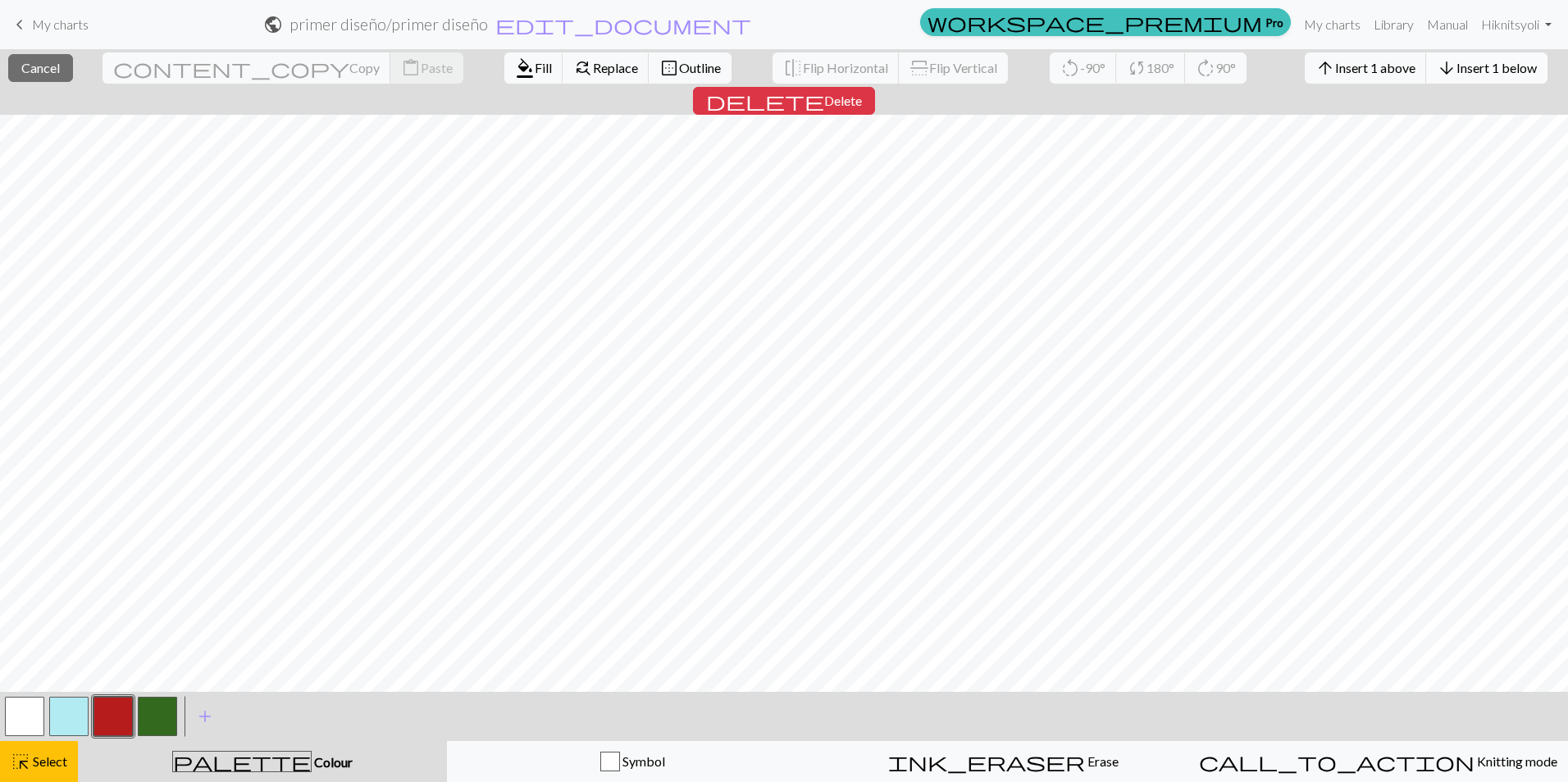
click at [1457, 70] on span "Insert 1 below" at bounding box center [1497, 68] width 81 height 16
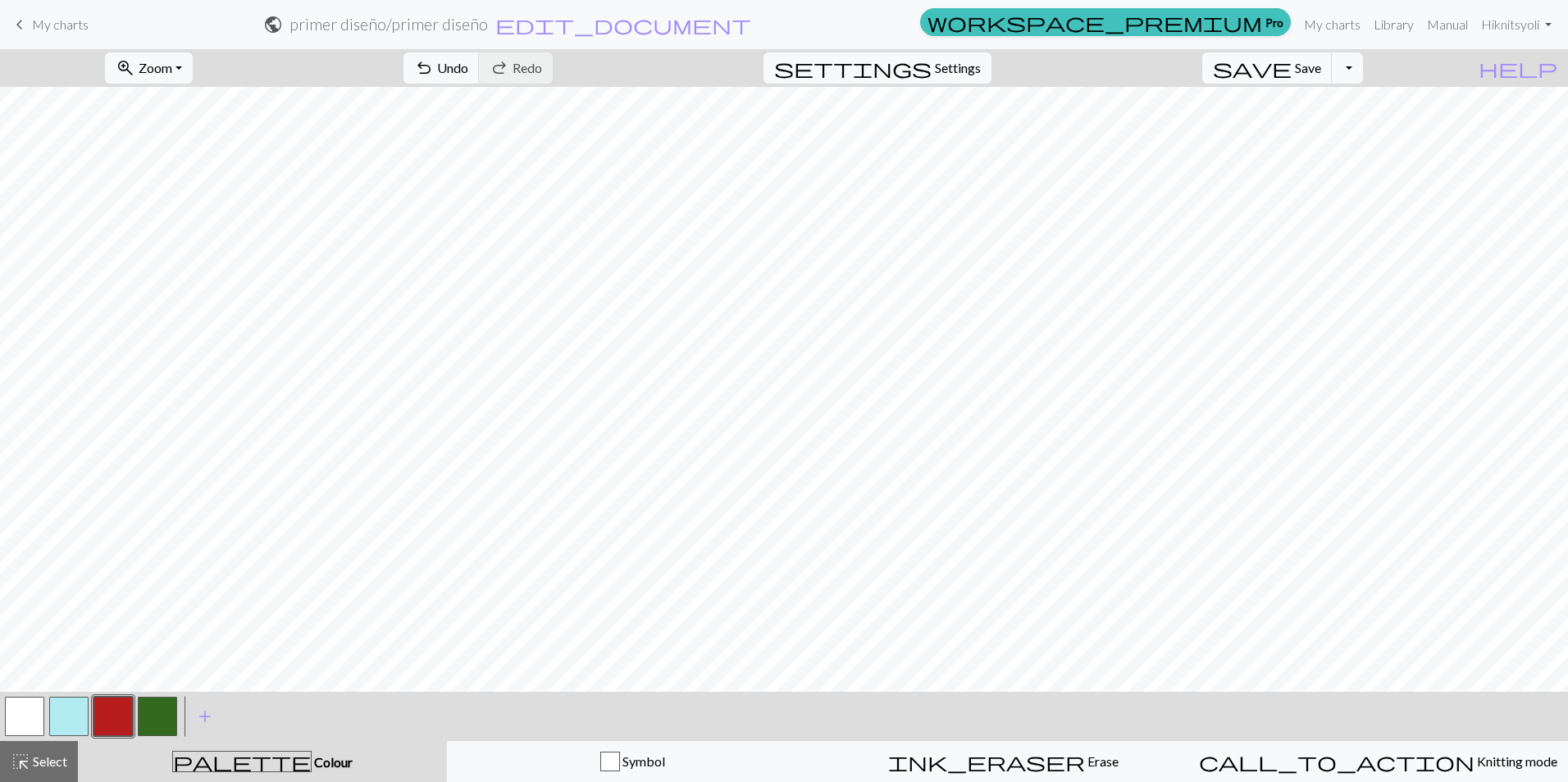
click at [21, 711] on button "button" at bounding box center [25, 716] width 39 height 39
click at [53, 752] on div "highlight_alt Select Select" at bounding box center [39, 761] width 57 height 19
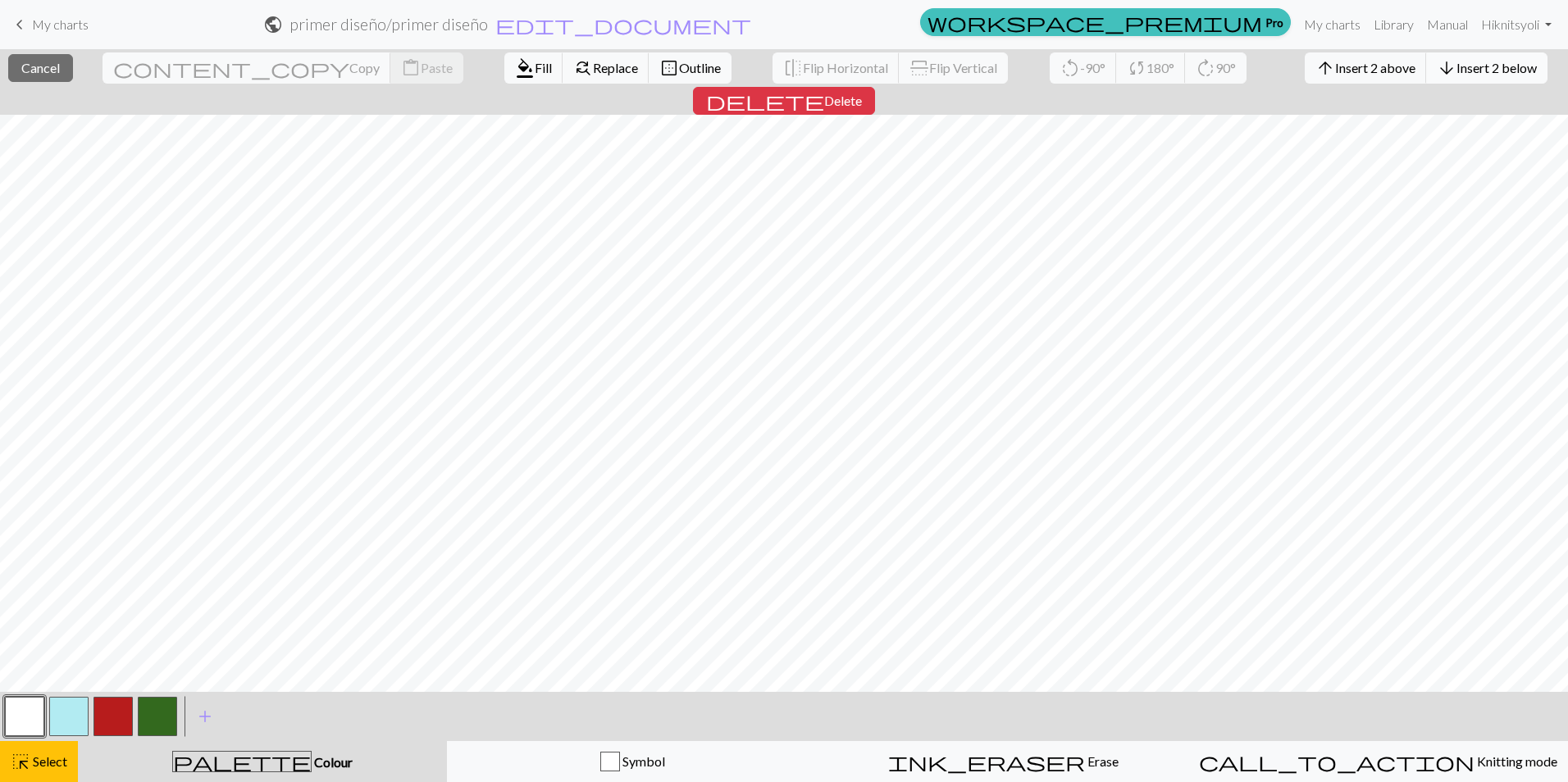
click at [1457, 75] on span "Insert 2 below" at bounding box center [1497, 68] width 81 height 16
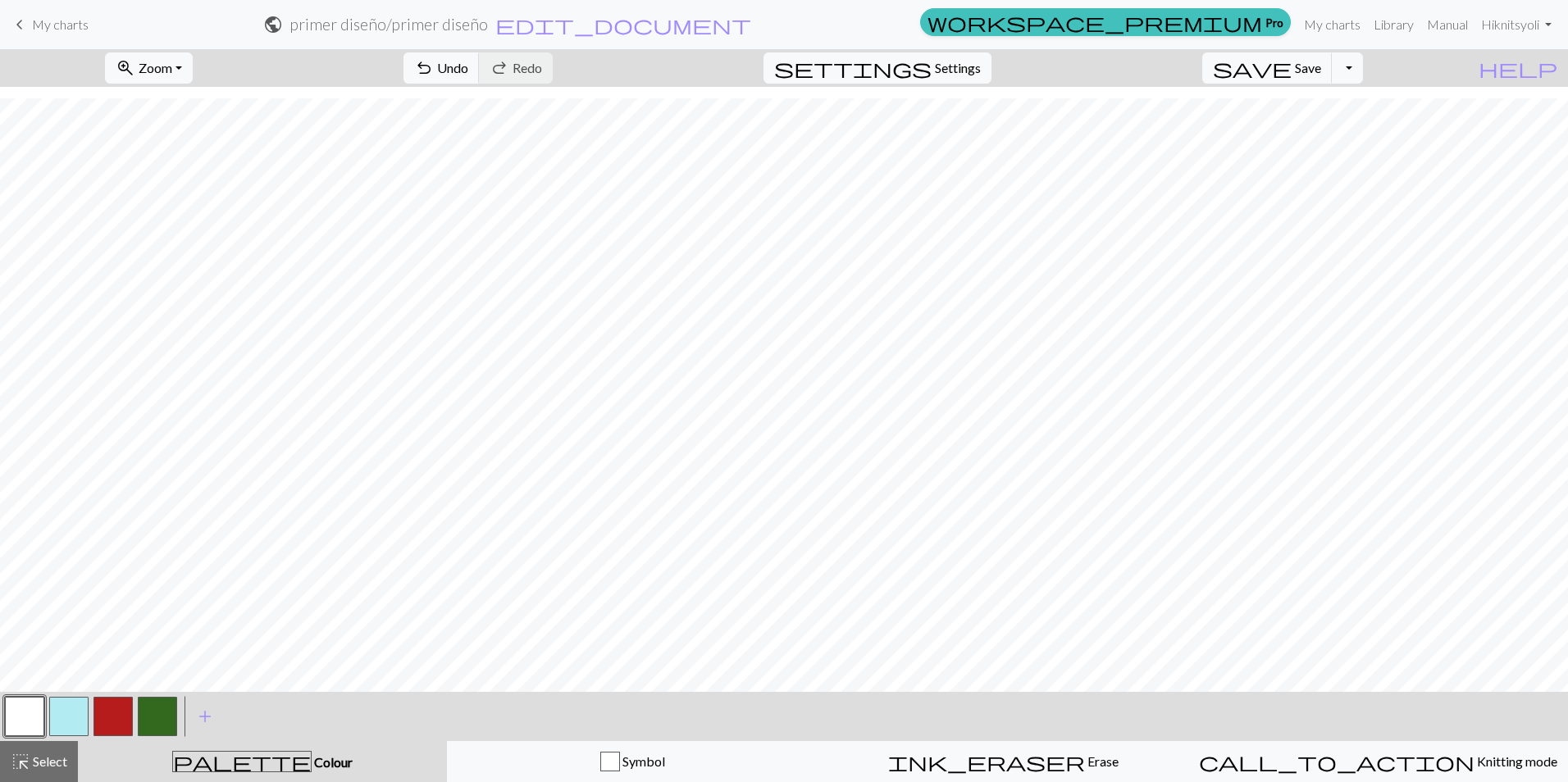
scroll to position [186, 0]
click at [19, 714] on button "button" at bounding box center [25, 716] width 39 height 39
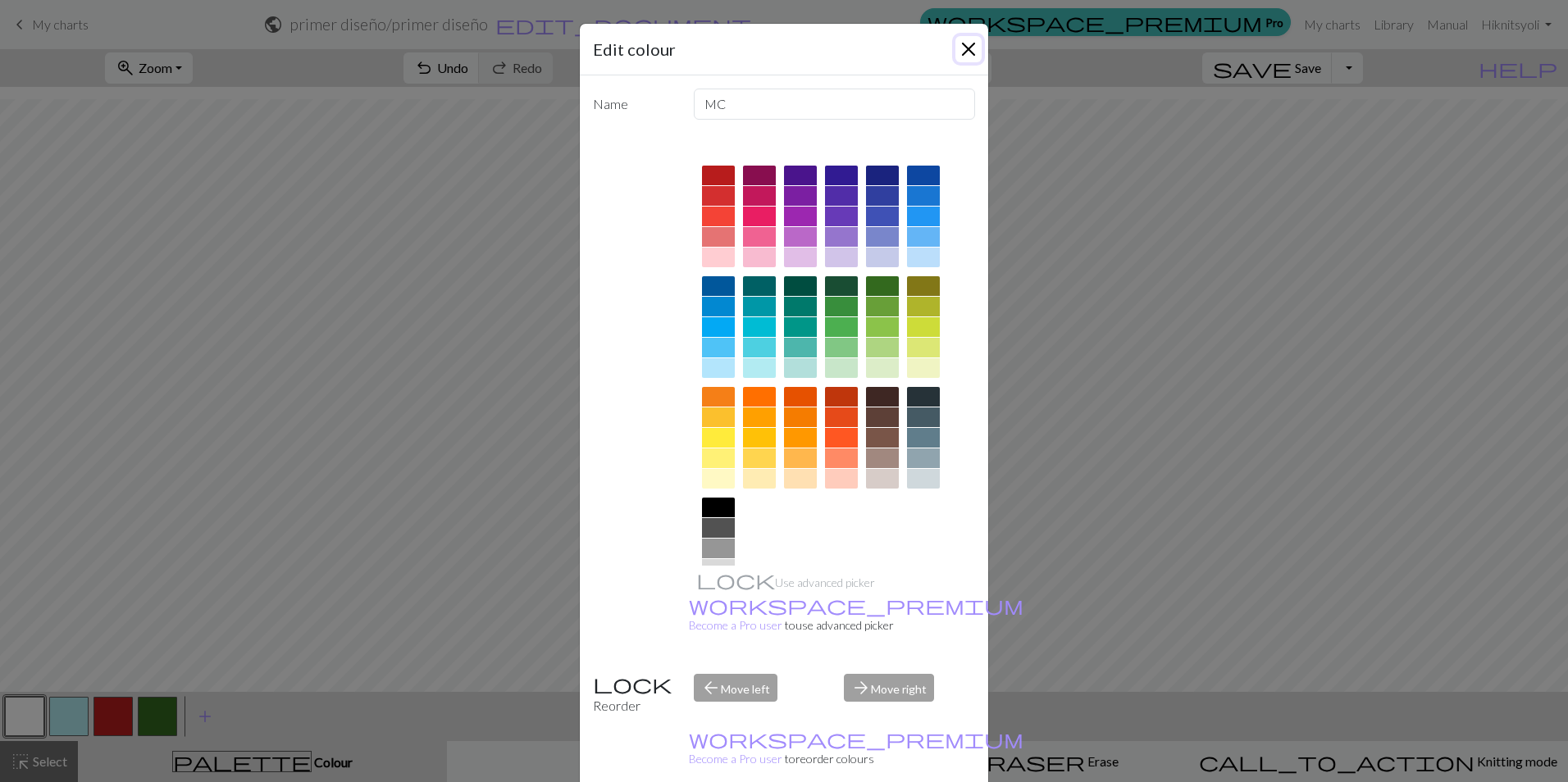
click at [966, 44] on button "Close" at bounding box center [968, 49] width 26 height 26
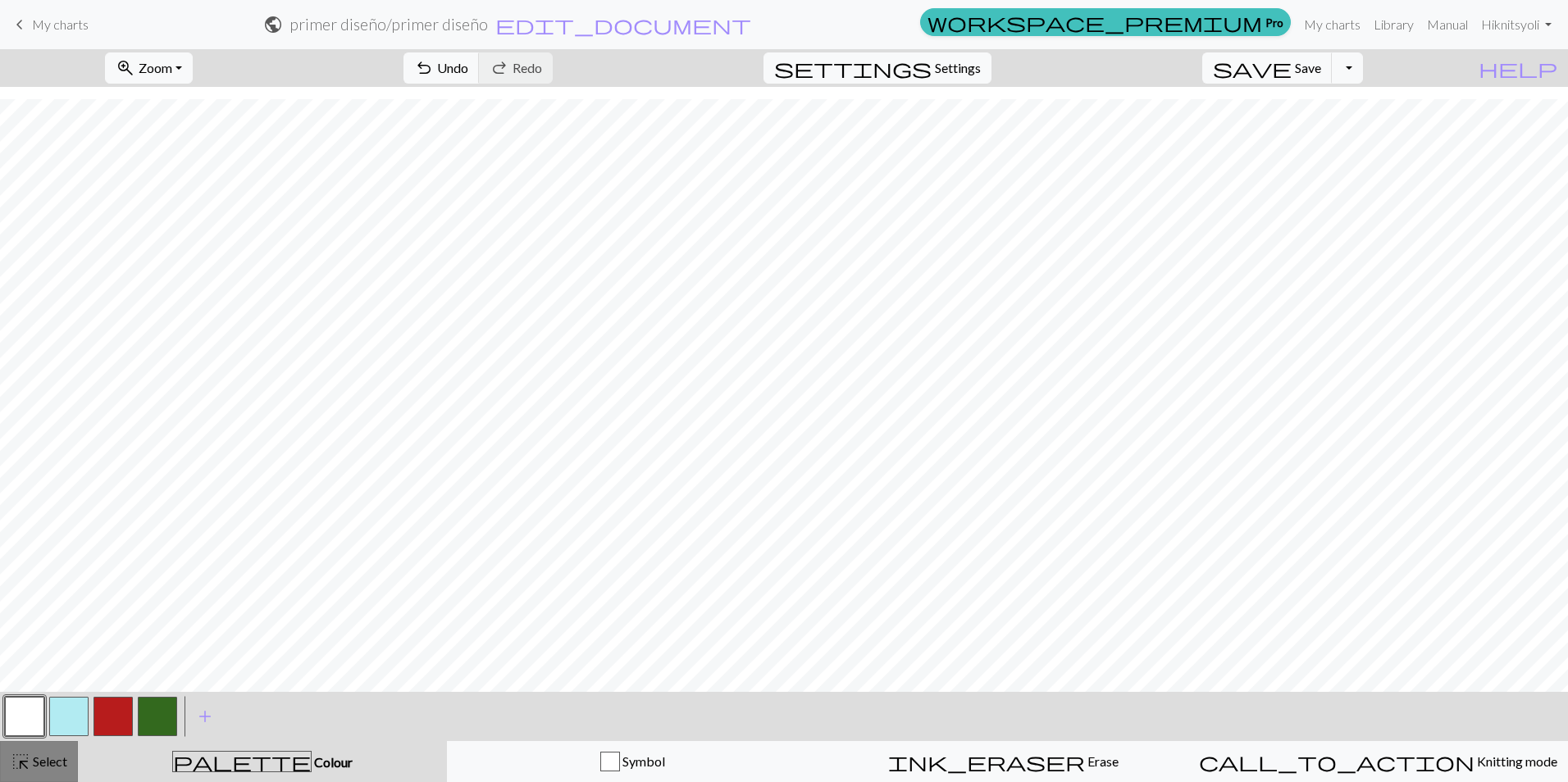
click at [39, 758] on span "Select" at bounding box center [49, 761] width 37 height 16
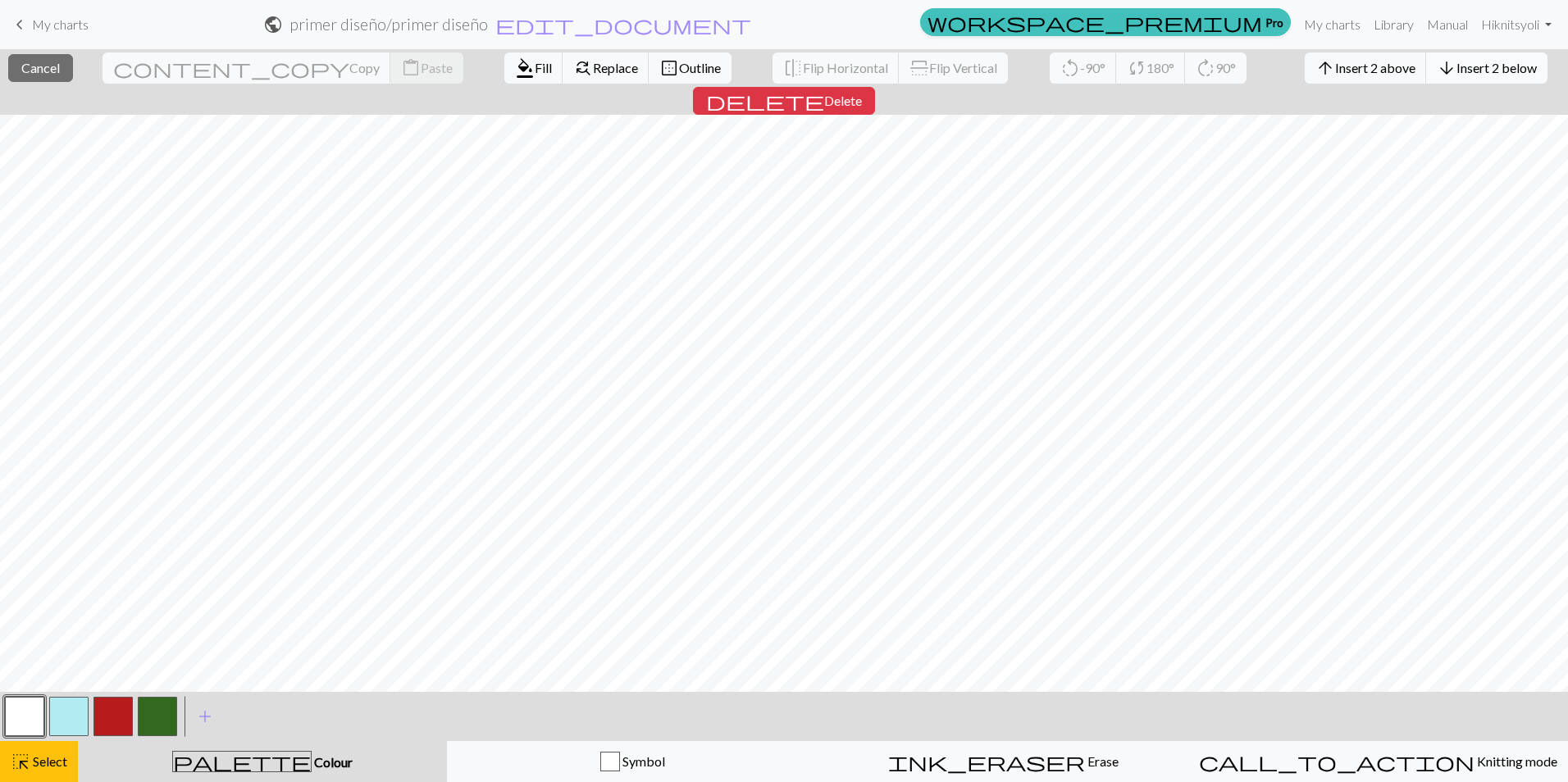
click at [1457, 65] on span "Insert 2 below" at bounding box center [1497, 68] width 81 height 16
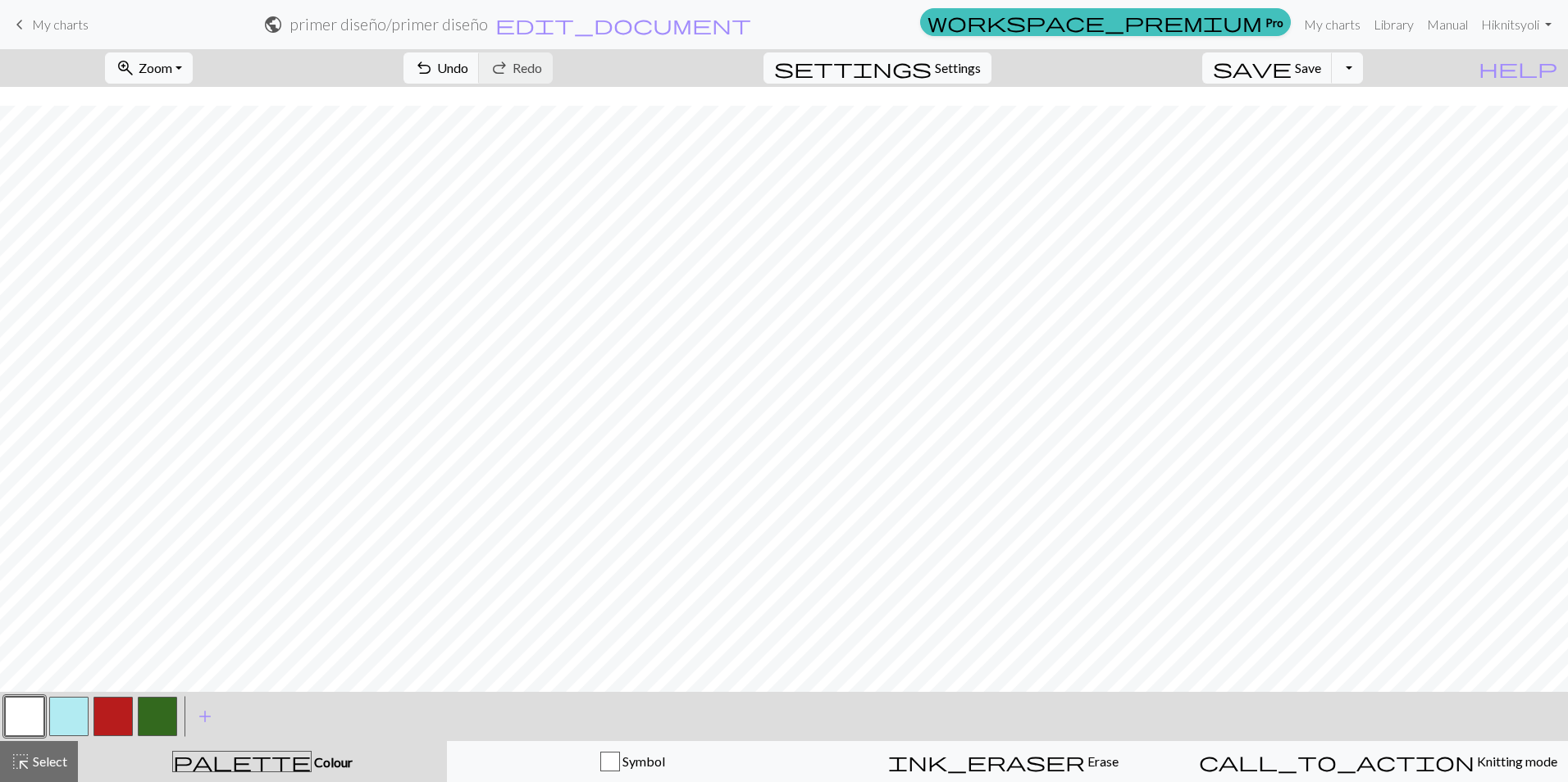
scroll to position [219, 0]
click at [41, 764] on span "Select" at bounding box center [49, 761] width 37 height 16
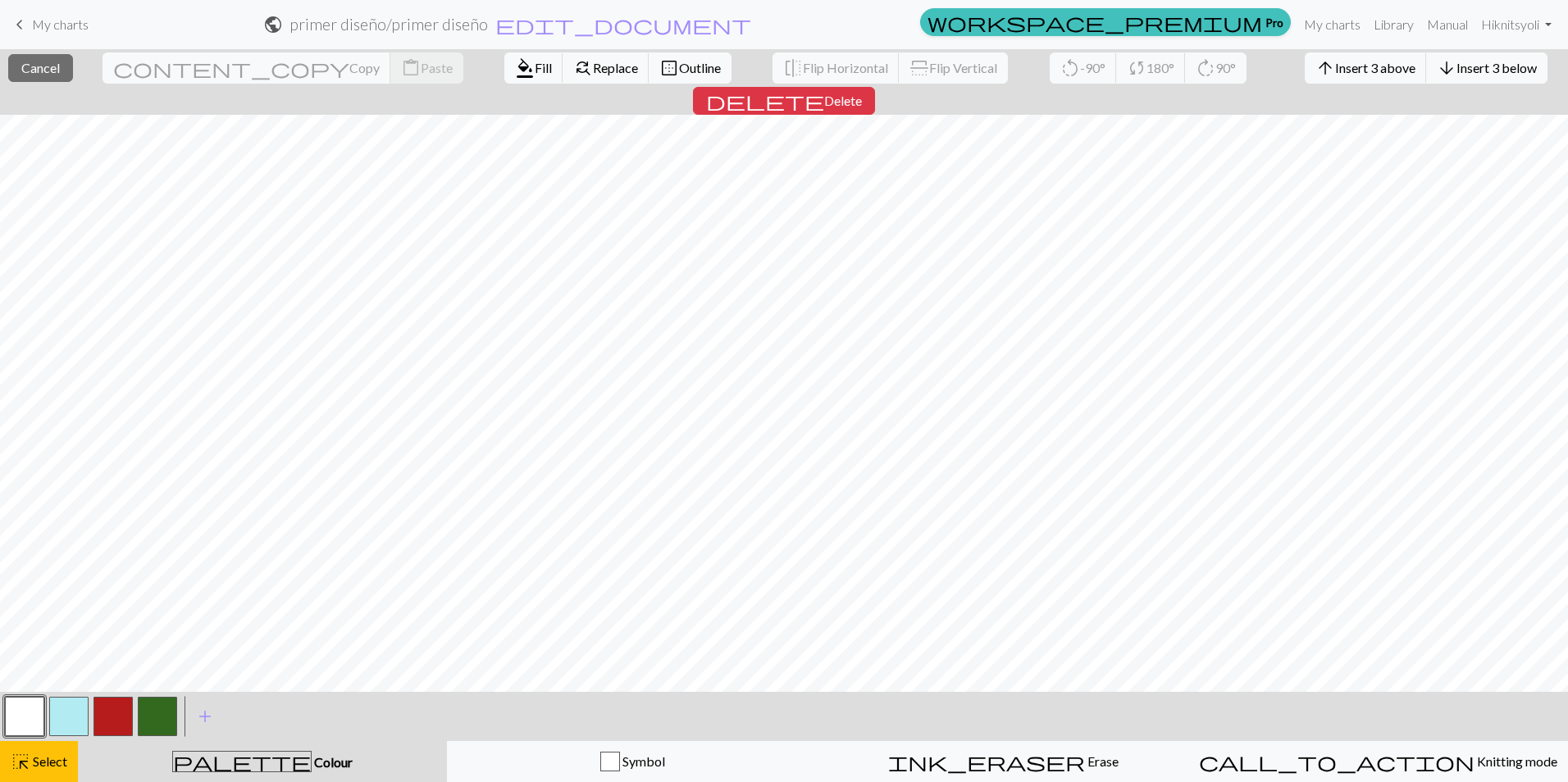
click at [45, 755] on span "Select" at bounding box center [49, 761] width 37 height 16
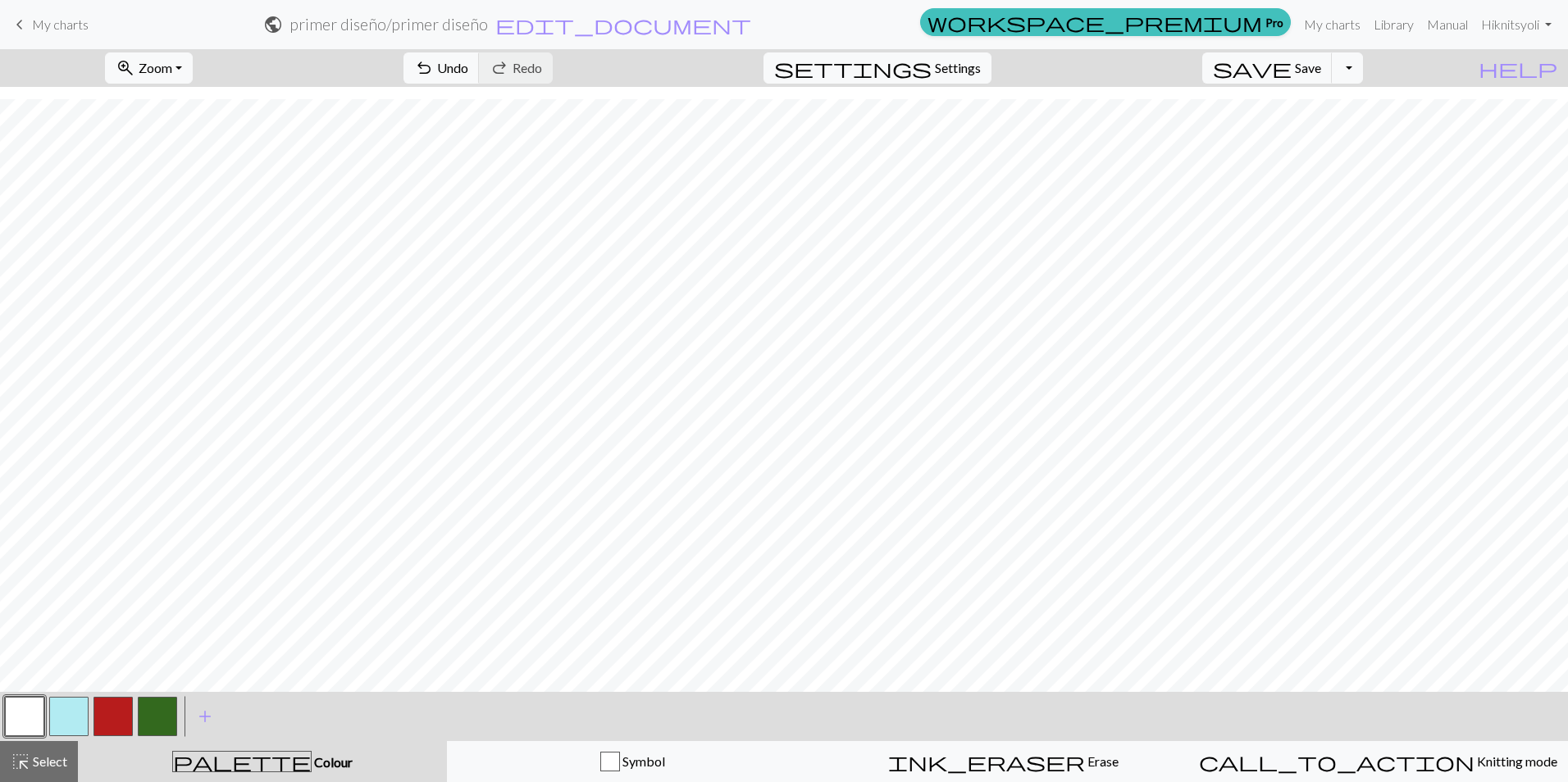
drag, startPoint x: 166, startPoint y: 715, endPoint x: 183, endPoint y: 680, distance: 38.9
click at [163, 714] on button "button" at bounding box center [157, 716] width 39 height 39
click at [110, 707] on button "button" at bounding box center [113, 716] width 39 height 39
click at [153, 716] on button "button" at bounding box center [157, 716] width 39 height 39
click at [166, 708] on button "button" at bounding box center [157, 716] width 39 height 39
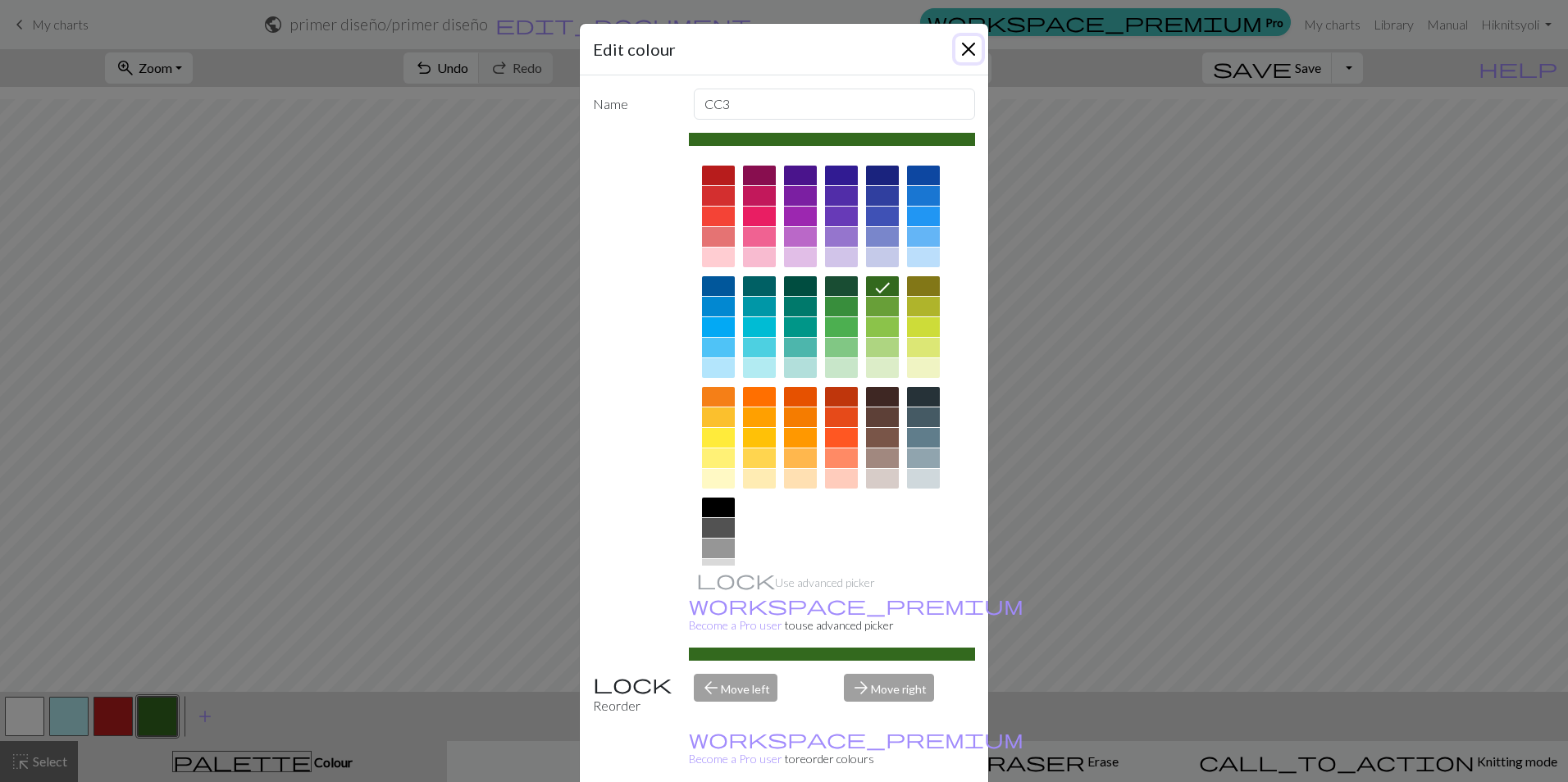
click at [961, 45] on button "Close" at bounding box center [968, 49] width 26 height 26
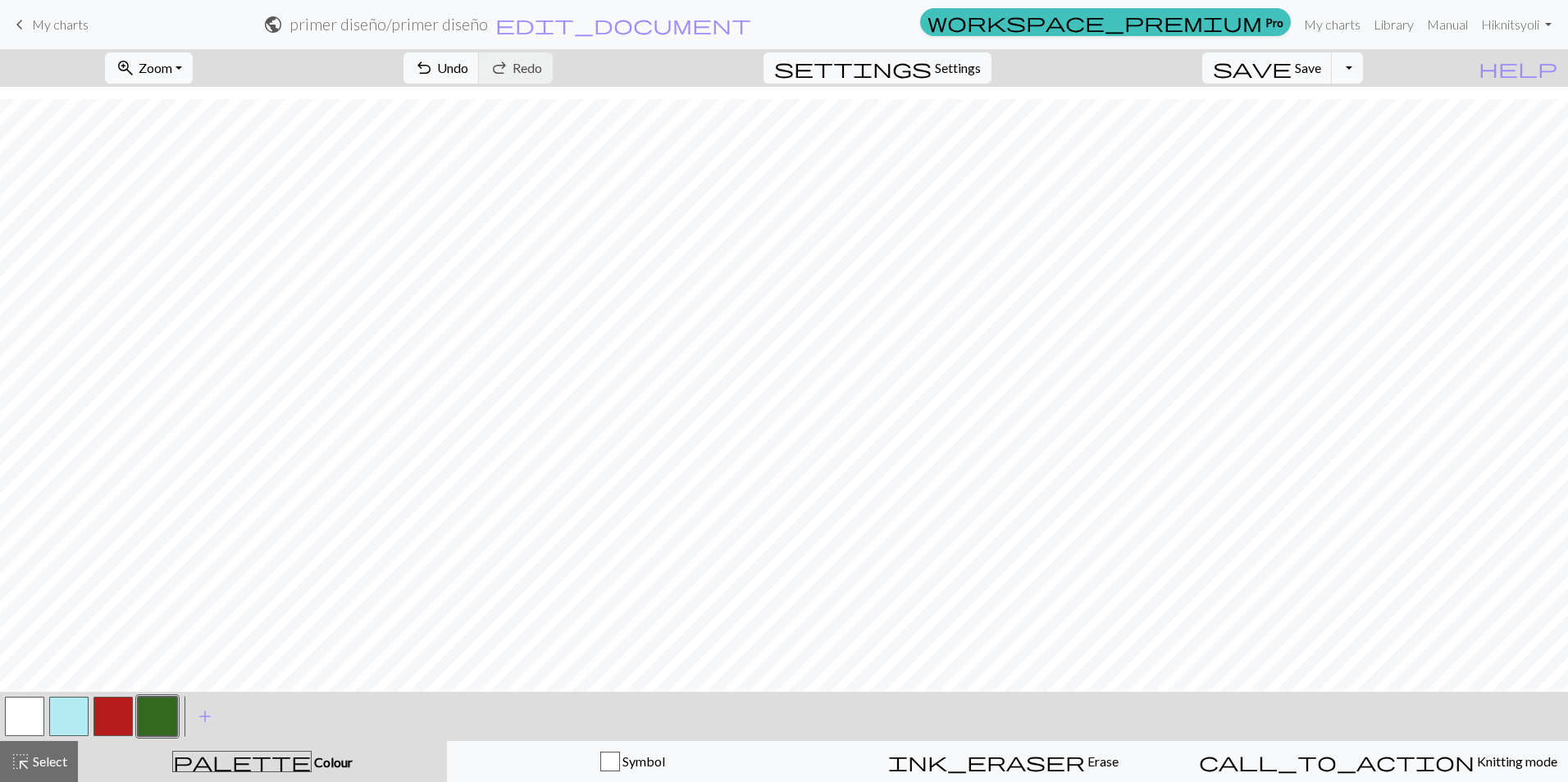
click at [108, 719] on button "button" at bounding box center [113, 716] width 39 height 39
click at [15, 757] on span "highlight_alt" at bounding box center [20, 762] width 19 height 23
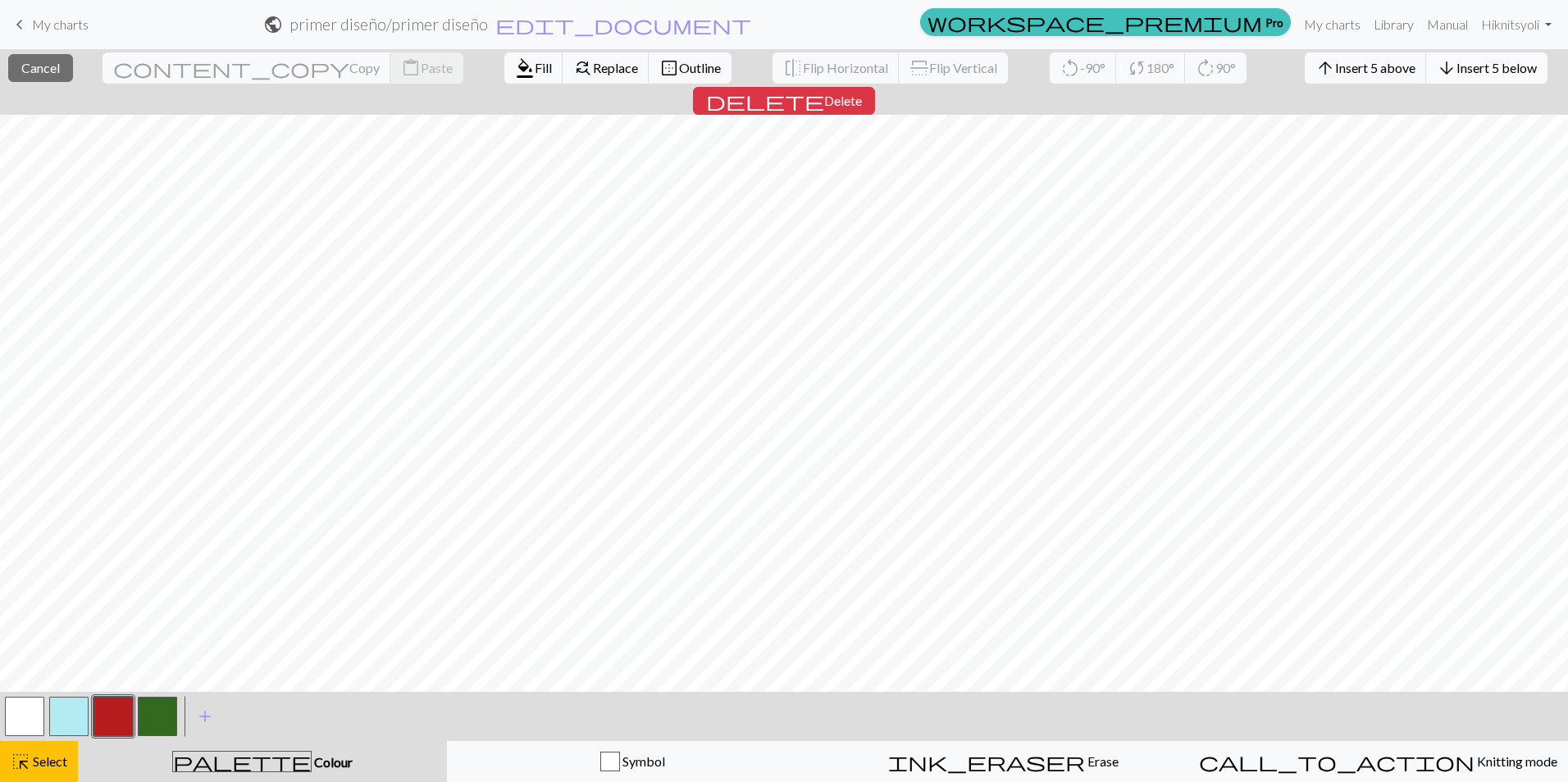
click at [1457, 71] on span "Insert 5 below" at bounding box center [1497, 68] width 81 height 16
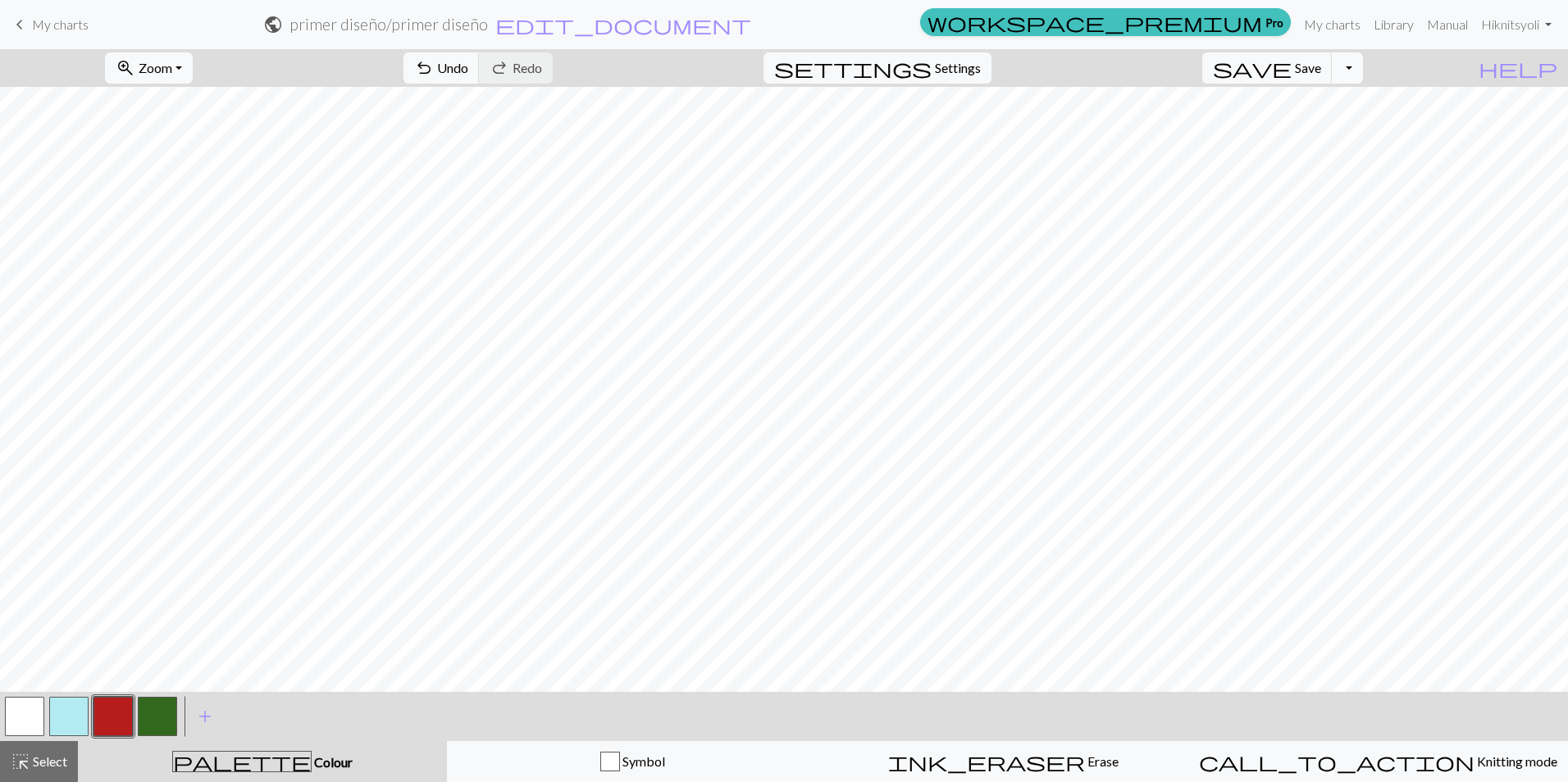
scroll to position [301, 0]
drag, startPoint x: 32, startPoint y: 760, endPoint x: 242, endPoint y: 715, distance: 214.8
click at [33, 759] on span "Select" at bounding box center [49, 761] width 37 height 16
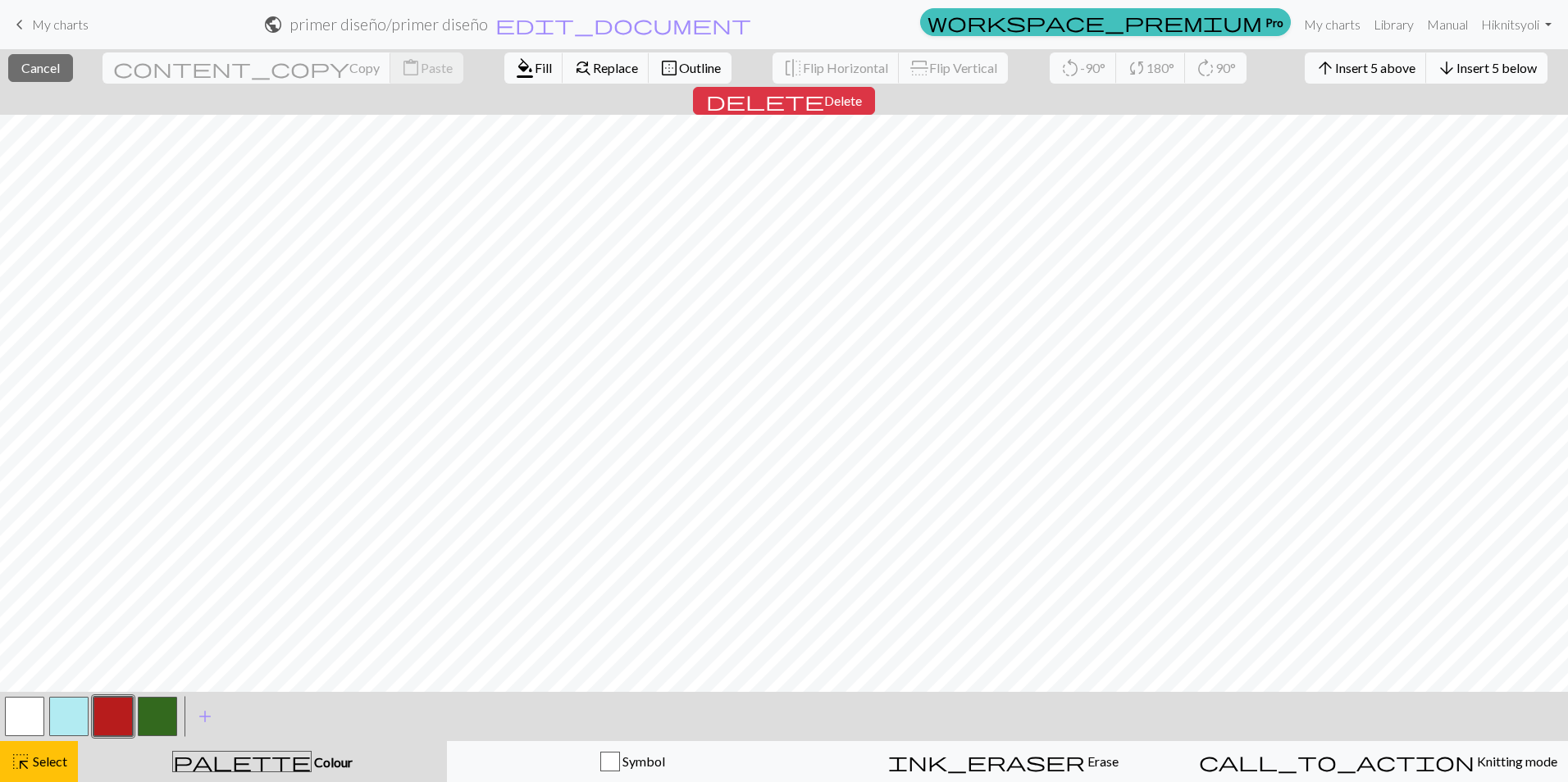
click at [1457, 64] on span "Insert 5 below" at bounding box center [1497, 68] width 81 height 16
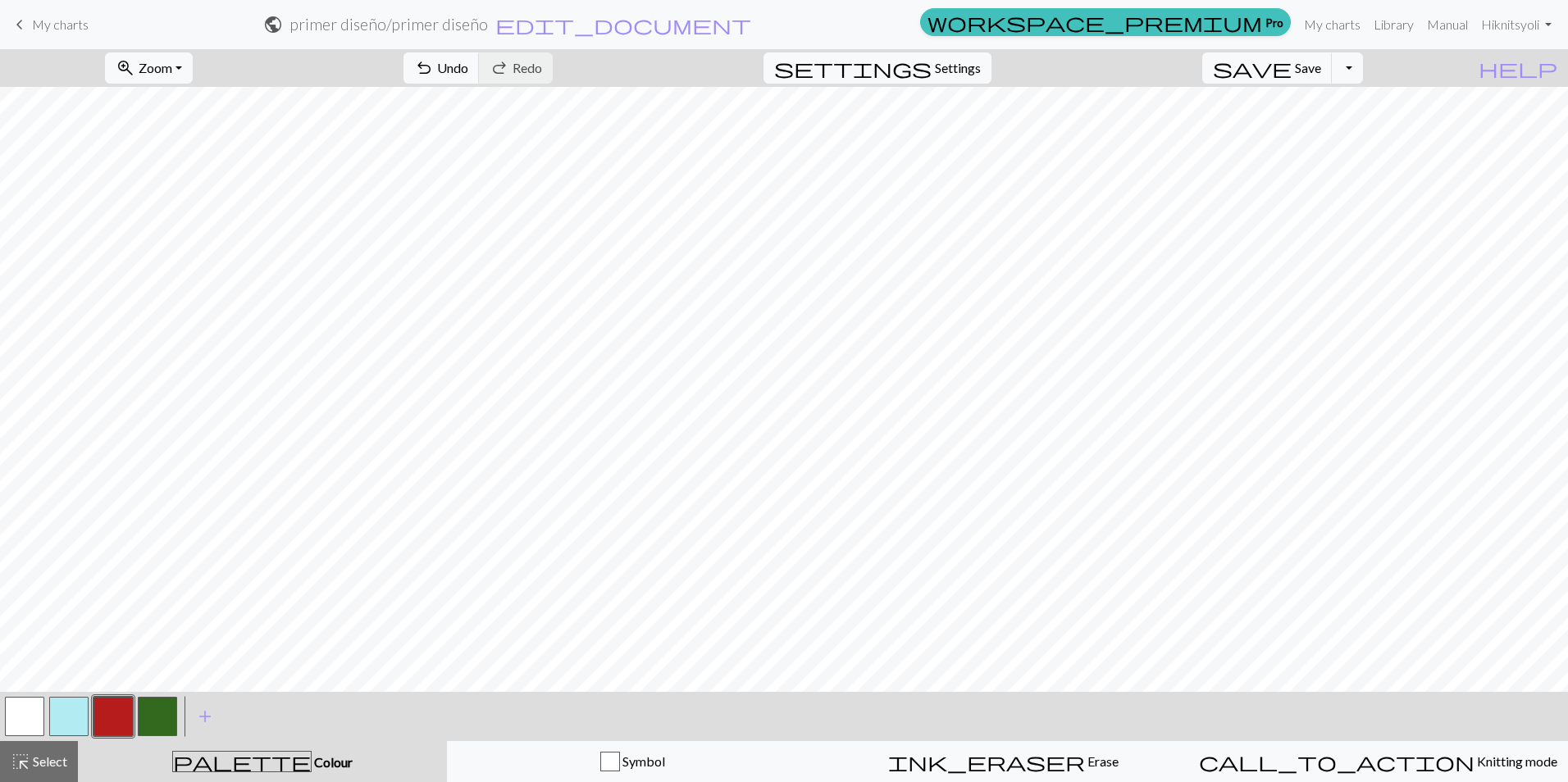
scroll to position [383, 0]
click at [69, 764] on button "highlight_alt Select Select" at bounding box center [39, 761] width 78 height 41
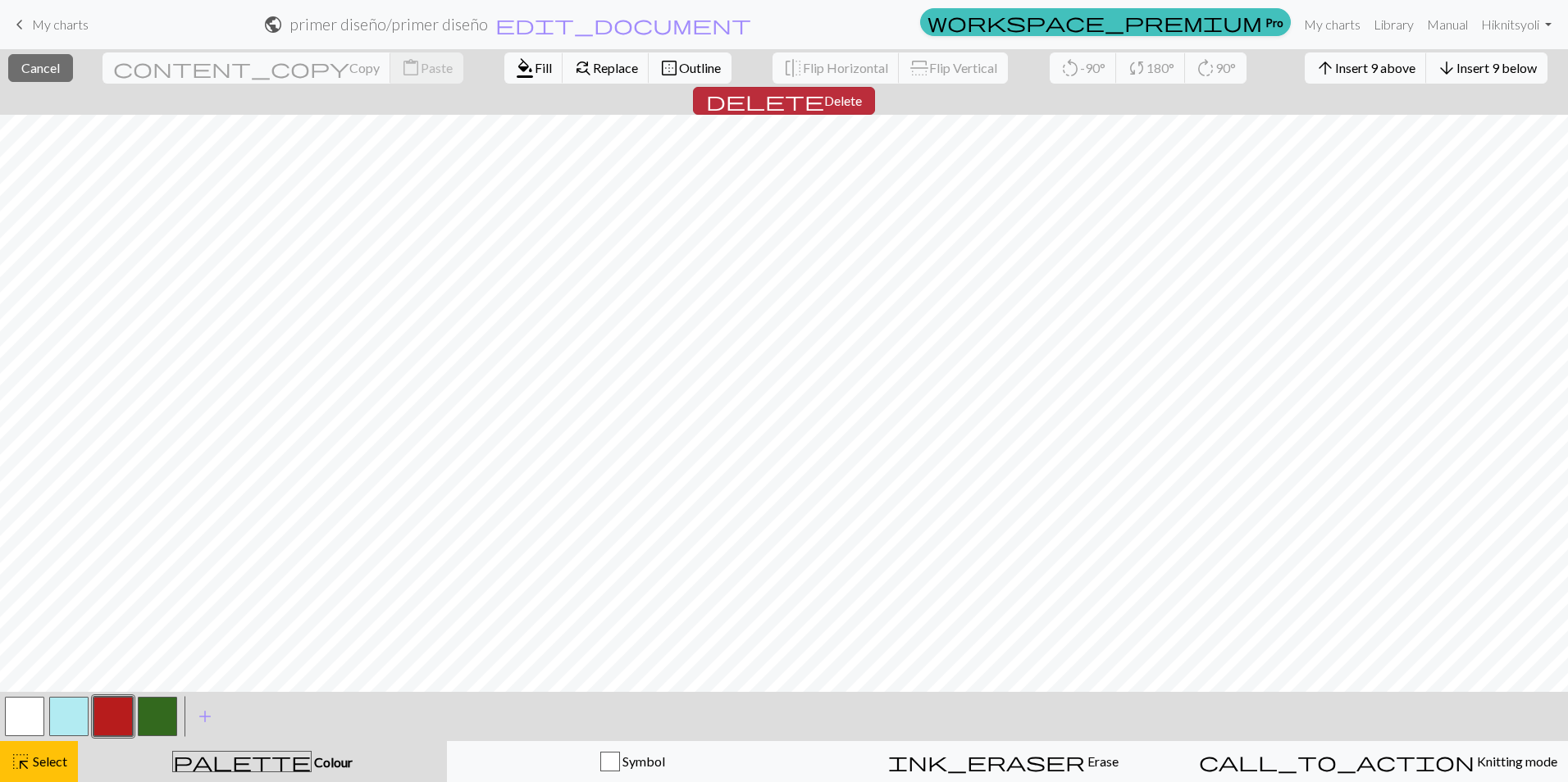
click at [824, 89] on span "delete" at bounding box center [765, 101] width 118 height 23
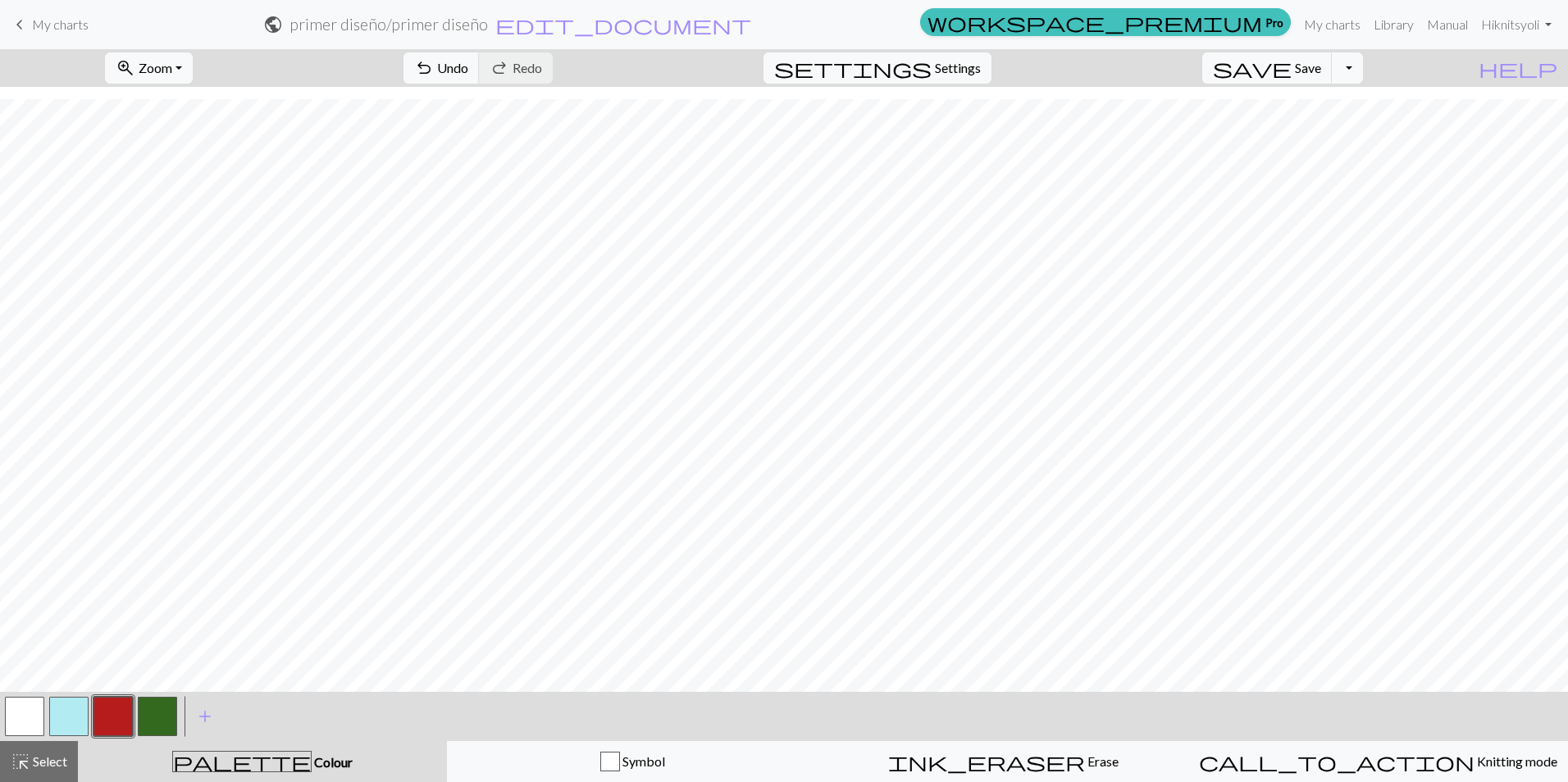
scroll to position [235, 0]
click at [1321, 61] on span "Save" at bounding box center [1308, 68] width 26 height 16
click at [28, 722] on button "button" at bounding box center [25, 716] width 39 height 39
click at [162, 712] on button "button" at bounding box center [157, 716] width 39 height 39
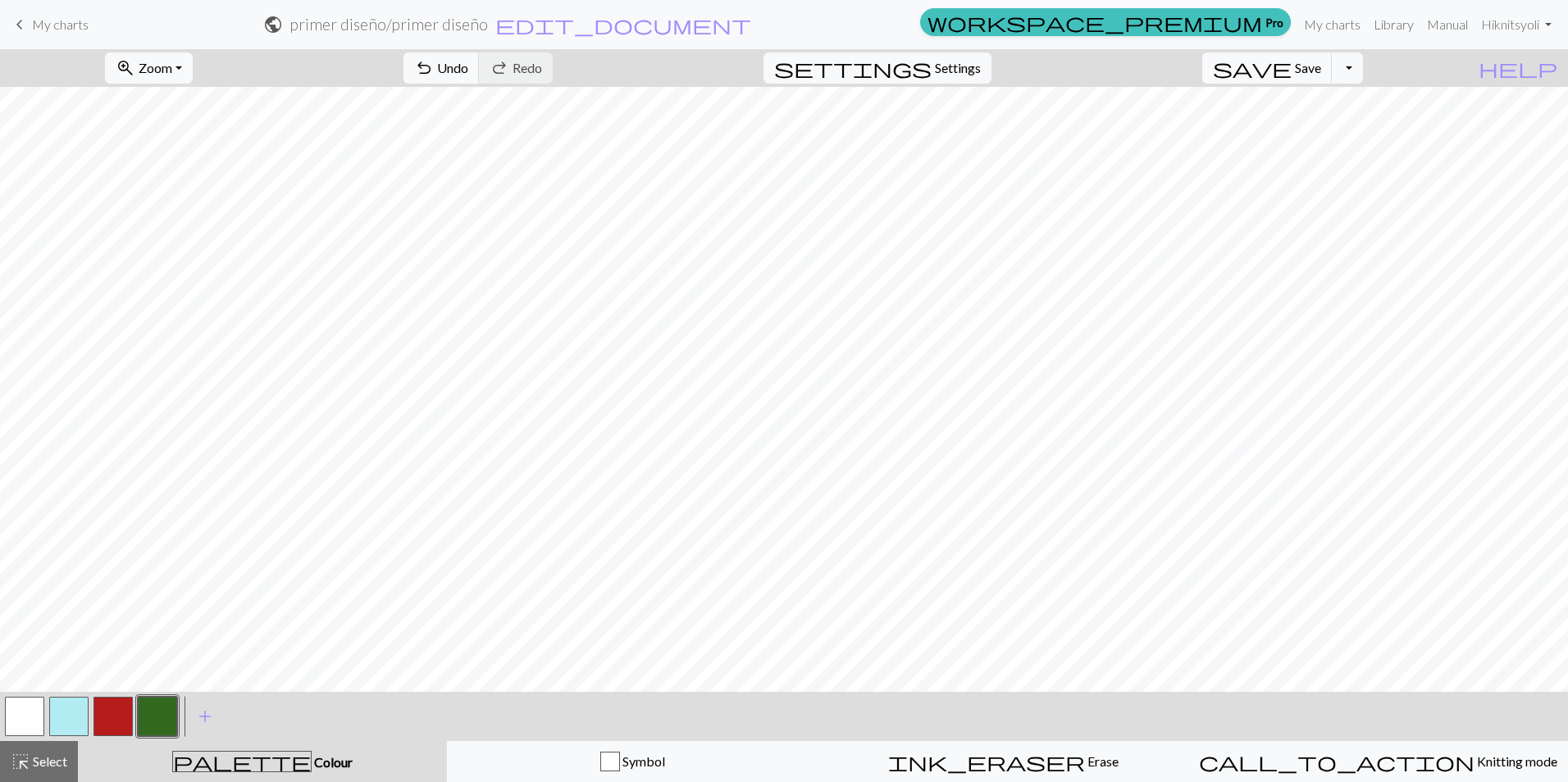
click at [33, 726] on button "button" at bounding box center [25, 716] width 39 height 39
drag, startPoint x: 165, startPoint y: 727, endPoint x: 167, endPoint y: 715, distance: 12.2
click at [164, 726] on button "button" at bounding box center [157, 716] width 39 height 39
click at [22, 716] on button "button" at bounding box center [25, 716] width 39 height 39
drag, startPoint x: 155, startPoint y: 715, endPoint x: 183, endPoint y: 684, distance: 41.8
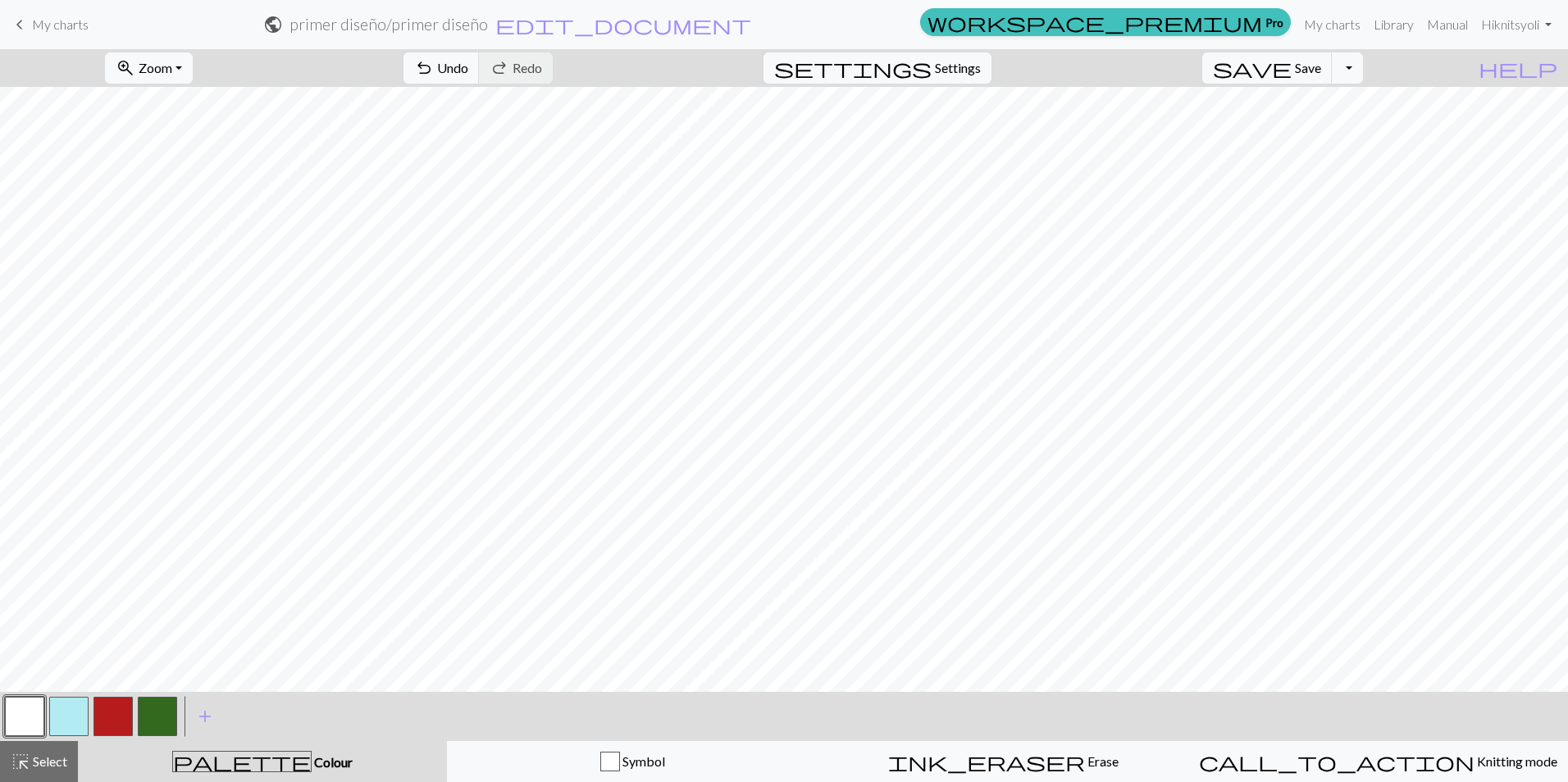
click at [154, 714] on button "button" at bounding box center [157, 716] width 39 height 39
drag, startPoint x: 18, startPoint y: 710, endPoint x: 32, endPoint y: 694, distance: 21.3
click at [18, 707] on button "button" at bounding box center [25, 716] width 39 height 39
click at [152, 717] on button "button" at bounding box center [157, 716] width 39 height 39
click at [115, 725] on button "button" at bounding box center [113, 716] width 39 height 39
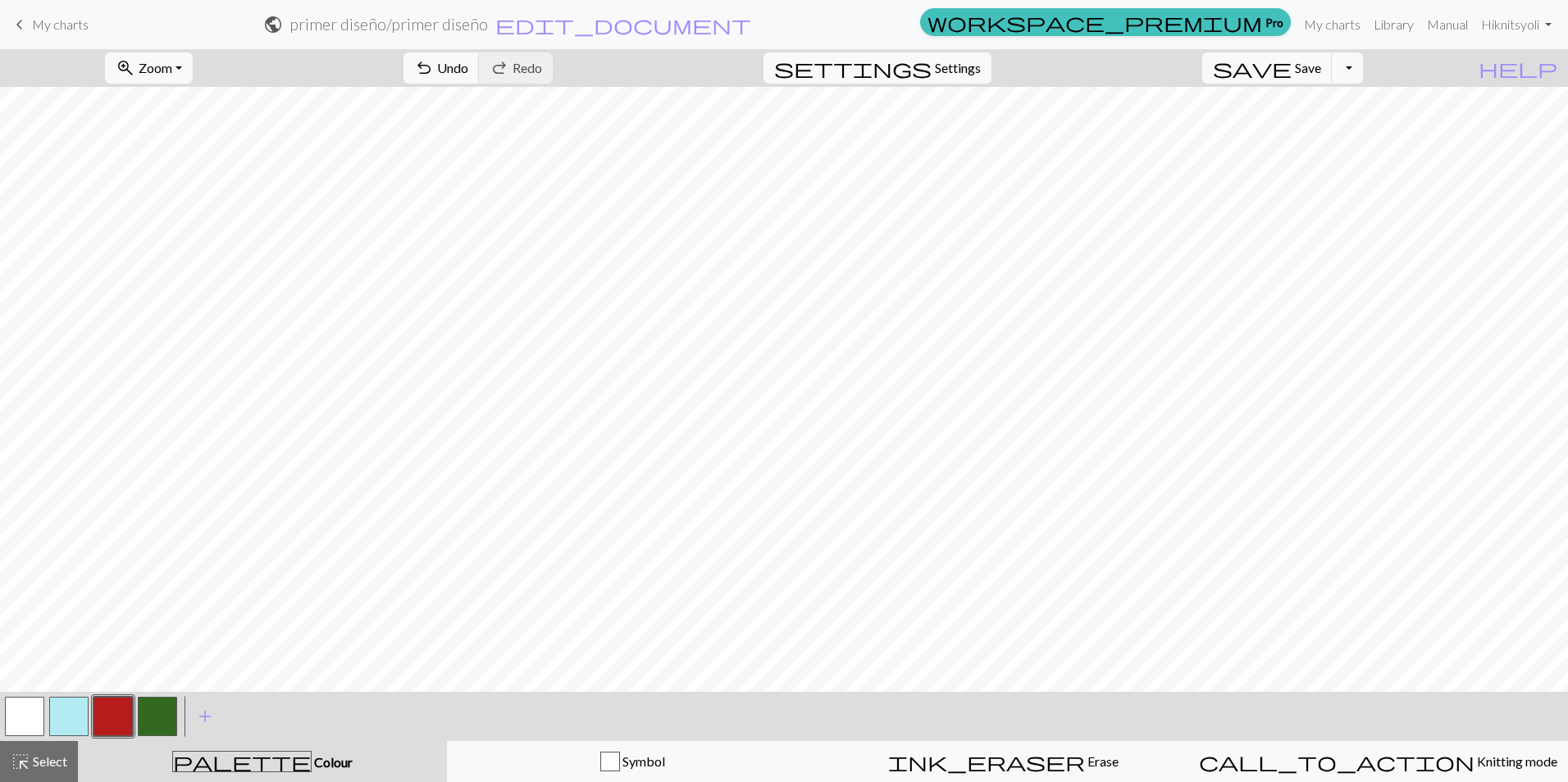
click at [165, 714] on button "button" at bounding box center [157, 716] width 39 height 39
drag, startPoint x: 46, startPoint y: 761, endPoint x: 89, endPoint y: 692, distance: 81.3
click at [46, 762] on span "Select" at bounding box center [49, 761] width 37 height 16
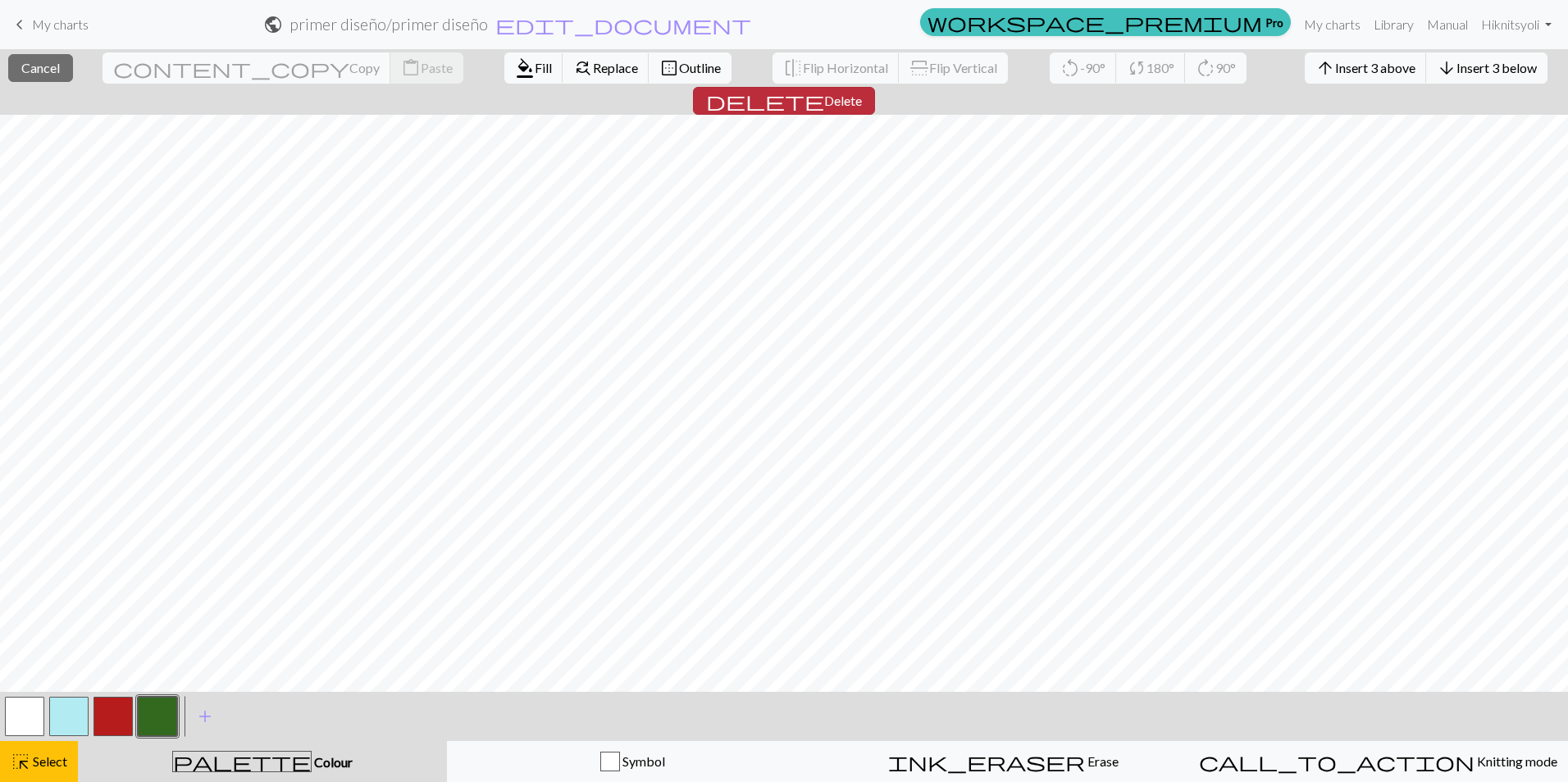
click at [862, 93] on span "Delete" at bounding box center [843, 101] width 38 height 16
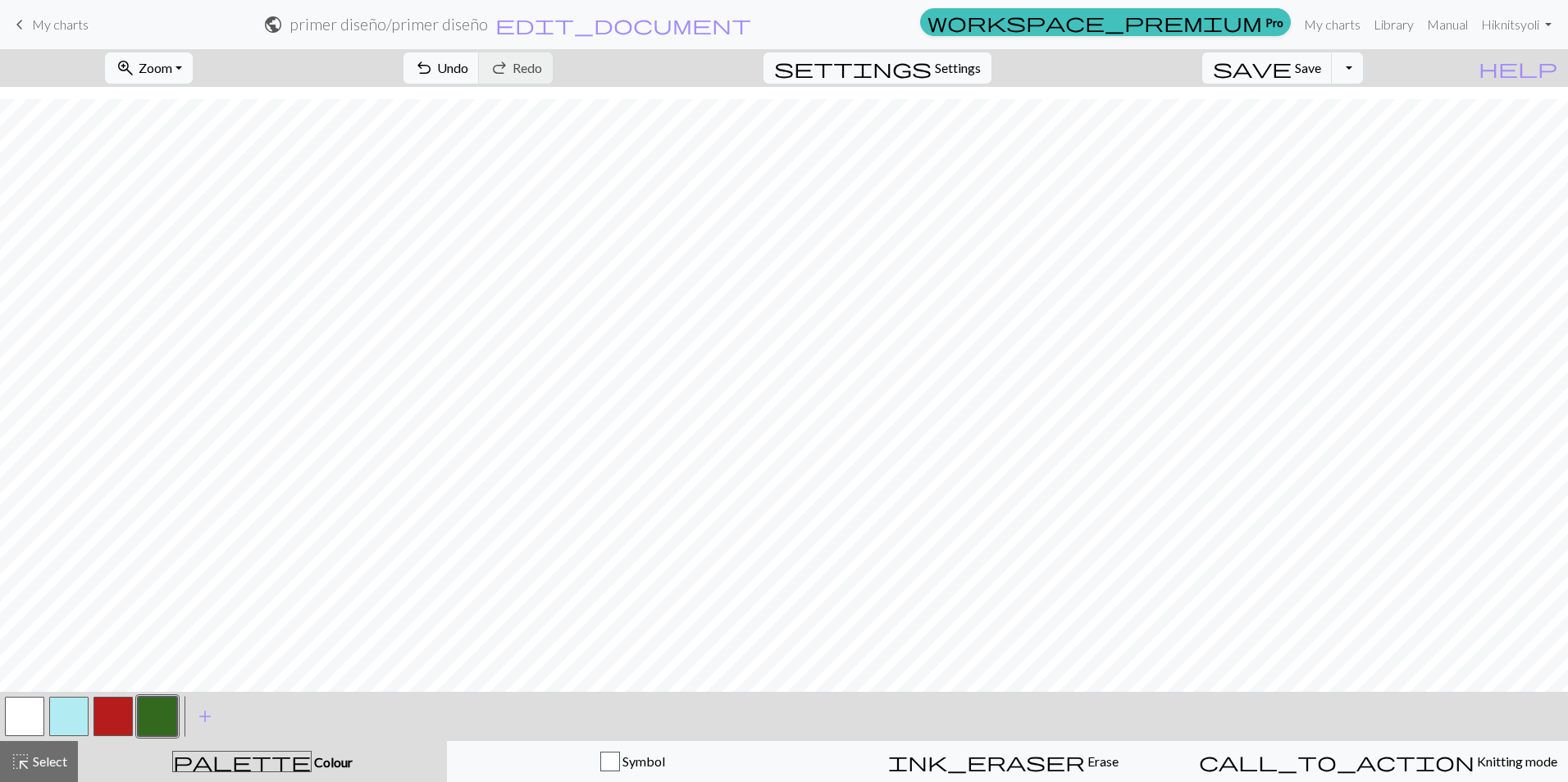
scroll to position [186, 0]
click at [21, 769] on span "highlight_alt" at bounding box center [20, 762] width 19 height 23
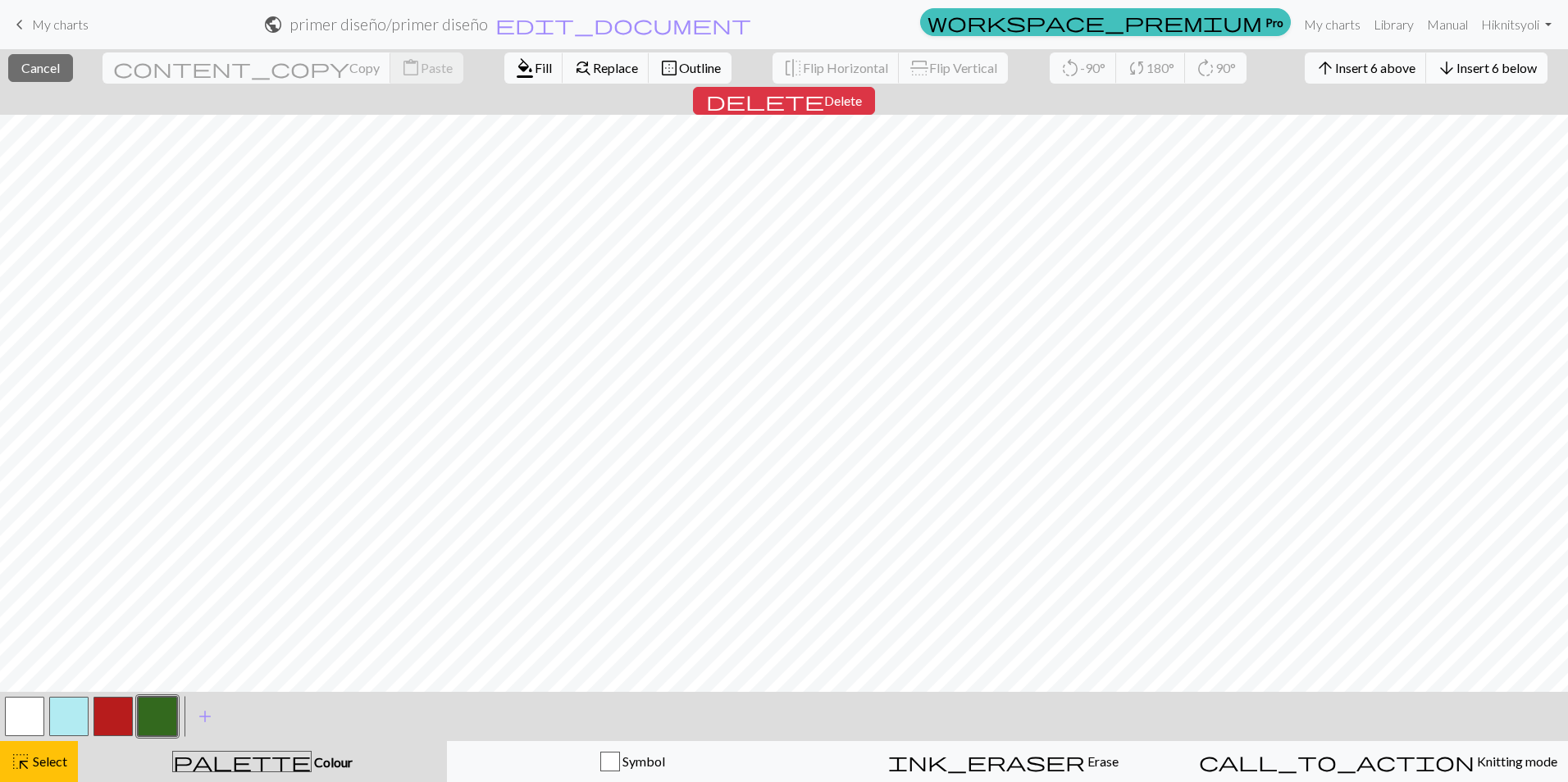
click at [1457, 66] on span "Insert 6 below" at bounding box center [1497, 68] width 81 height 16
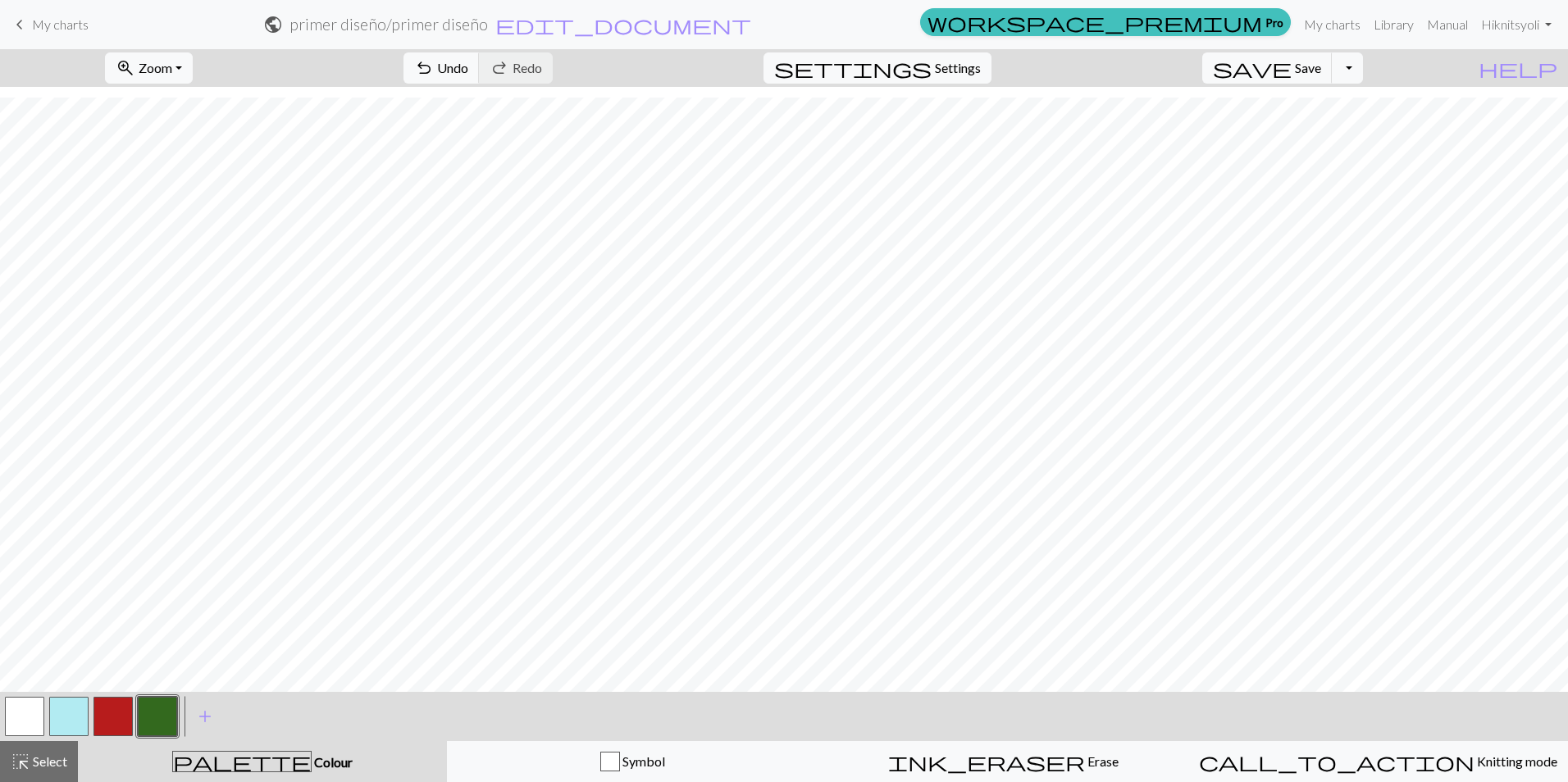
scroll to position [284, 0]
click at [164, 714] on button "button" at bounding box center [157, 716] width 39 height 39
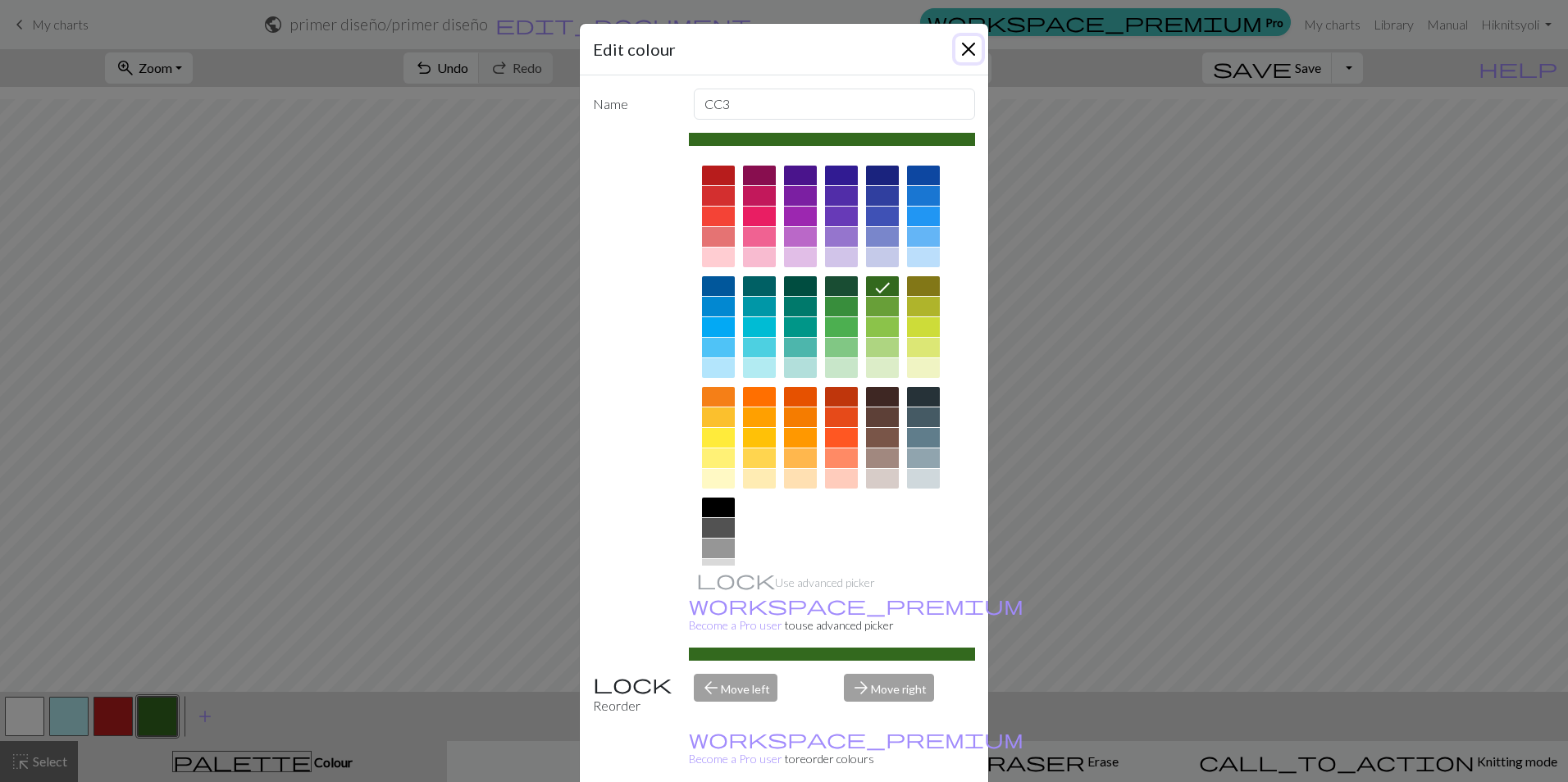
click at [968, 46] on button "Close" at bounding box center [968, 49] width 26 height 26
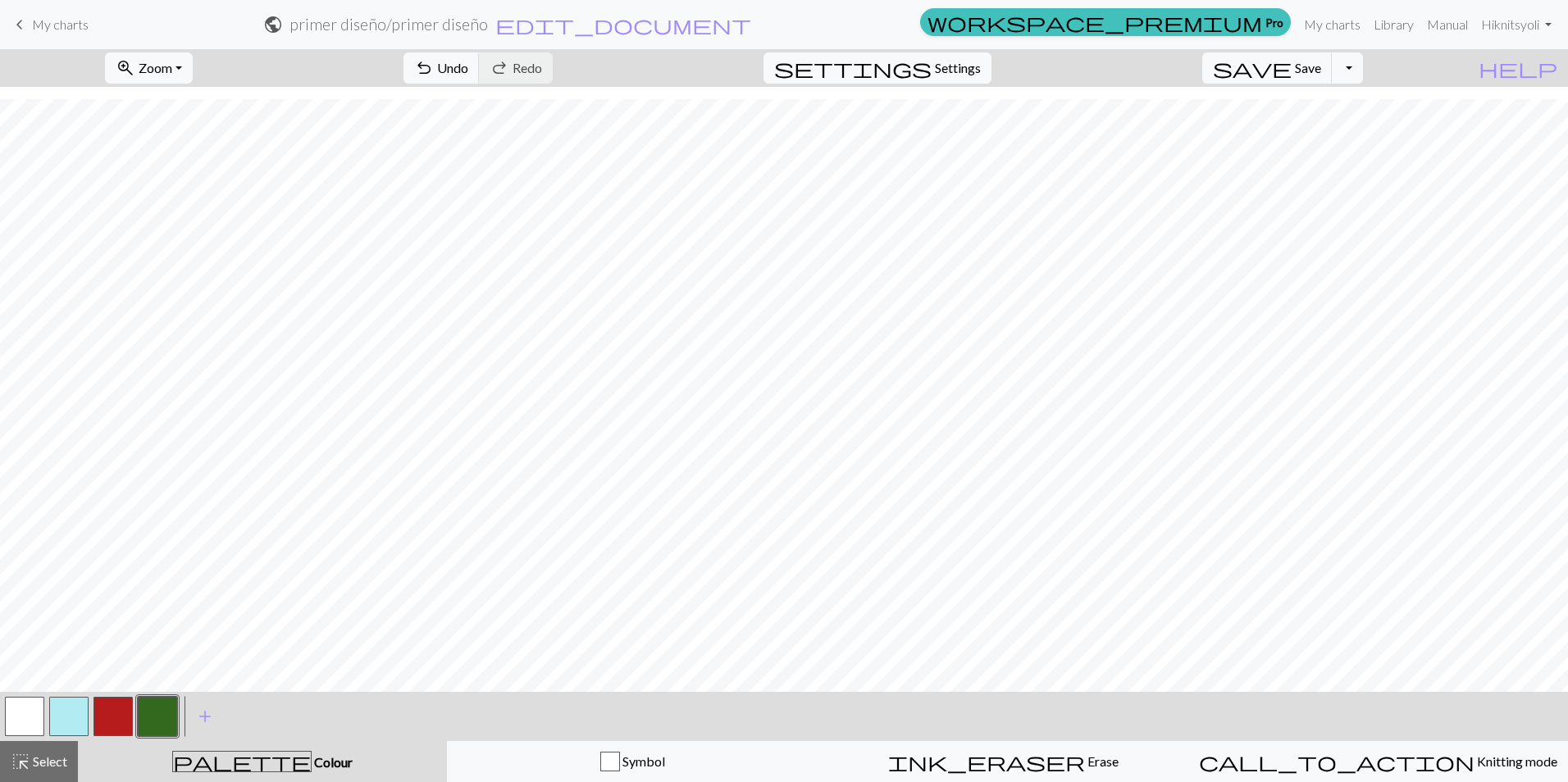
drag, startPoint x: 106, startPoint y: 713, endPoint x: 127, endPoint y: 703, distance: 23.3
click at [107, 713] on button "button" at bounding box center [113, 716] width 39 height 39
click at [1326, 58] on button "save Save Save" at bounding box center [1267, 68] width 131 height 32
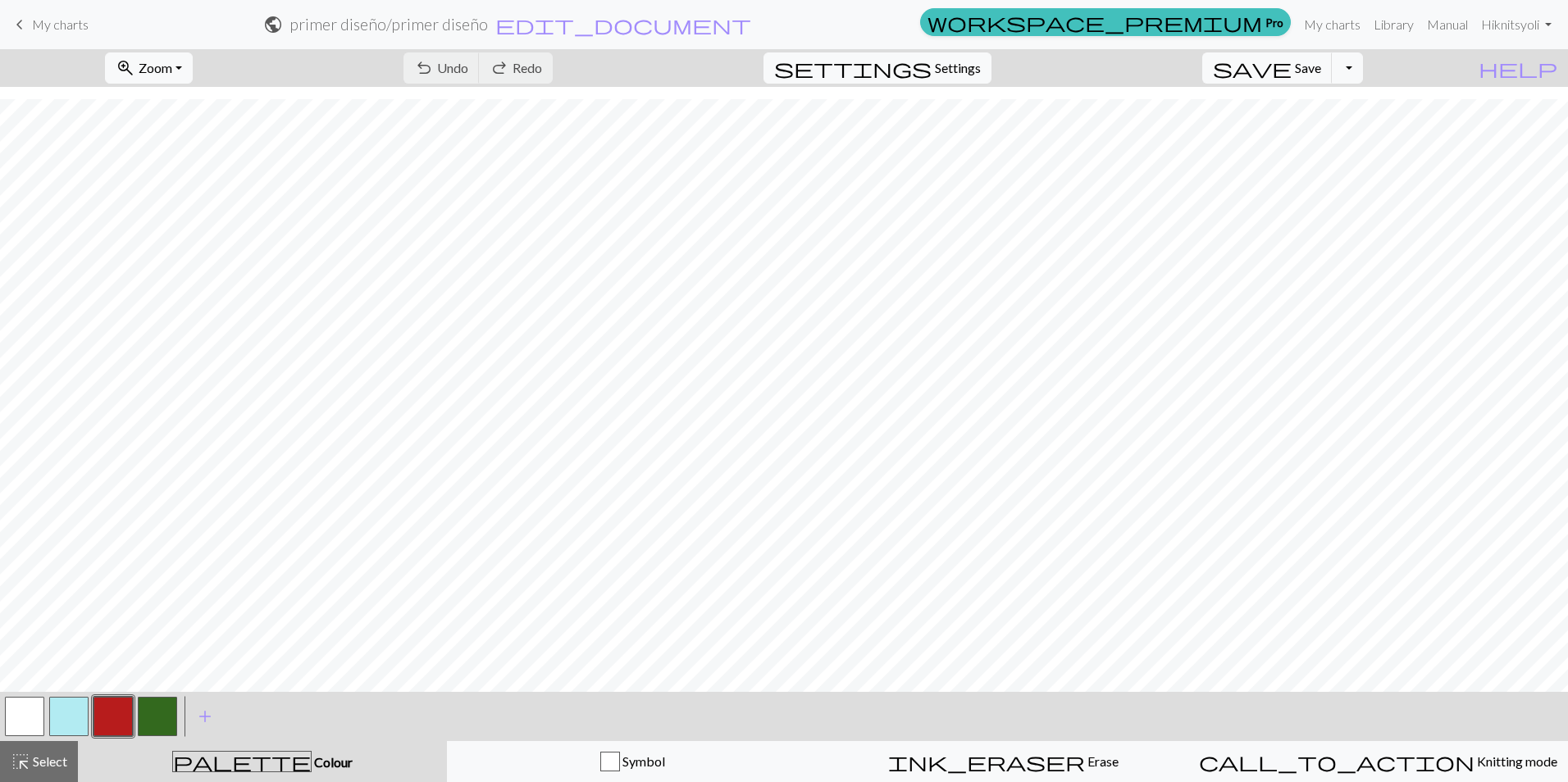
click at [155, 695] on div at bounding box center [157, 716] width 44 height 44
drag, startPoint x: 170, startPoint y: 722, endPoint x: 174, endPoint y: 711, distance: 11.7
click at [170, 723] on button "button" at bounding box center [157, 716] width 39 height 39
click at [95, 707] on button "button" at bounding box center [113, 716] width 39 height 39
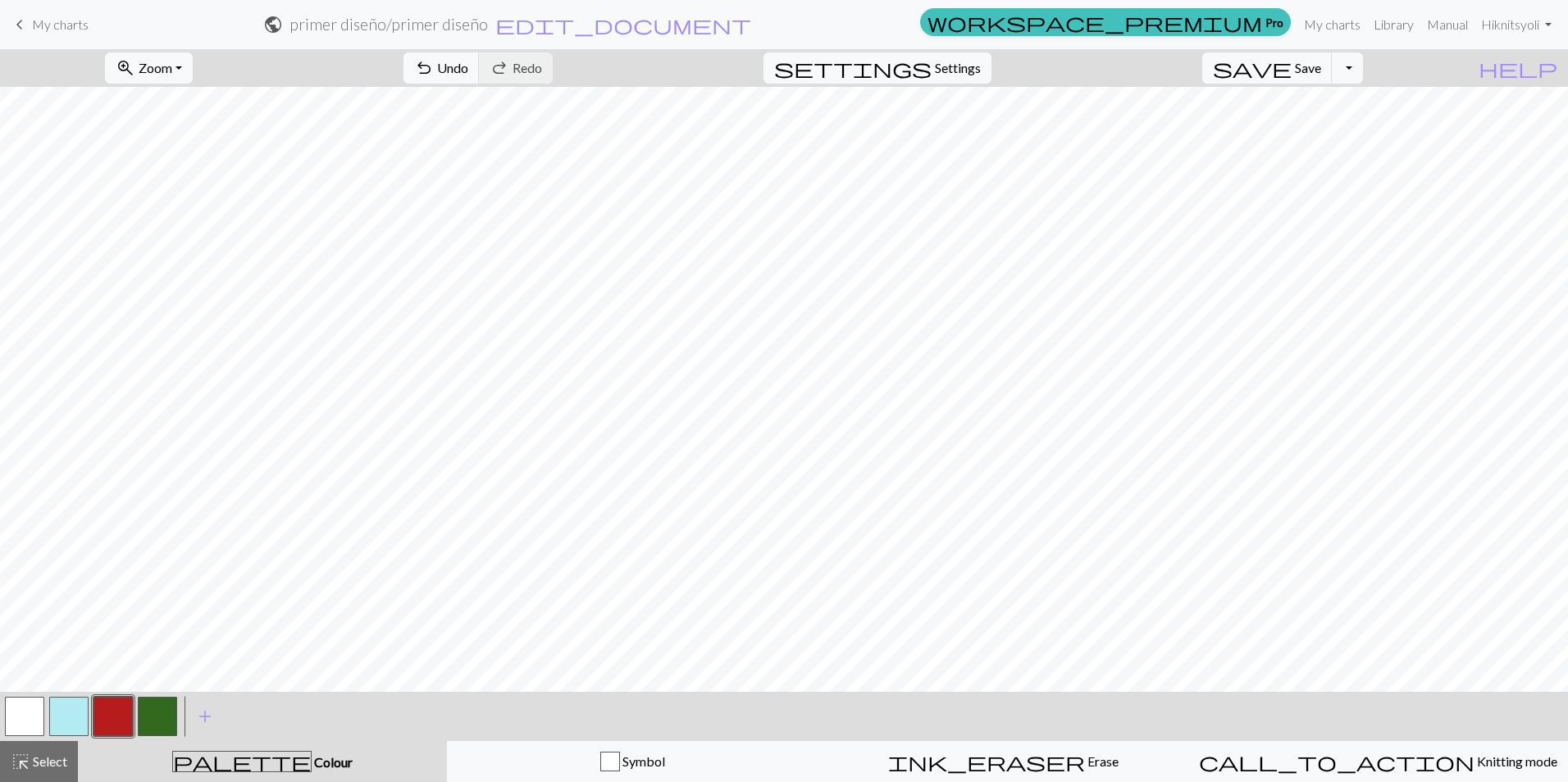
click at [169, 717] on button "button" at bounding box center [157, 716] width 39 height 39
click at [117, 707] on button "button" at bounding box center [113, 716] width 39 height 39
click at [1321, 66] on span "Save" at bounding box center [1308, 68] width 26 height 16
